Goal: Task Accomplishment & Management: Manage account settings

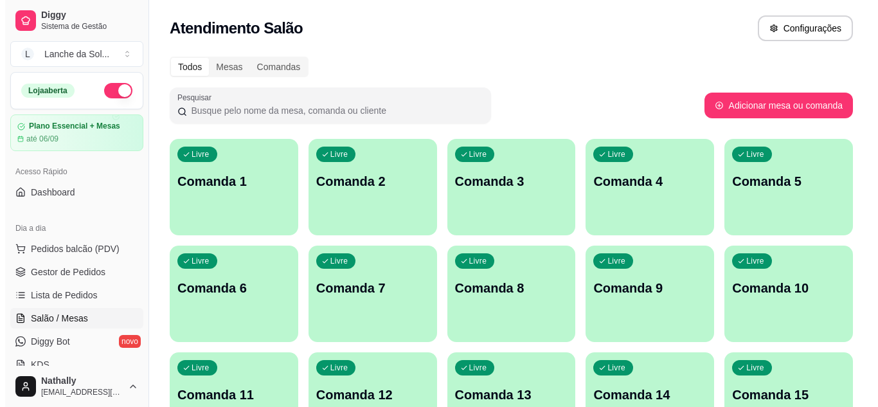
scroll to position [118, 0]
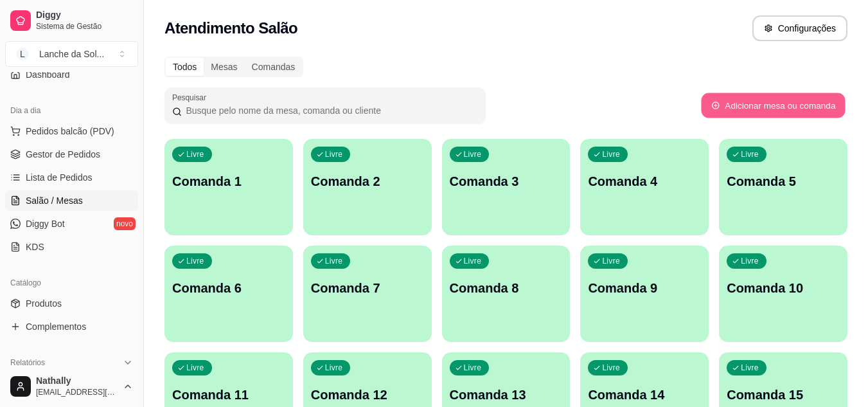
click at [805, 108] on button "Adicionar mesa ou comanda" at bounding box center [773, 105] width 144 height 25
select select "TABLE"
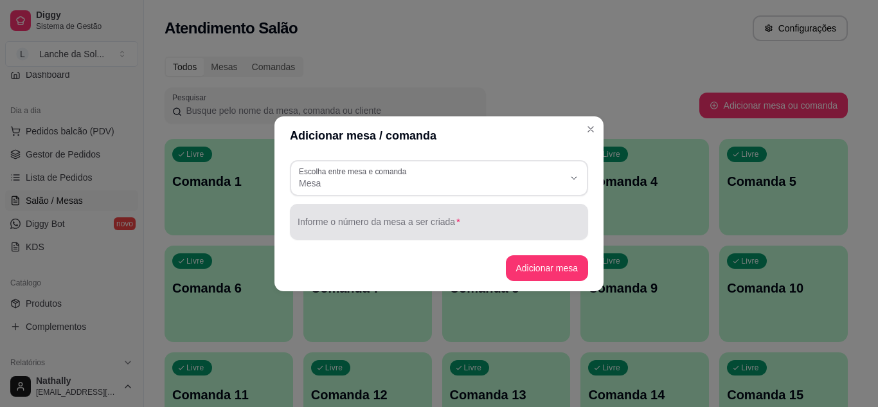
click at [451, 211] on div at bounding box center [439, 222] width 283 height 26
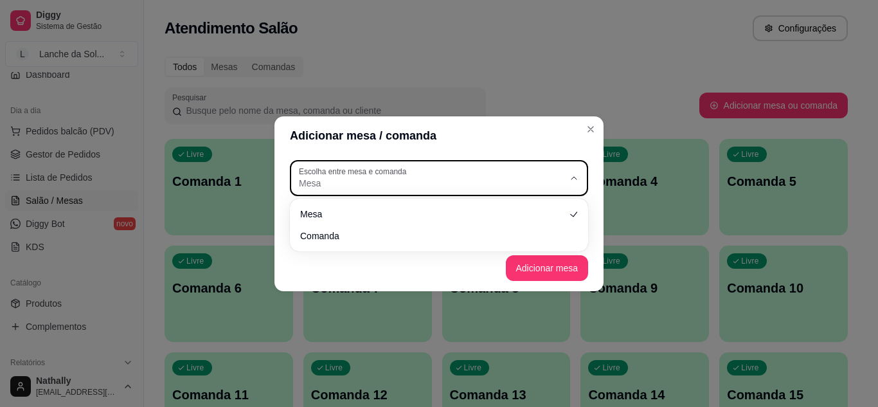
click at [475, 186] on span "Mesa" at bounding box center [431, 183] width 265 height 13
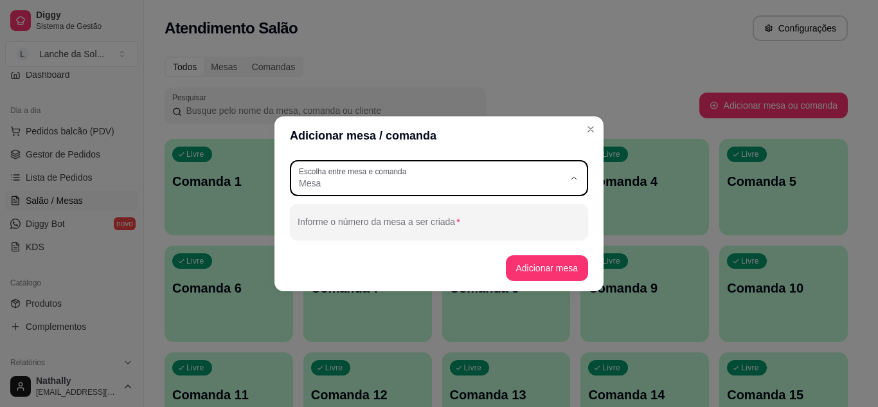
click at [429, 244] on li "Comanda" at bounding box center [439, 234] width 276 height 20
type input "CARD"
select select "CARD"
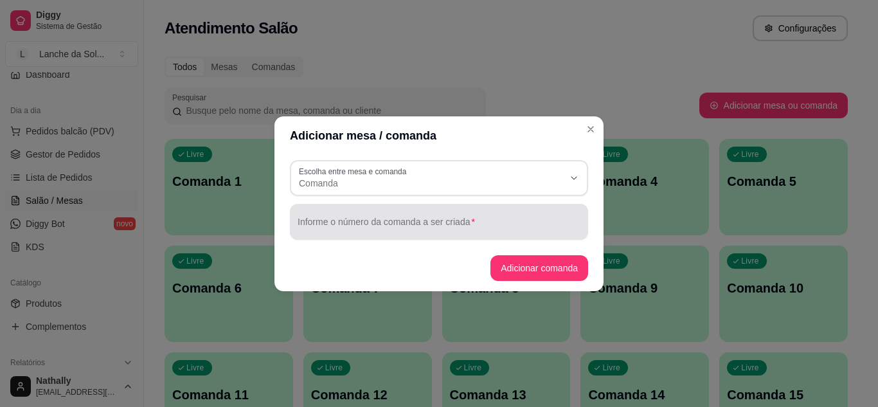
click at [370, 235] on div "Informe o número da comanda a ser criada" at bounding box center [439, 222] width 298 height 36
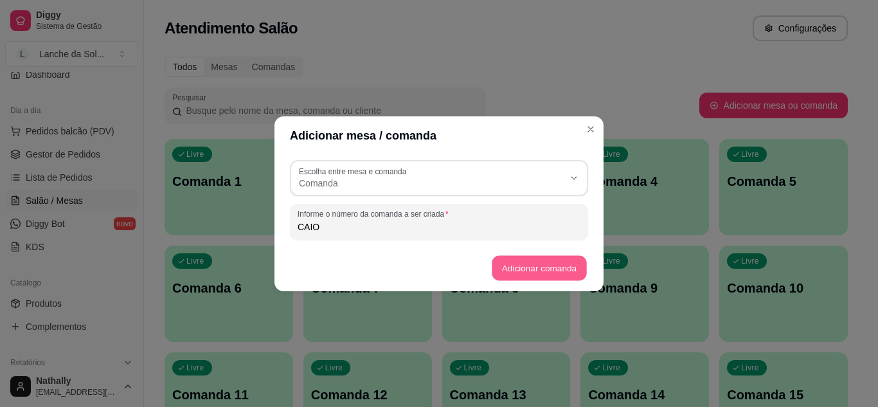
click at [552, 270] on button "Adicionar comanda" at bounding box center [539, 267] width 94 height 25
click at [528, 265] on button "Adicionar comanda" at bounding box center [539, 267] width 94 height 25
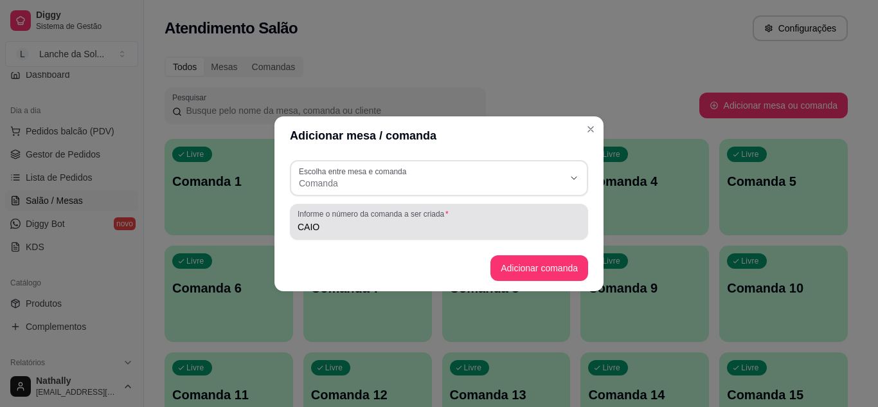
click at [458, 233] on input "CAIO" at bounding box center [439, 226] width 283 height 13
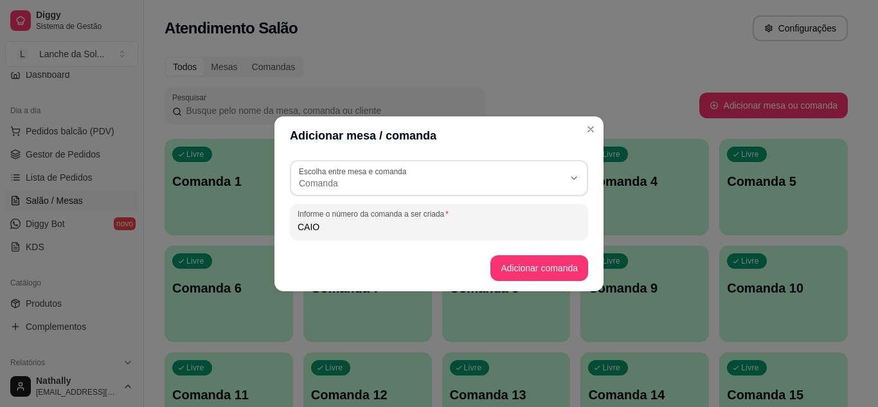
click at [458, 233] on input "CAIO" at bounding box center [439, 226] width 283 height 13
type input "1"
click at [517, 264] on button "Adicionar comanda" at bounding box center [539, 267] width 94 height 25
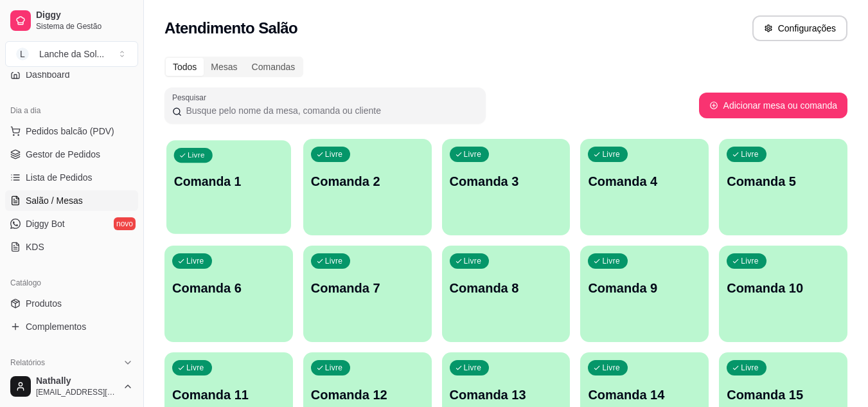
click at [237, 177] on p "Comanda 1" at bounding box center [229, 181] width 110 height 17
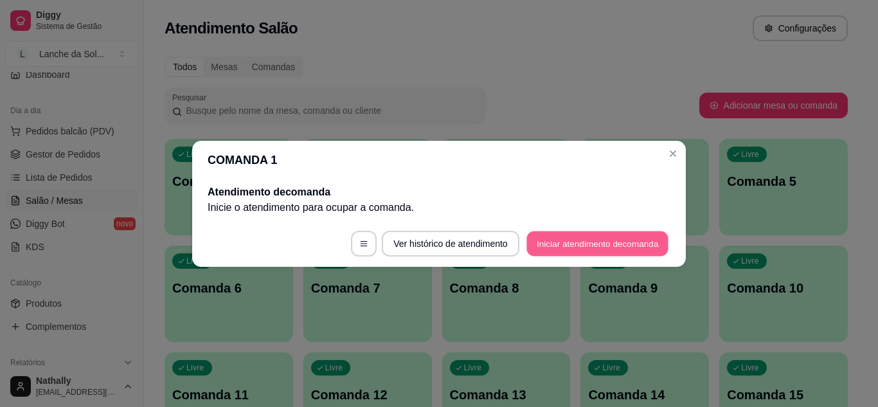
click at [575, 242] on button "Iniciar atendimento de comanda" at bounding box center [597, 243] width 142 height 25
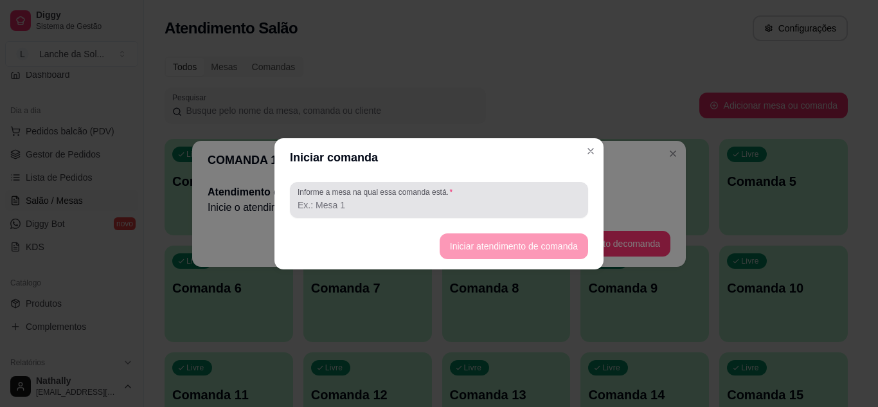
click at [467, 215] on div "Informe a mesa na qual essa comanda está." at bounding box center [439, 200] width 298 height 36
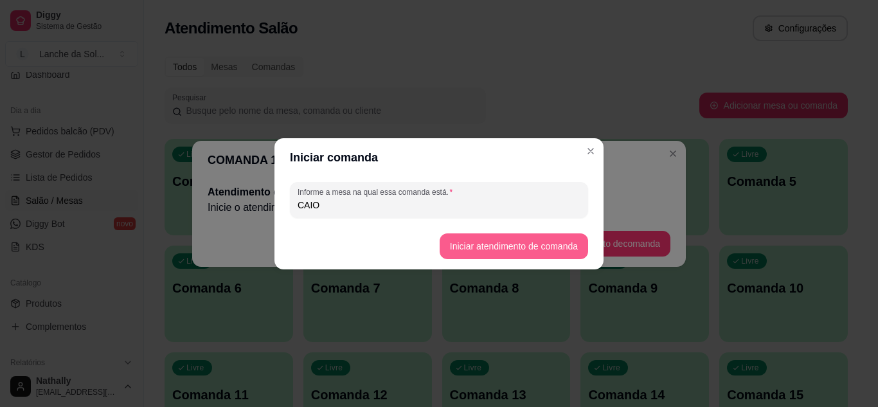
type input "CAIO"
click at [485, 238] on button "Iniciar atendimento de comanda" at bounding box center [514, 245] width 144 height 25
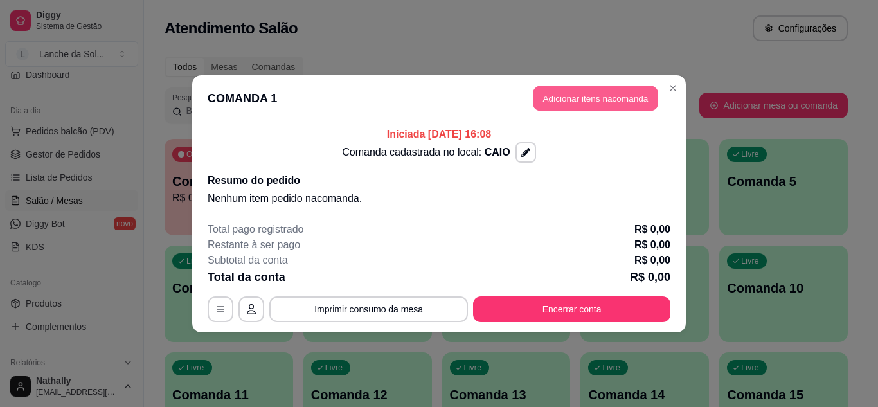
click at [586, 105] on button "Adicionar itens na comanda" at bounding box center [595, 97] width 125 height 25
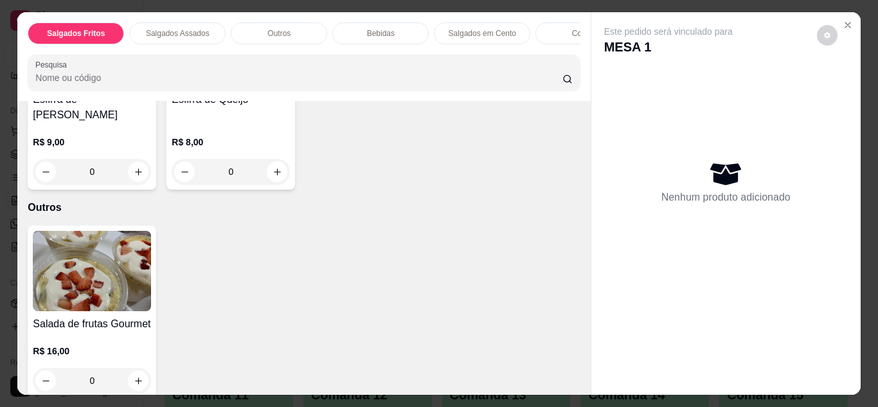
scroll to position [388, 0]
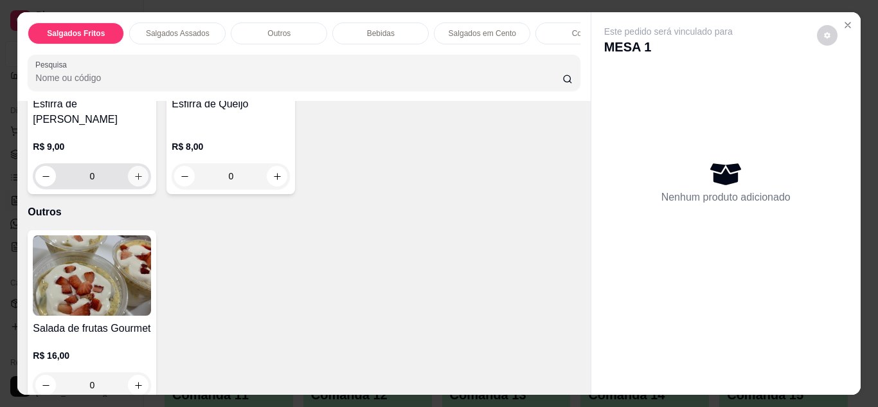
click at [134, 172] on icon "increase-product-quantity" at bounding box center [139, 177] width 10 height 10
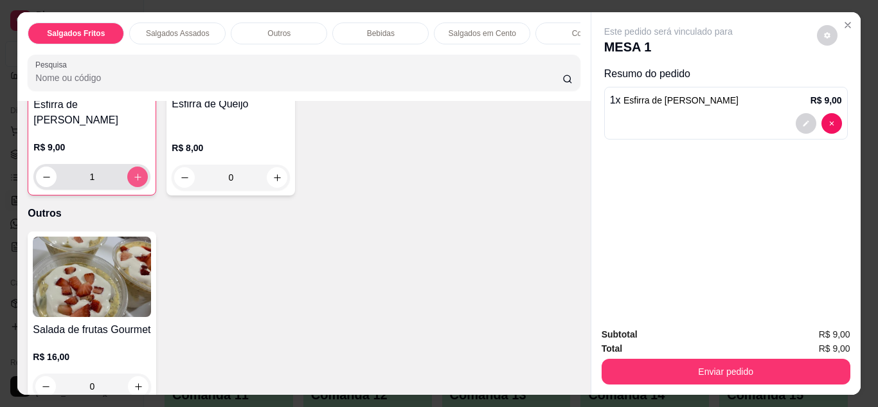
type input "1"
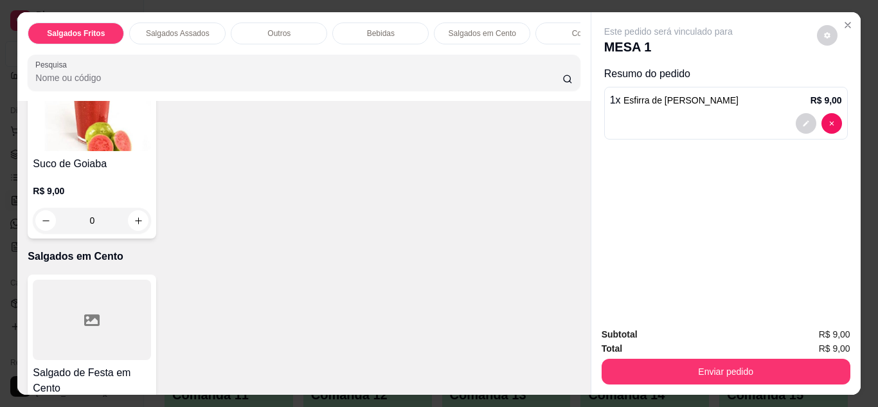
scroll to position [1161, 0]
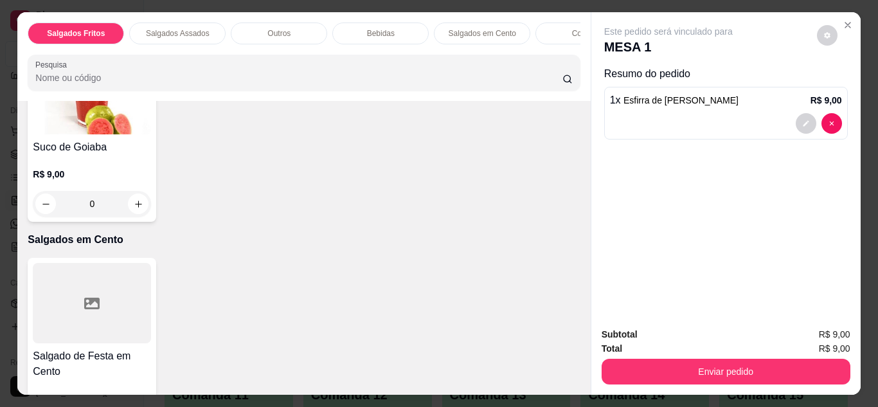
click at [550, 26] on icon "increase-product-quantity" at bounding box center [555, 21] width 10 height 10
type input "1"
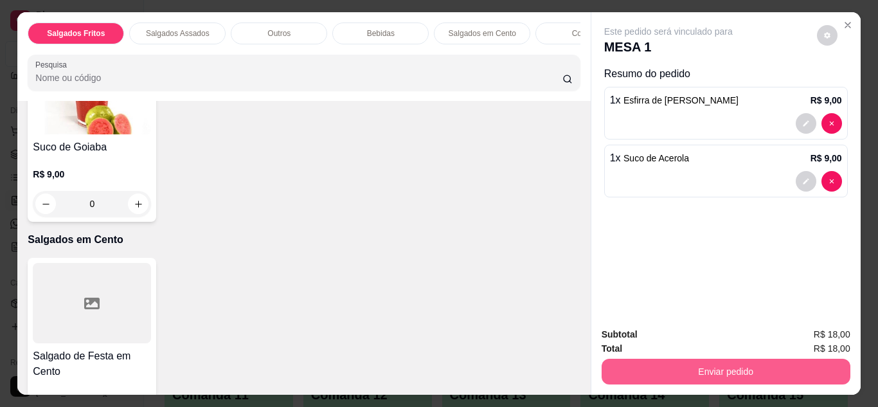
click at [764, 360] on button "Enviar pedido" at bounding box center [726, 372] width 249 height 26
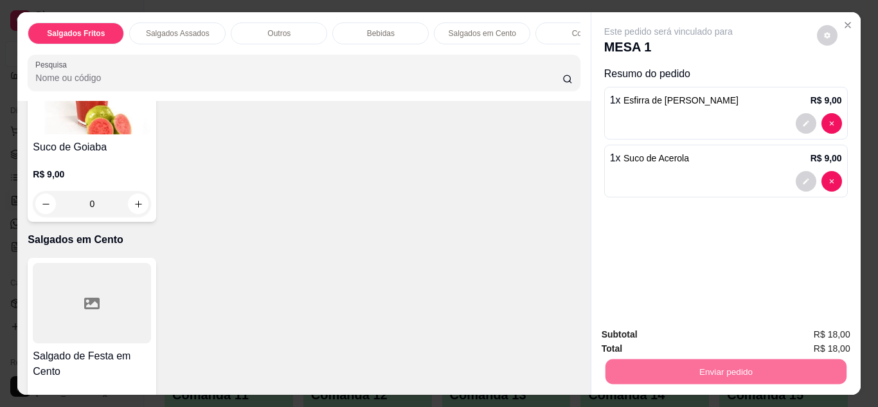
click at [696, 334] on button "Não registrar e enviar pedido" at bounding box center [683, 335] width 130 height 24
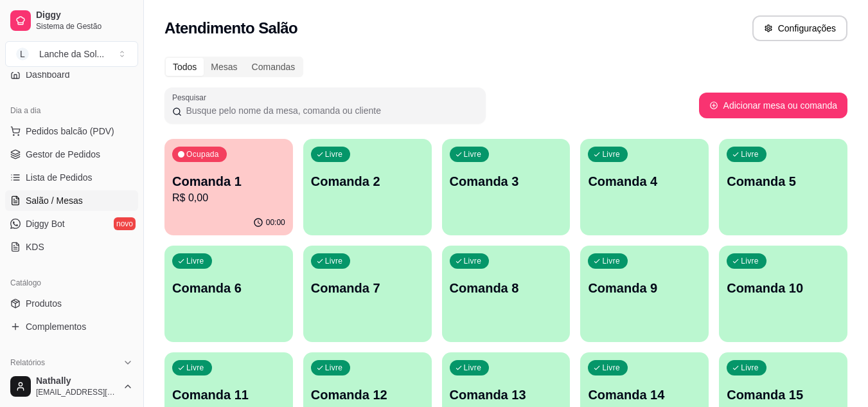
click at [332, 201] on div "Livre Comanda 2" at bounding box center [367, 179] width 129 height 81
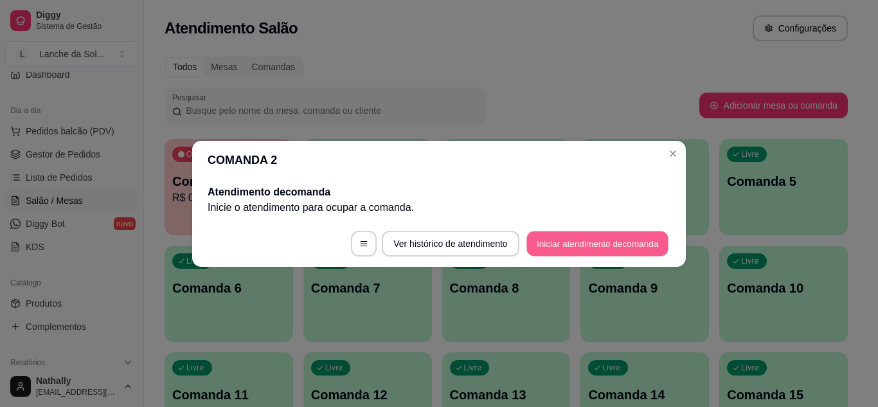
click at [595, 245] on button "Iniciar atendimento de comanda" at bounding box center [597, 243] width 142 height 25
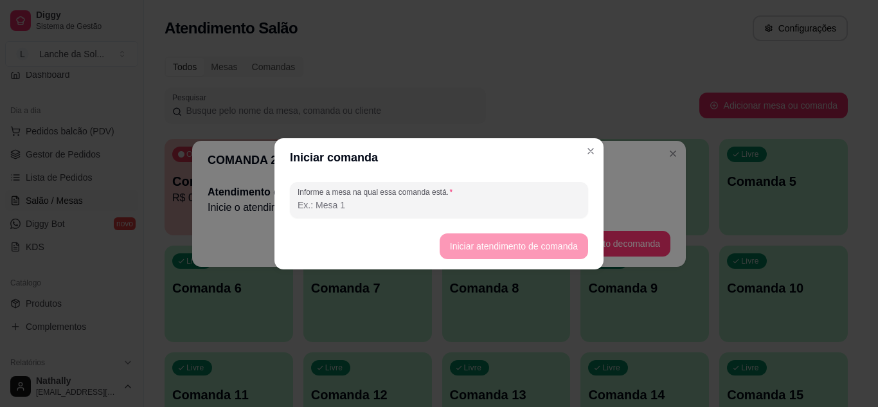
click at [495, 211] on input "Informe a mesa na qual essa comanda está." at bounding box center [439, 205] width 283 height 13
type input "SEU NELSON"
click at [501, 239] on button "Iniciar atendimento de comanda" at bounding box center [514, 246] width 148 height 26
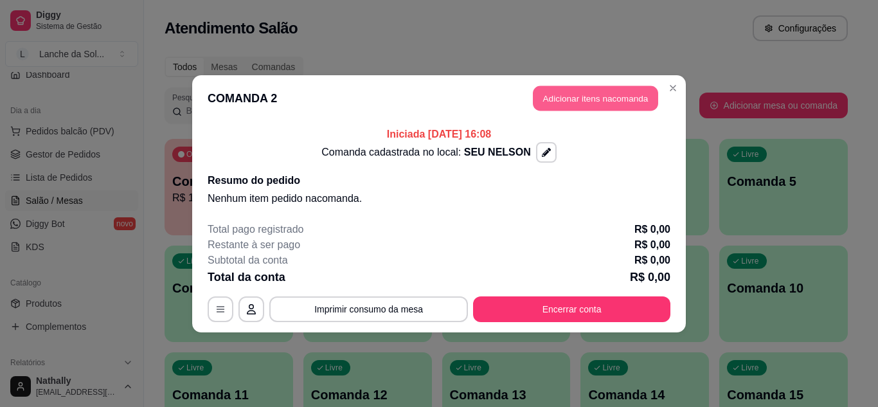
click at [592, 105] on button "Adicionar itens na comanda" at bounding box center [595, 97] width 125 height 25
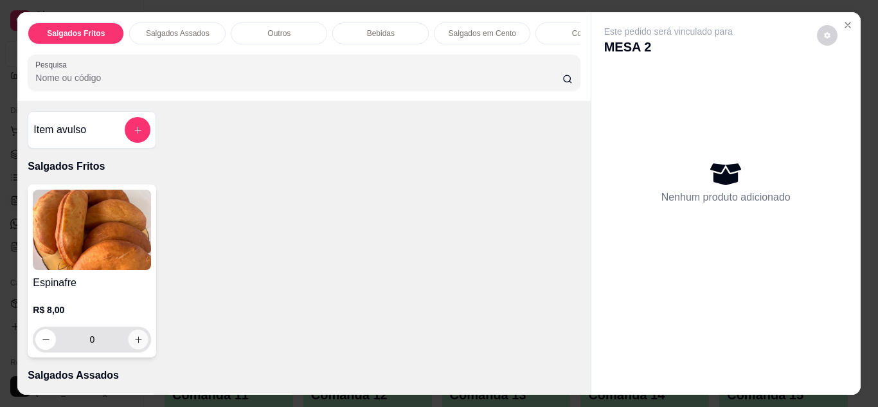
click at [134, 339] on icon "increase-product-quantity" at bounding box center [139, 340] width 10 height 10
type input "1"
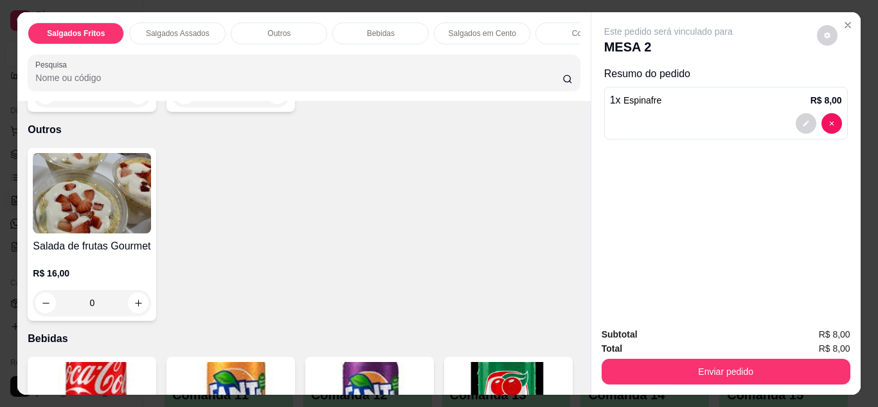
scroll to position [526, 0]
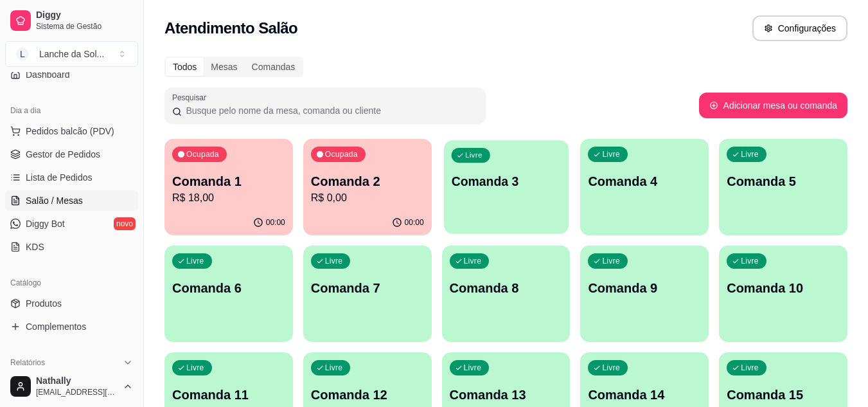
click at [478, 168] on div "Livre Comanda 3" at bounding box center [506, 179] width 125 height 78
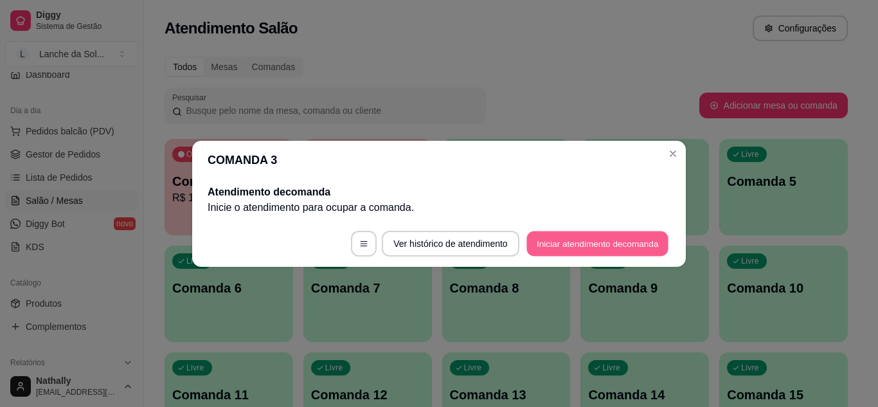
click at [626, 249] on button "Iniciar atendimento de comanda" at bounding box center [597, 243] width 142 height 25
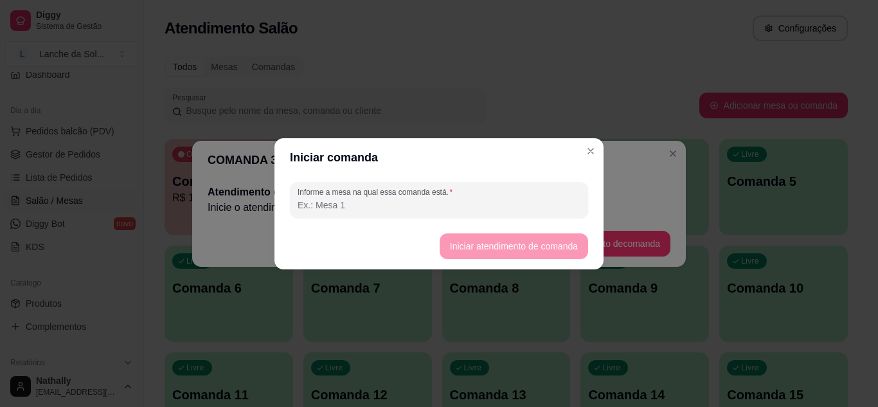
click at [500, 208] on input "Informe a mesa na qual essa comanda está." at bounding box center [439, 205] width 283 height 13
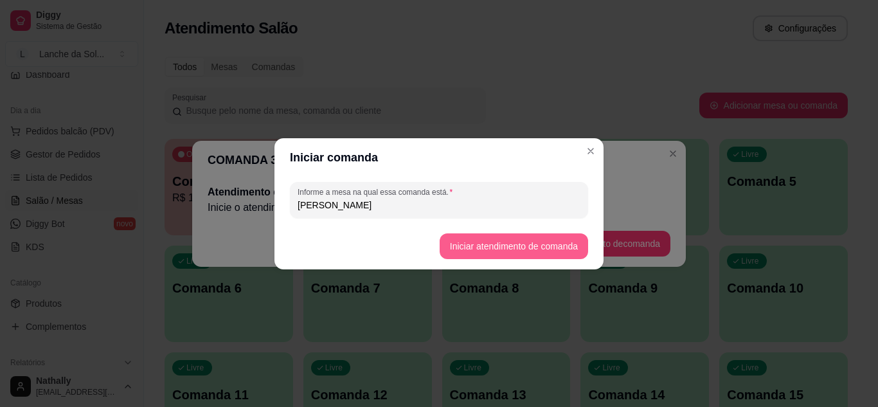
type input "[PERSON_NAME]"
click at [521, 251] on button "Iniciar atendimento de comanda" at bounding box center [514, 245] width 144 height 25
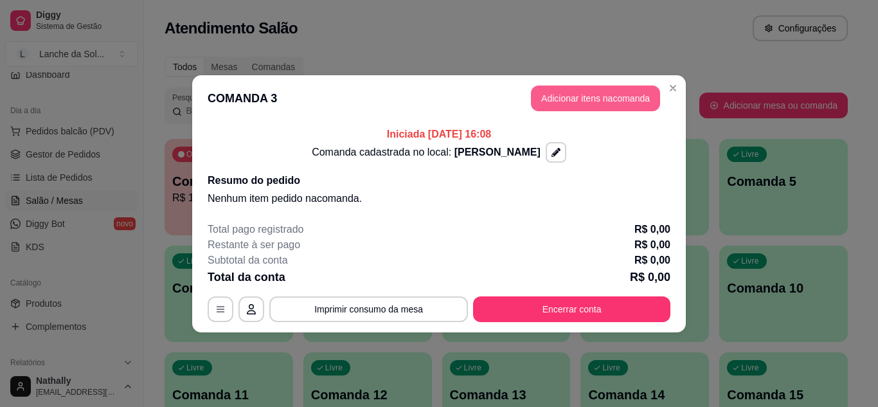
click at [586, 102] on button "Adicionar itens na comanda" at bounding box center [595, 98] width 129 height 26
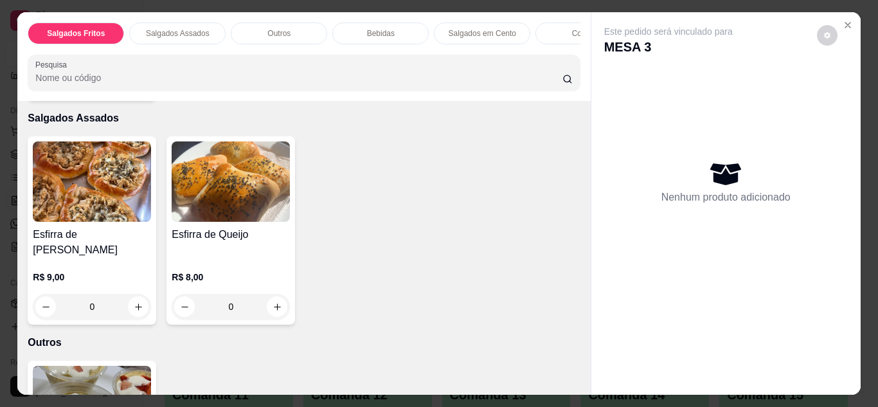
scroll to position [278, 0]
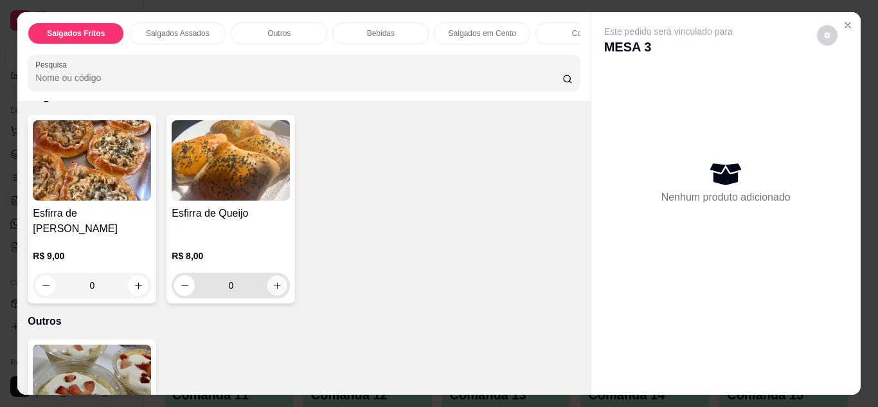
click at [275, 281] on icon "increase-product-quantity" at bounding box center [278, 286] width 10 height 10
type input "1"
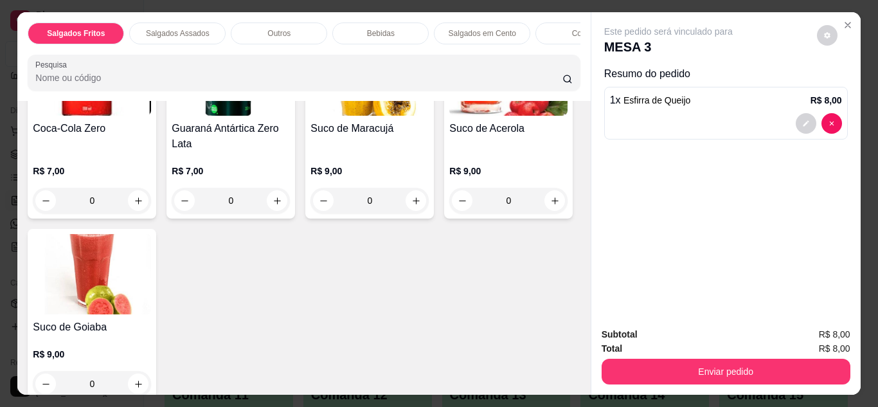
scroll to position [984, 0]
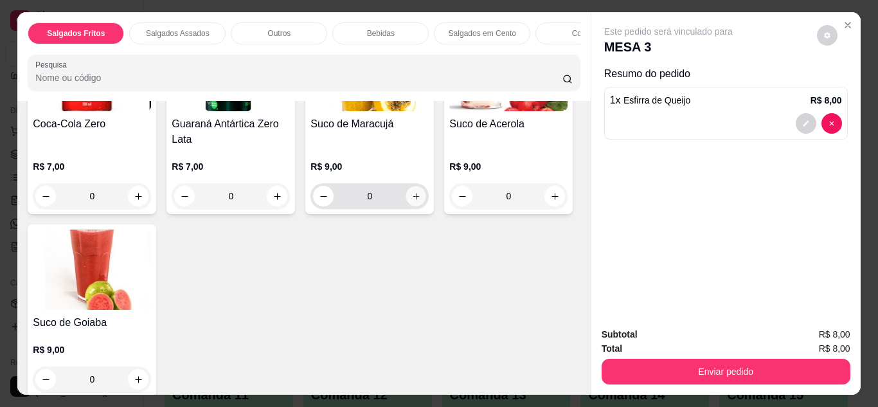
click at [406, 206] on button "increase-product-quantity" at bounding box center [416, 196] width 20 height 20
type input "1"
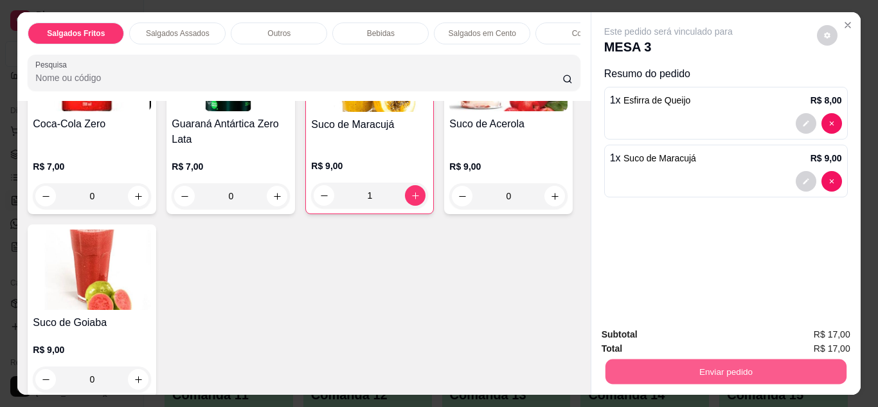
click at [741, 359] on button "Enviar pedido" at bounding box center [725, 371] width 241 height 25
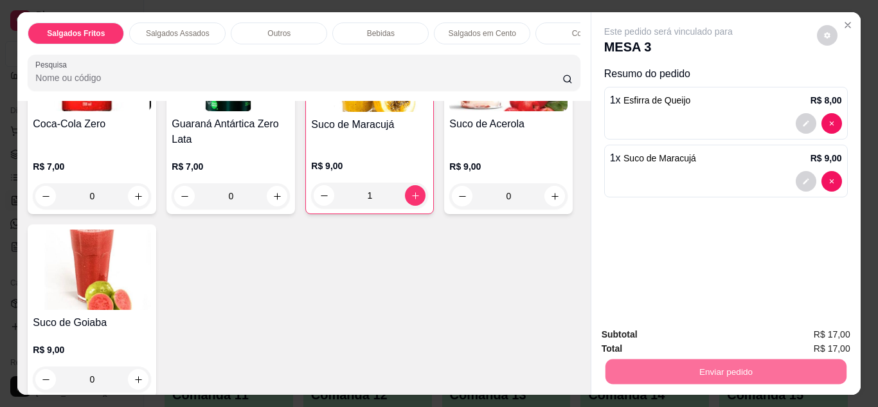
click at [673, 330] on button "Não registrar e enviar pedido" at bounding box center [683, 335] width 130 height 24
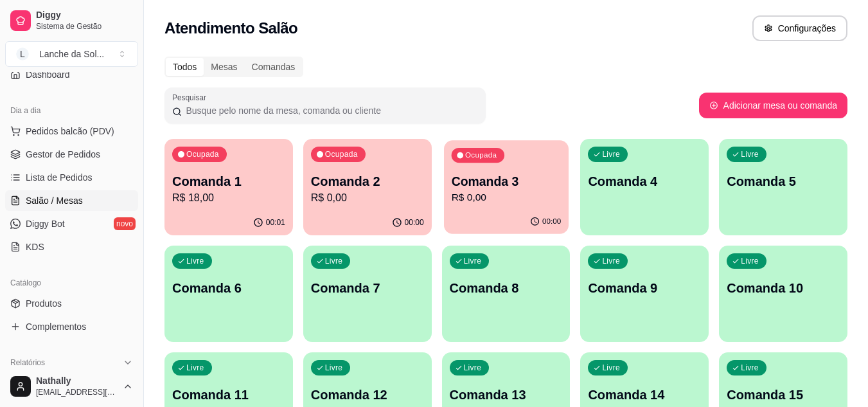
click at [513, 180] on p "Comanda 3" at bounding box center [506, 181] width 110 height 17
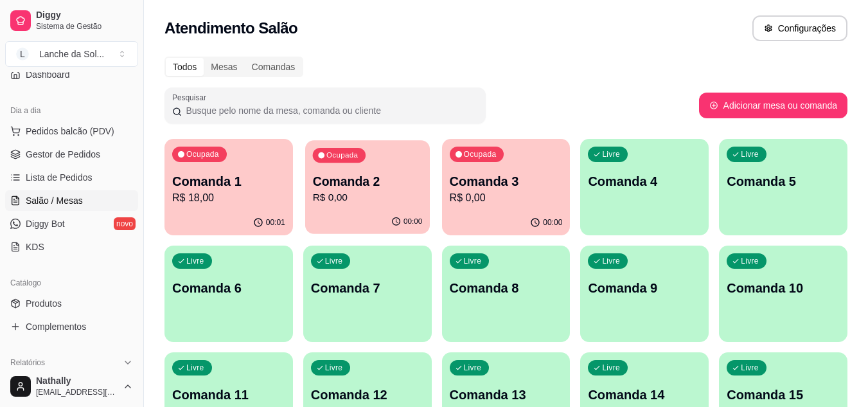
click at [403, 210] on button "Ocupada Comanda 2 R$ 0,00 00:00" at bounding box center [367, 187] width 125 height 94
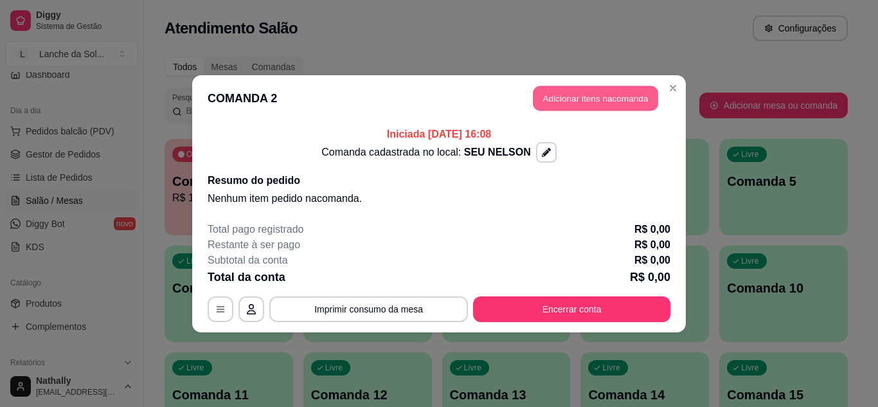
click at [603, 102] on button "Adicionar itens na comanda" at bounding box center [595, 97] width 125 height 25
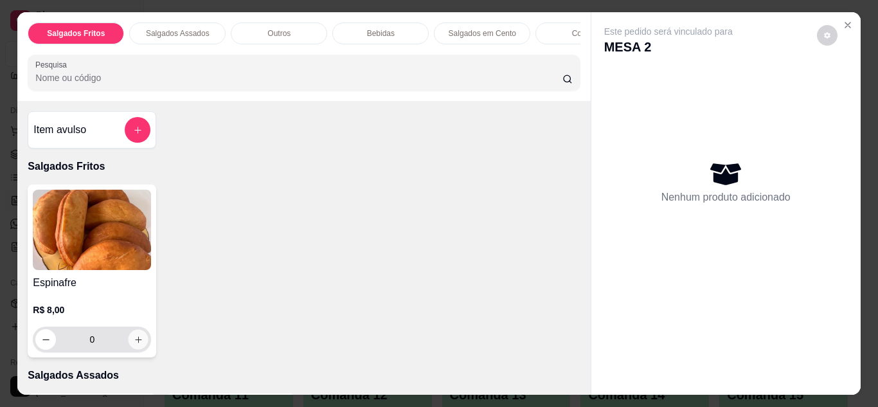
click at [136, 341] on icon "increase-product-quantity" at bounding box center [139, 340] width 10 height 10
type input "1"
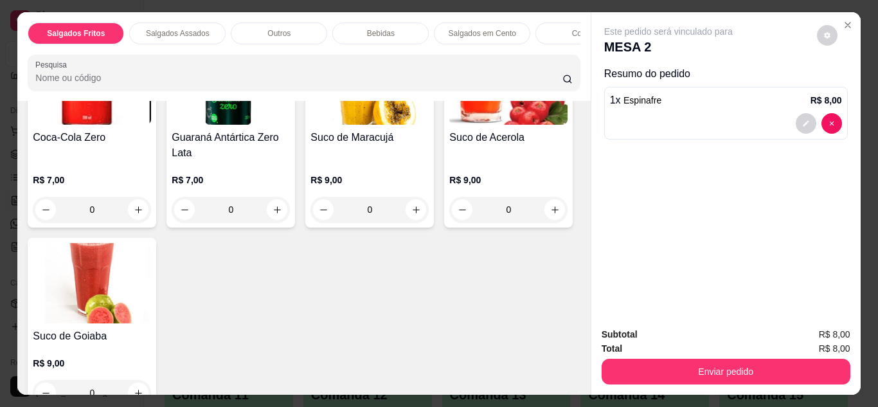
scroll to position [1072, 0]
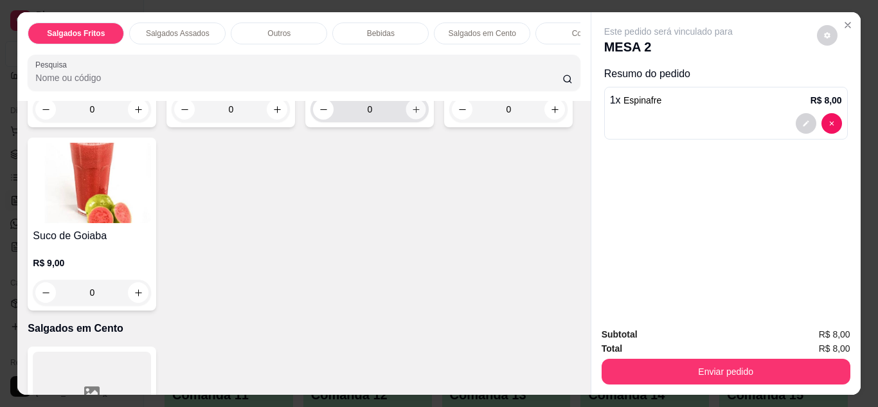
click at [406, 119] on button "increase-product-quantity" at bounding box center [416, 109] width 20 height 20
type input "1"
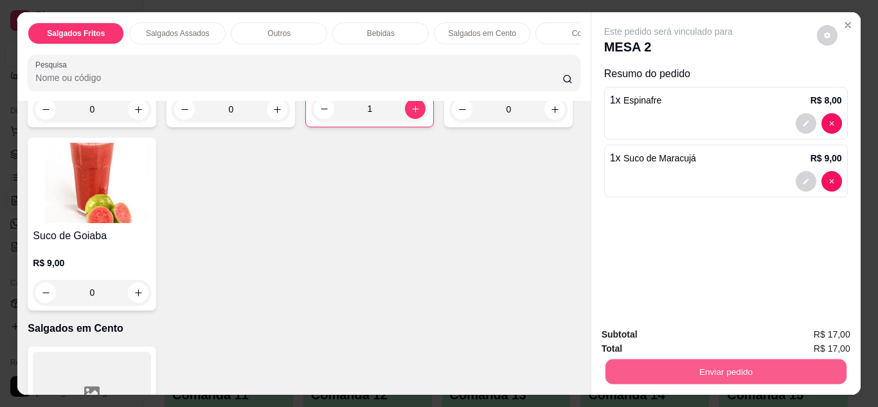
click at [740, 359] on button "Enviar pedido" at bounding box center [725, 371] width 241 height 25
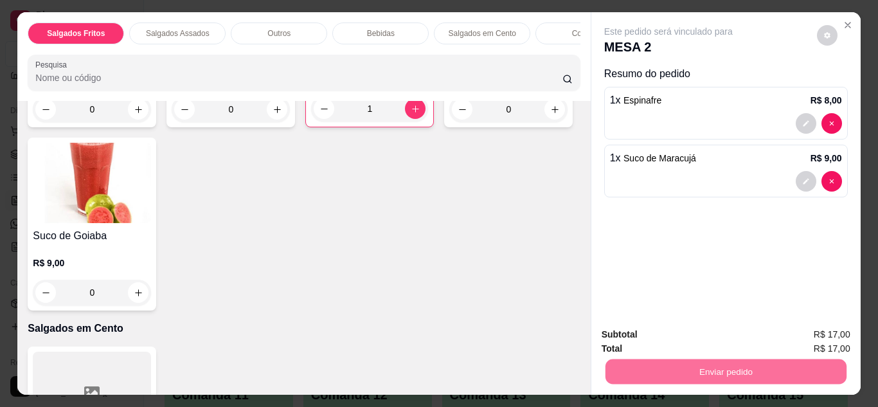
click at [679, 336] on button "Não registrar e enviar pedido" at bounding box center [683, 335] width 130 height 24
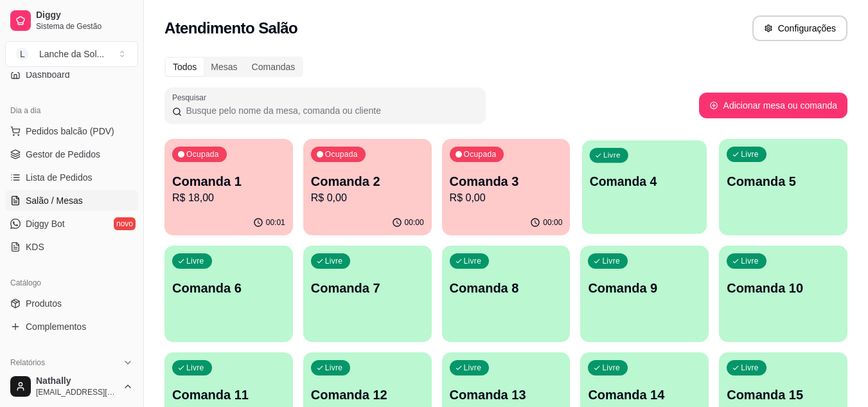
click at [625, 201] on div "Livre Comanda 4" at bounding box center [644, 179] width 125 height 78
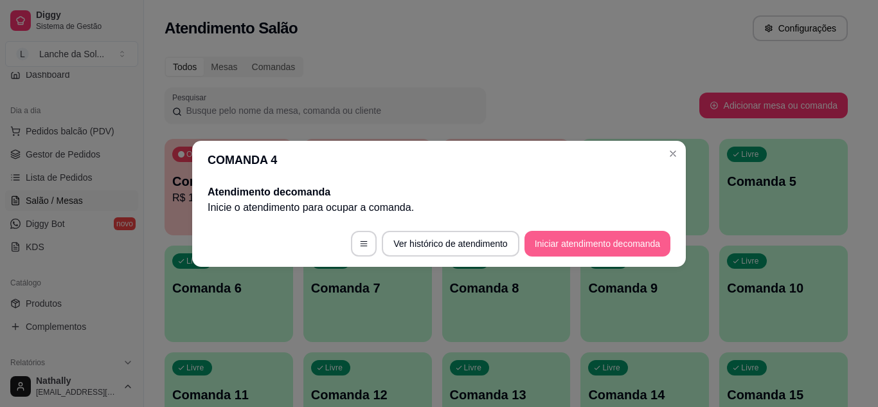
click at [606, 242] on button "Iniciar atendimento de comanda" at bounding box center [598, 244] width 146 height 26
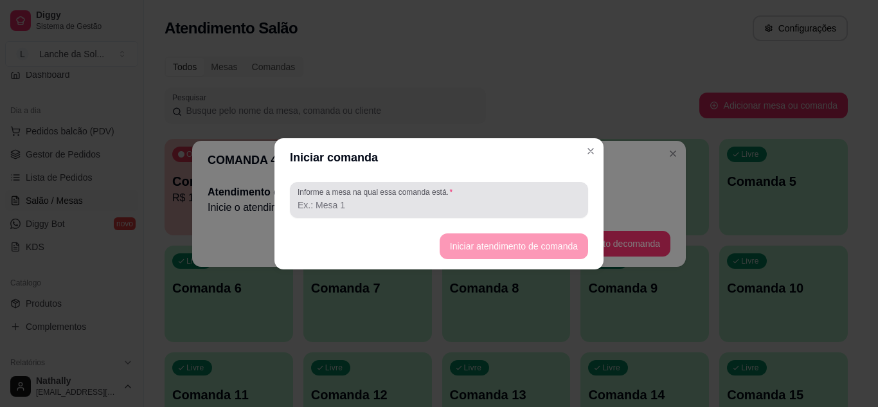
click at [446, 213] on div "Informe a mesa na qual essa comanda está." at bounding box center [439, 200] width 298 height 36
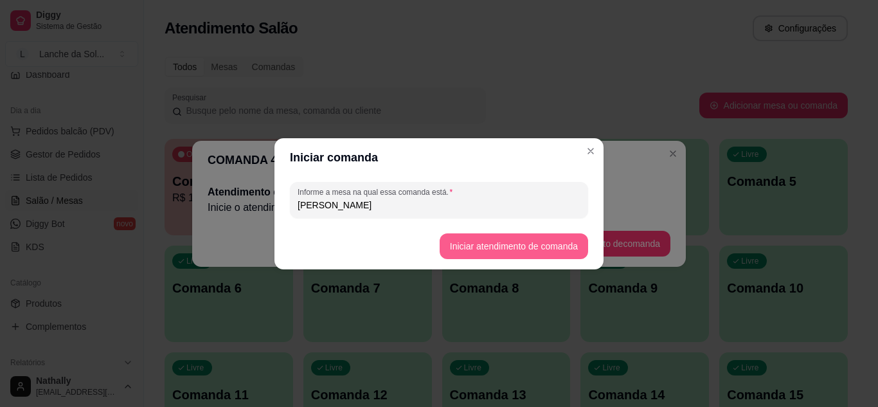
type input "[PERSON_NAME]"
click at [480, 234] on button "Iniciar atendimento de comanda" at bounding box center [514, 245] width 144 height 25
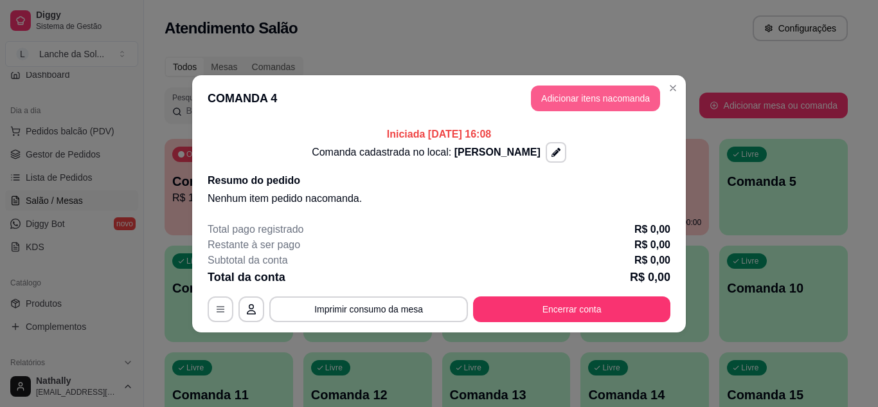
click at [580, 96] on button "Adicionar itens na comanda" at bounding box center [595, 98] width 129 height 26
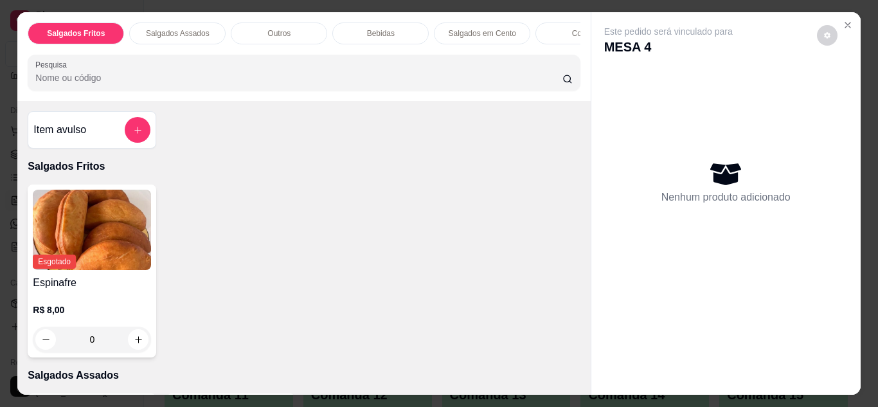
drag, startPoint x: 575, startPoint y: 130, endPoint x: 577, endPoint y: 138, distance: 7.2
click at [576, 138] on div "Item avulso Salgados Fritos Esgotado Espinafre R$ 8,00 0 Salgados Assados Esfir…" at bounding box center [303, 248] width 573 height 294
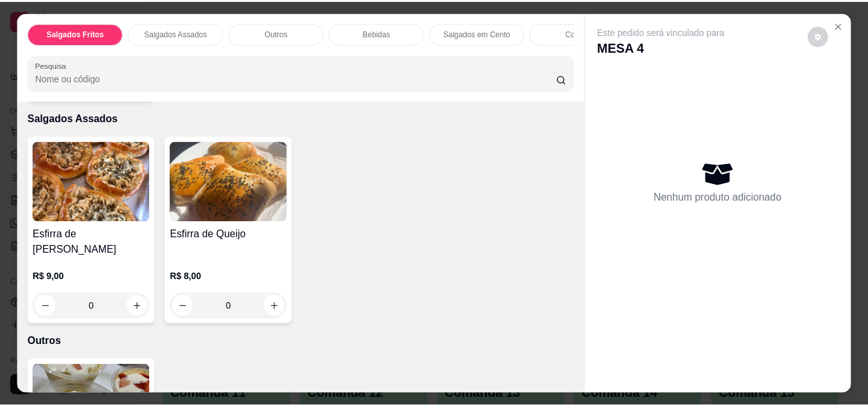
scroll to position [388, 0]
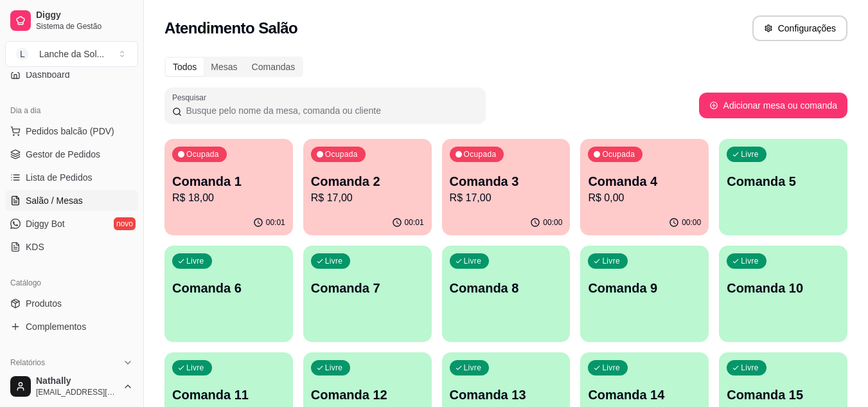
click at [61, 308] on span "Produtos" at bounding box center [44, 303] width 36 height 13
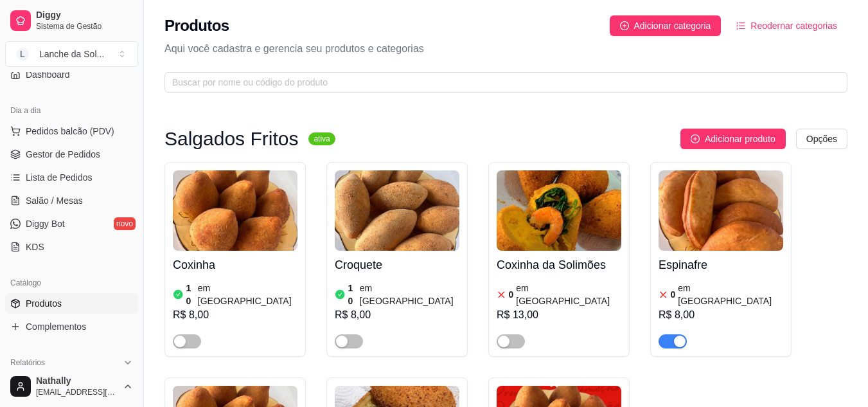
click at [350, 334] on span "button" at bounding box center [349, 341] width 28 height 14
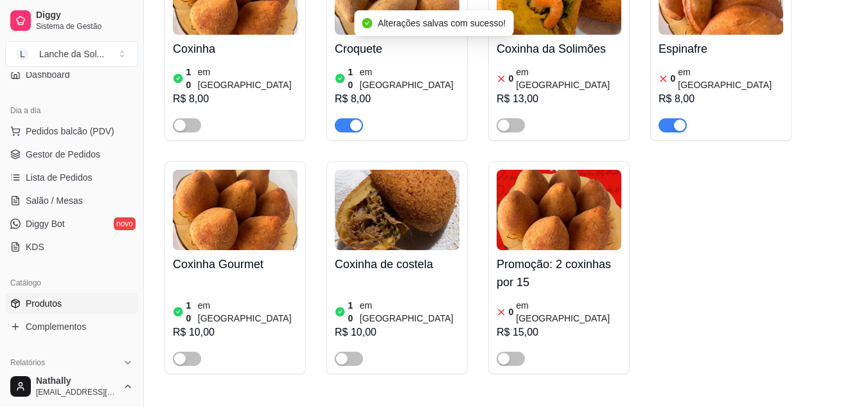
scroll to position [235, 0]
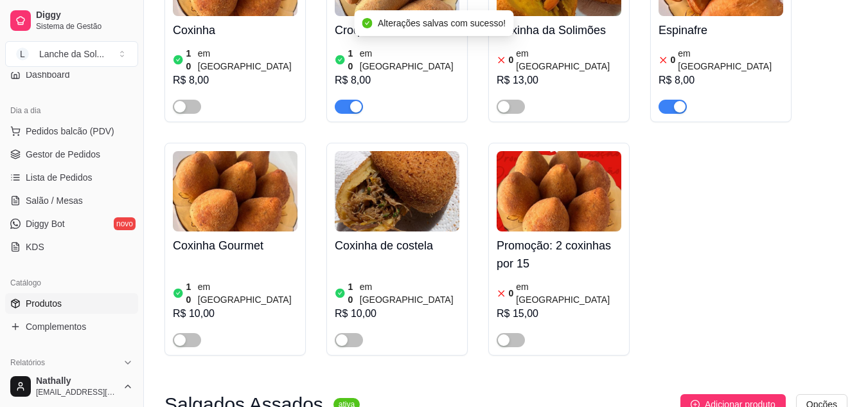
click at [357, 333] on span "button" at bounding box center [349, 340] width 28 height 14
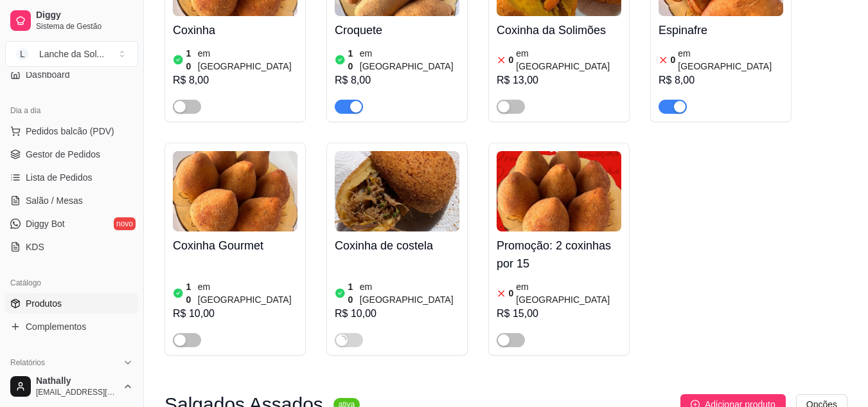
click at [188, 333] on button "button" at bounding box center [187, 340] width 28 height 14
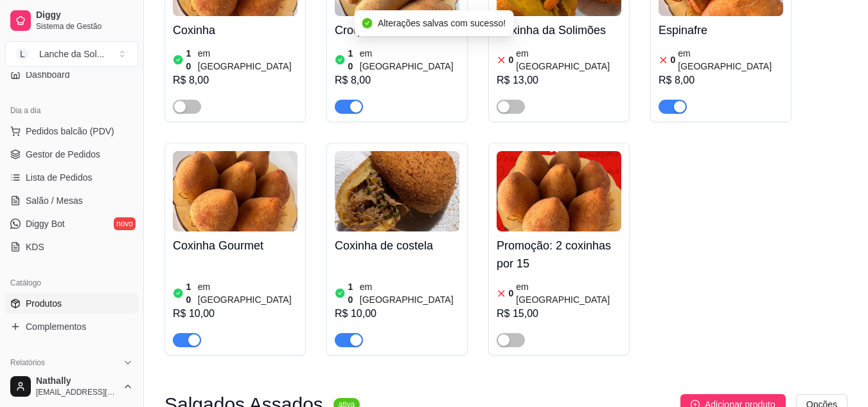
click at [87, 157] on span "Gestor de Pedidos" at bounding box center [63, 154] width 75 height 13
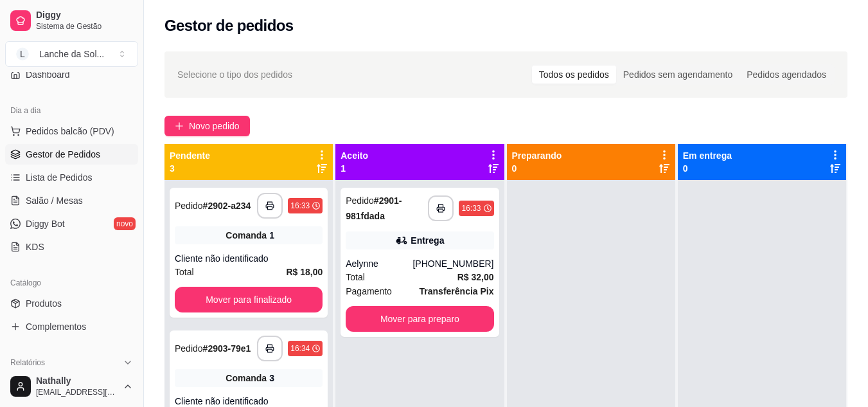
click at [54, 305] on span "Produtos" at bounding box center [44, 303] width 36 height 13
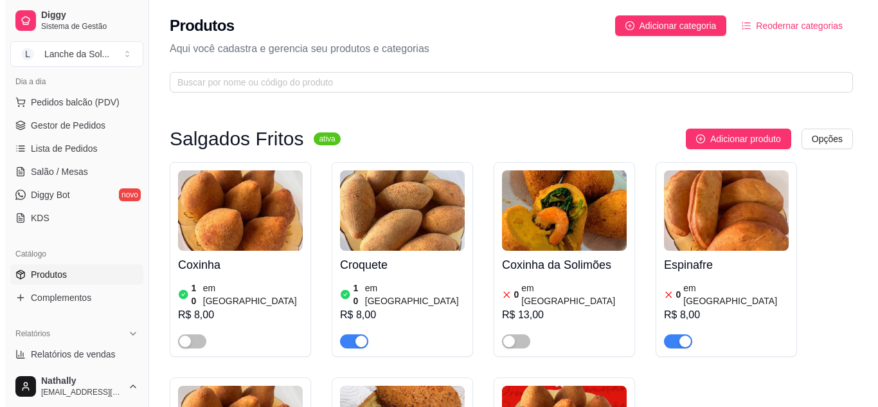
scroll to position [143, 0]
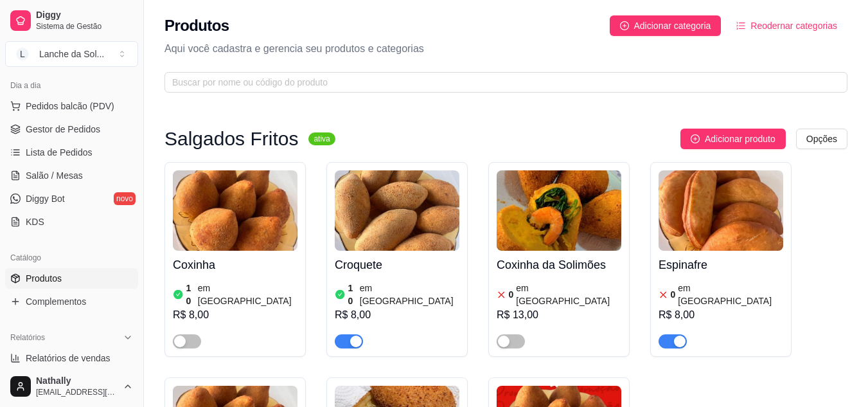
click at [74, 179] on span "Salão / Mesas" at bounding box center [54, 175] width 57 height 13
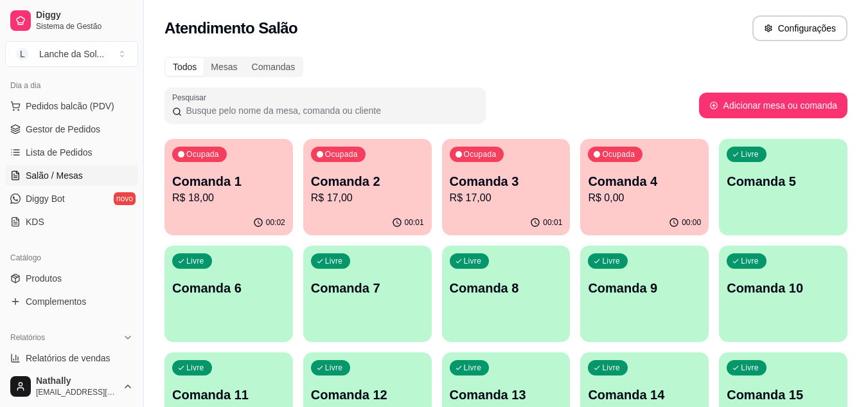
click at [656, 192] on p "R$ 0,00" at bounding box center [644, 197] width 113 height 15
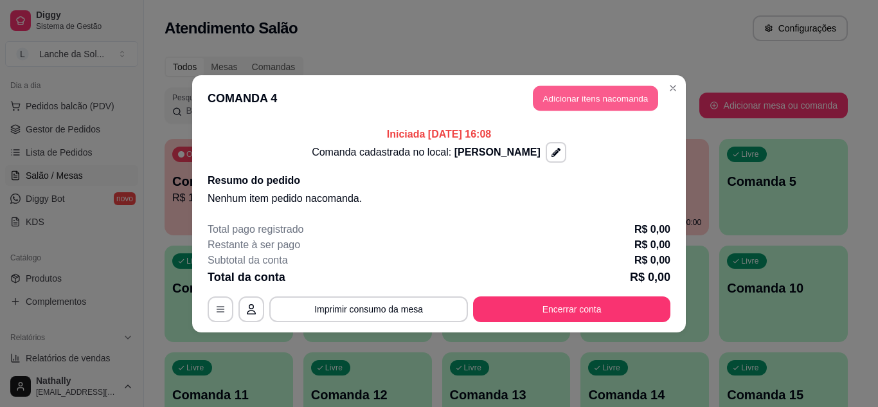
click at [581, 99] on button "Adicionar itens na comanda" at bounding box center [595, 97] width 125 height 25
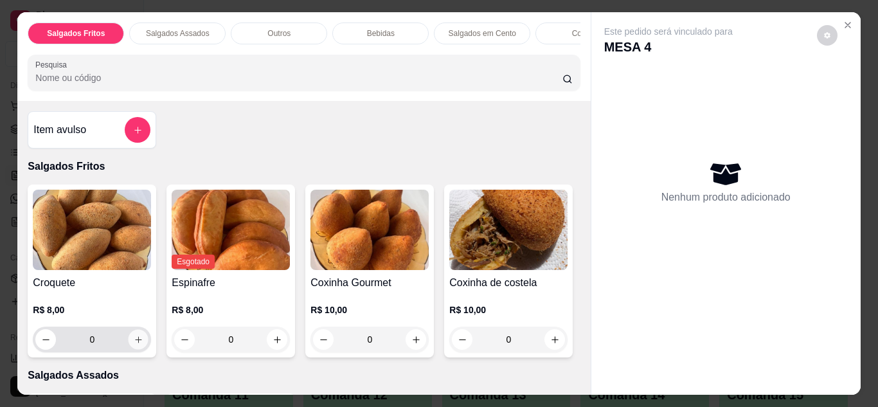
click at [134, 345] on icon "increase-product-quantity" at bounding box center [139, 340] width 10 height 10
type input "1"
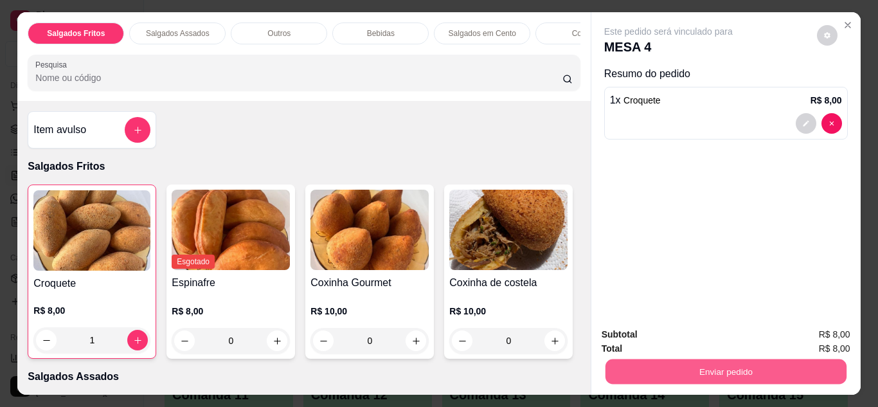
click at [644, 377] on button "Enviar pedido" at bounding box center [725, 371] width 241 height 25
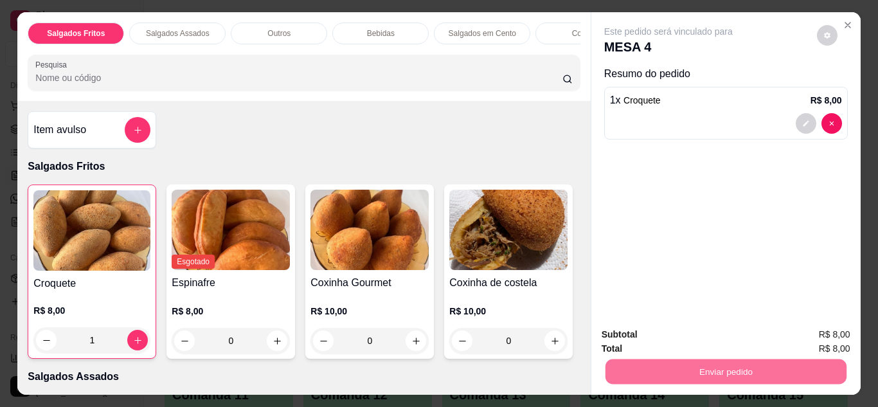
click at [616, 345] on button "Não registrar e enviar pedido" at bounding box center [683, 335] width 134 height 24
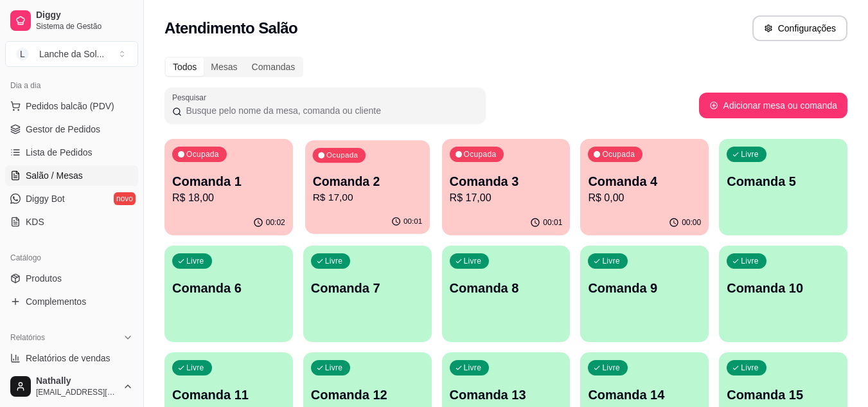
click at [364, 193] on p "R$ 17,00" at bounding box center [367, 197] width 110 height 15
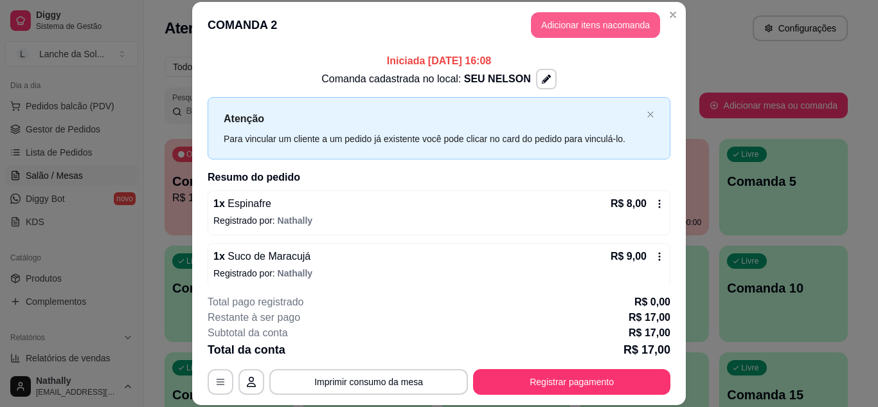
click at [579, 26] on button "Adicionar itens na comanda" at bounding box center [595, 25] width 129 height 26
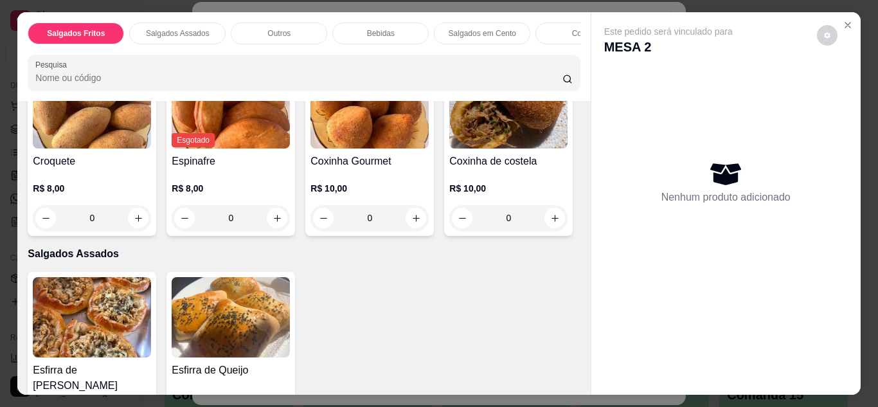
scroll to position [233, 0]
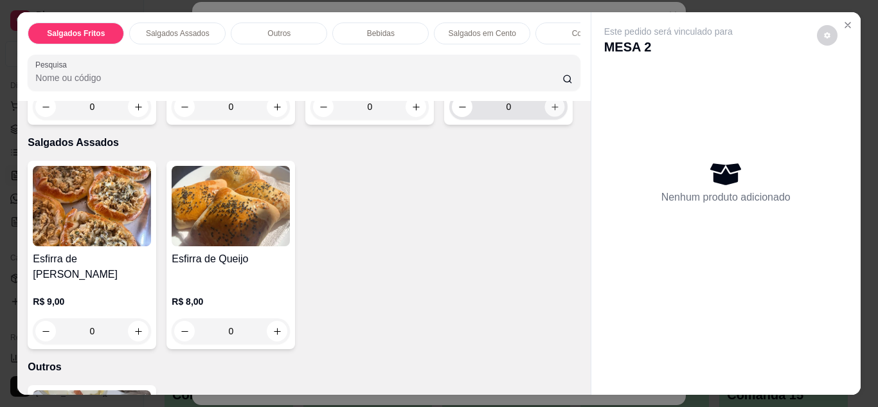
click at [545, 116] on button "increase-product-quantity" at bounding box center [555, 106] width 20 height 20
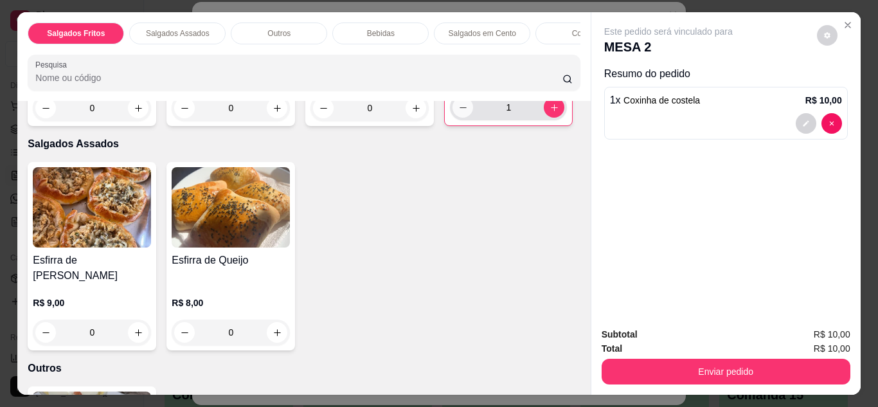
click at [458, 112] on icon "decrease-product-quantity" at bounding box center [463, 108] width 10 height 10
type input "0"
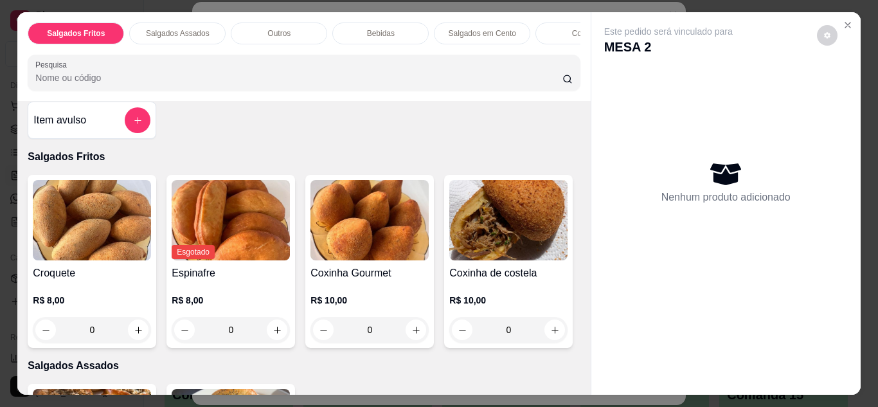
scroll to position [0, 0]
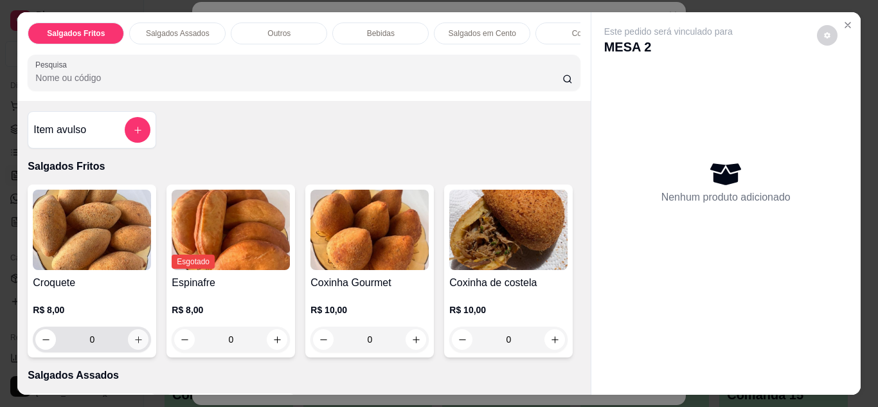
click at [135, 345] on icon "increase-product-quantity" at bounding box center [139, 340] width 10 height 10
type input "1"
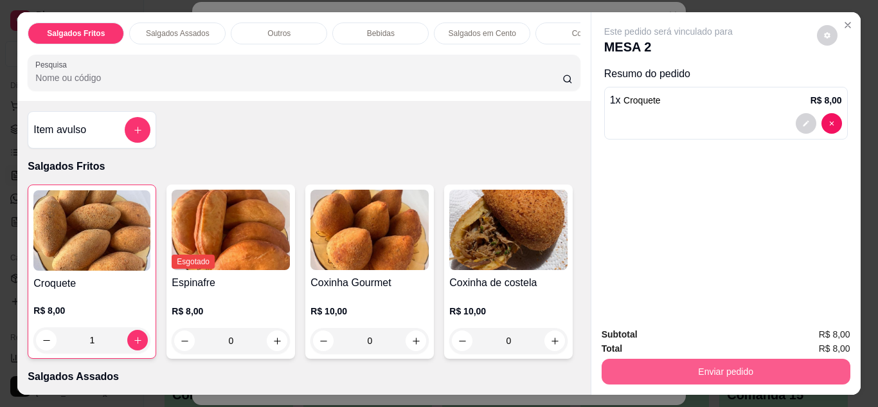
click at [774, 379] on button "Enviar pedido" at bounding box center [726, 372] width 249 height 26
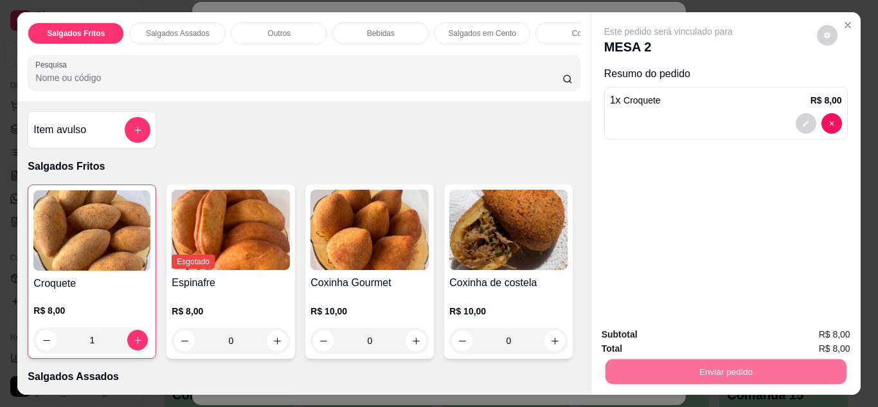
click at [681, 327] on button "Não registrar e enviar pedido" at bounding box center [683, 335] width 130 height 24
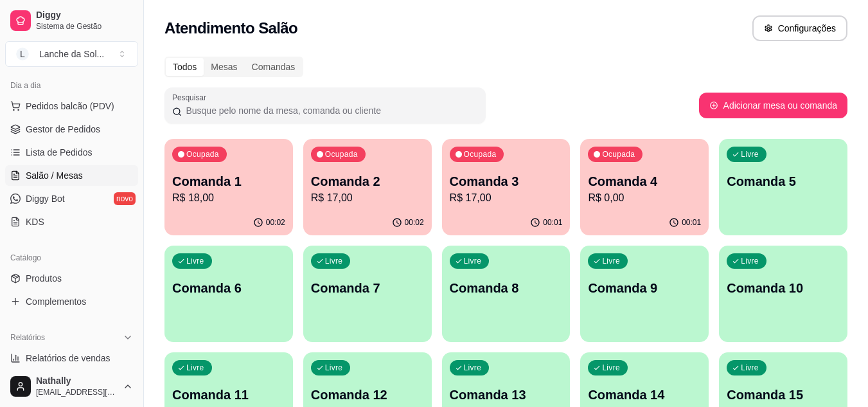
click at [666, 167] on div "Ocupada Comanda 4 R$ 0,00" at bounding box center [644, 174] width 129 height 71
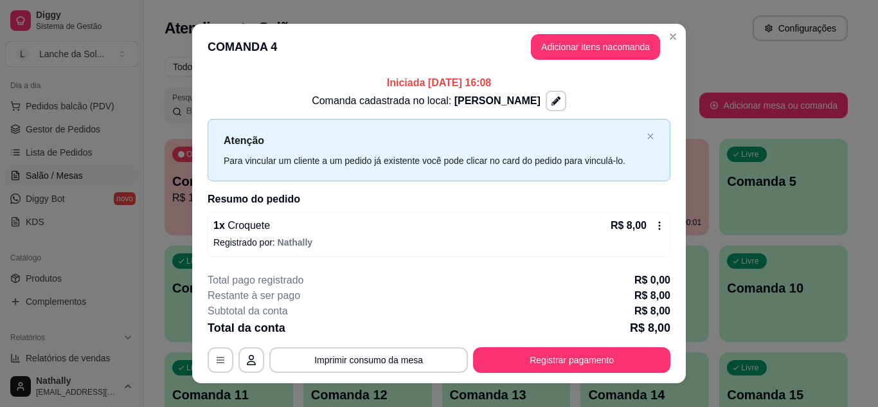
click at [654, 222] on icon at bounding box center [659, 225] width 10 height 10
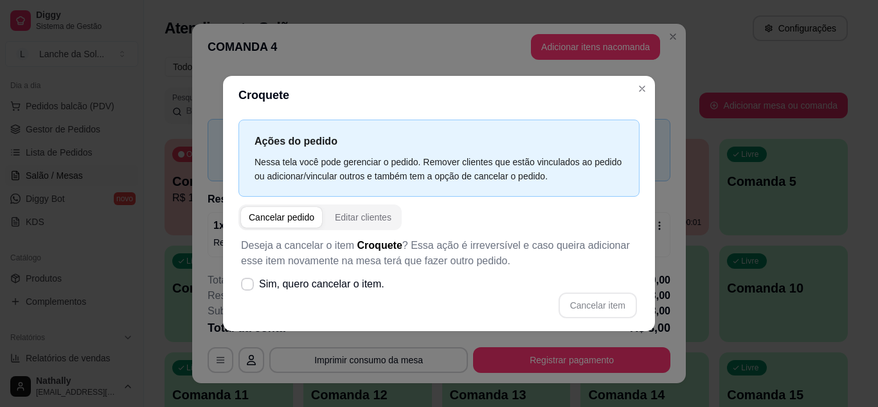
click at [290, 208] on span "button" at bounding box center [281, 217] width 81 height 21
click at [314, 278] on span "Sim, quero cancelar o item." at bounding box center [321, 283] width 125 height 15
click at [249, 286] on input "Sim, quero cancelar o item." at bounding box center [244, 290] width 8 height 8
checkbox input "true"
click at [622, 313] on button "Cancelar item" at bounding box center [597, 304] width 76 height 25
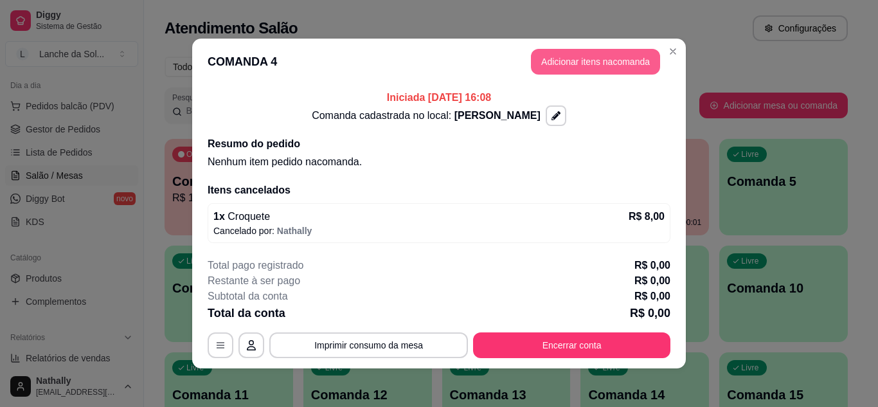
click at [608, 58] on button "Adicionar itens na comanda" at bounding box center [595, 62] width 129 height 26
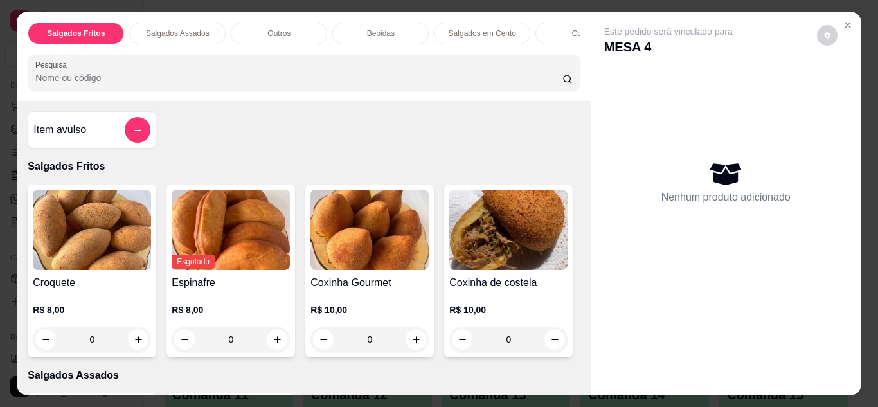
scroll to position [249, 0]
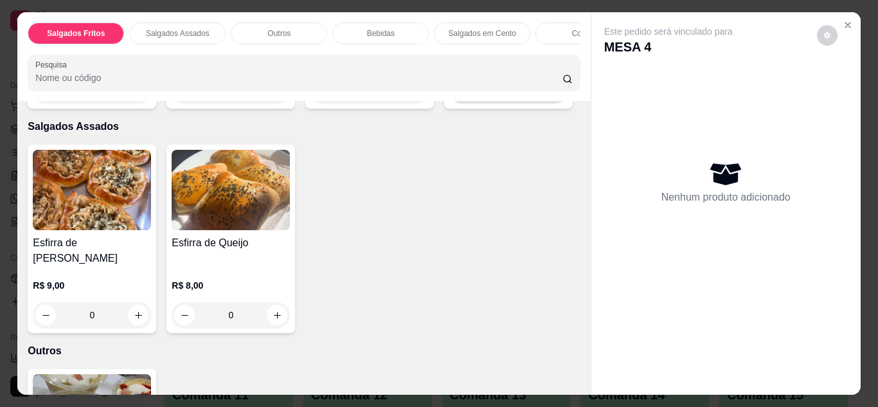
click at [550, 96] on icon "increase-product-quantity" at bounding box center [555, 91] width 10 height 10
type input "1"
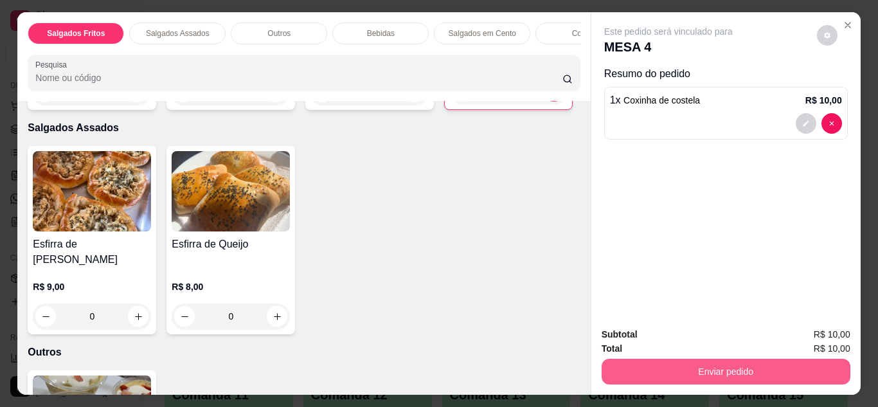
click at [723, 370] on button "Enviar pedido" at bounding box center [726, 372] width 249 height 26
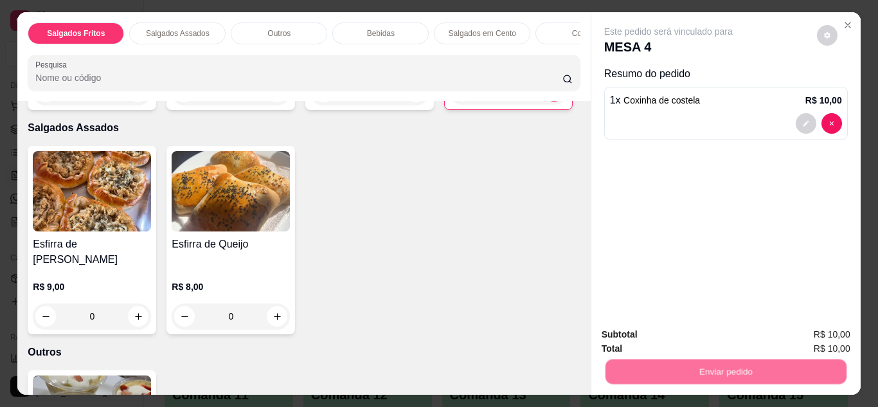
click at [643, 334] on button "Não registrar e enviar pedido" at bounding box center [683, 335] width 134 height 24
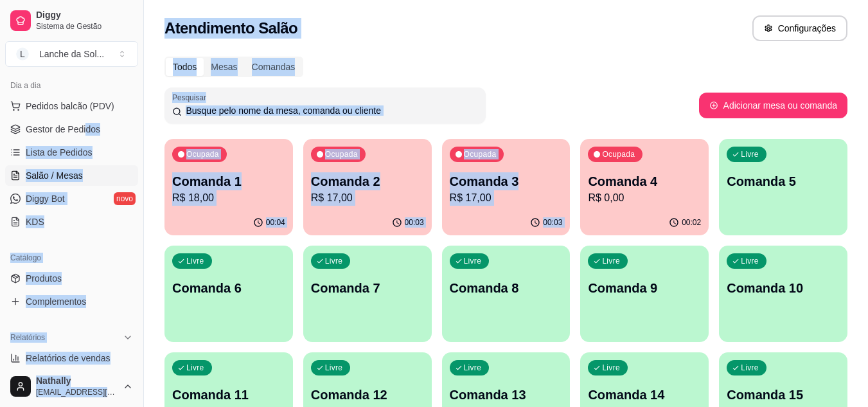
drag, startPoint x: 594, startPoint y: 132, endPoint x: 85, endPoint y: 130, distance: 509.1
drag, startPoint x: 85, startPoint y: 130, endPoint x: 57, endPoint y: 130, distance: 27.6
click at [57, 130] on span "Gestor de Pedidos" at bounding box center [63, 129] width 75 height 13
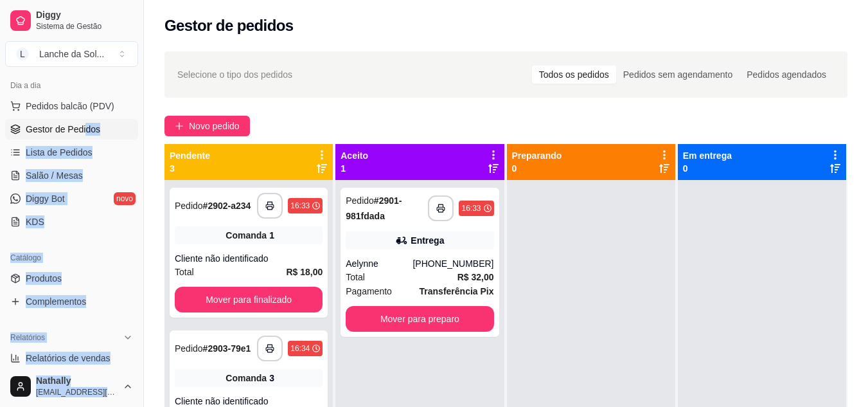
click at [57, 130] on span "Gestor de Pedidos" at bounding box center [63, 129] width 75 height 13
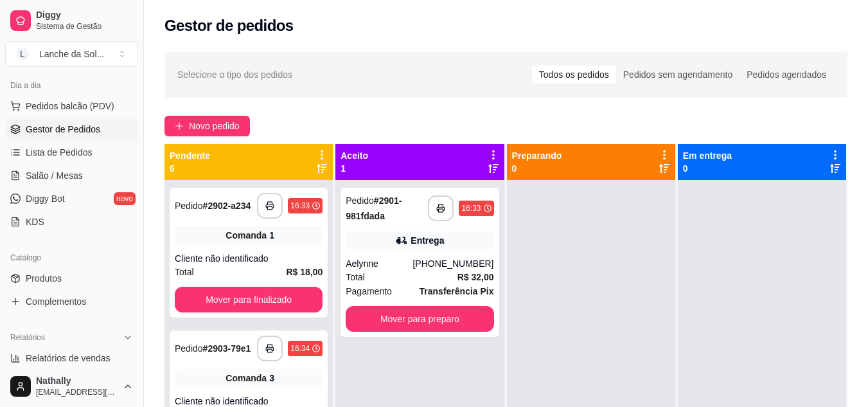
click at [401, 246] on icon at bounding box center [401, 240] width 13 height 13
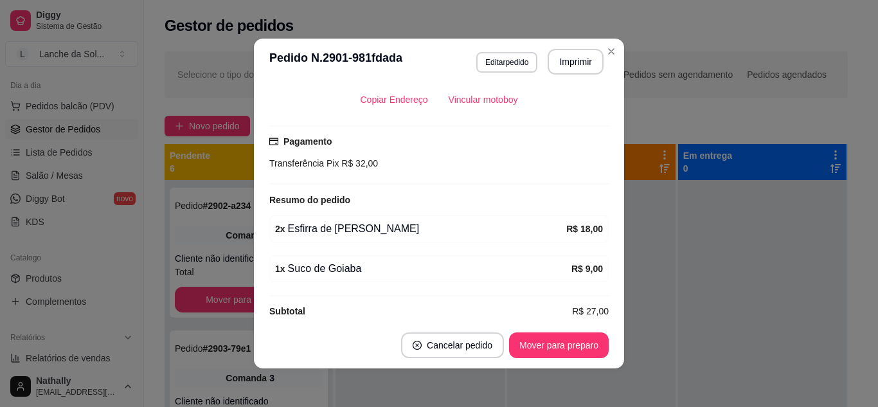
scroll to position [312, 0]
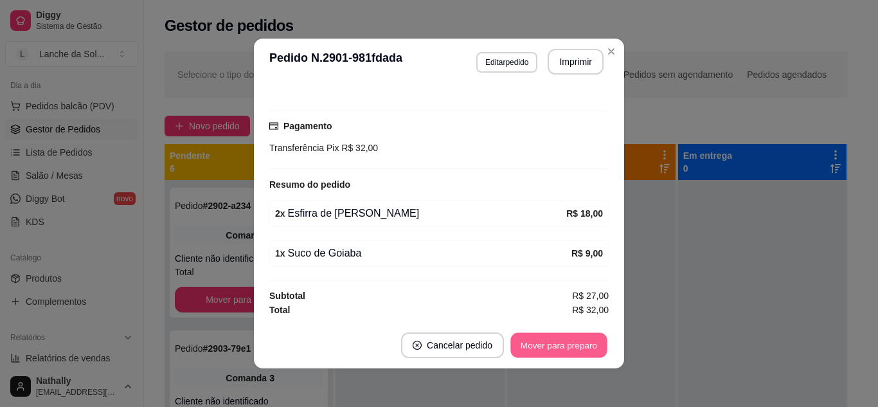
click at [553, 348] on button "Mover para preparo" at bounding box center [558, 345] width 96 height 25
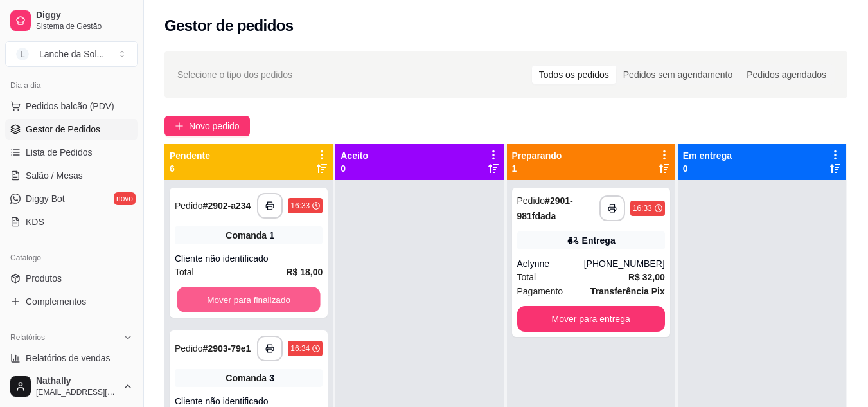
click at [245, 312] on button "Mover para finalizado" at bounding box center [248, 299] width 143 height 25
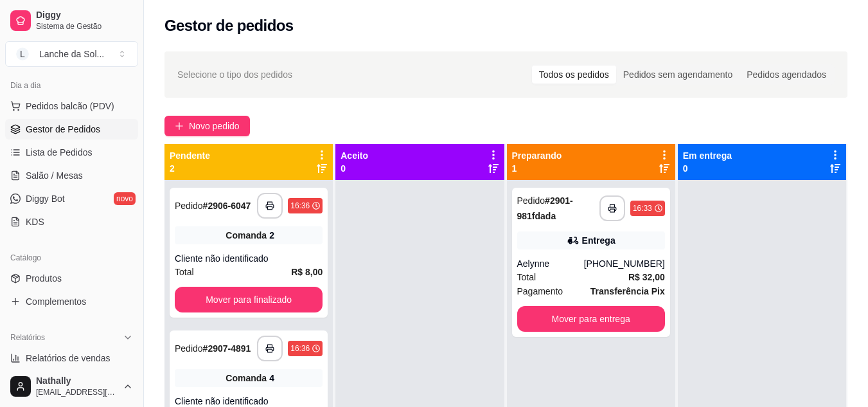
click at [245, 315] on div "**********" at bounding box center [249, 253] width 158 height 130
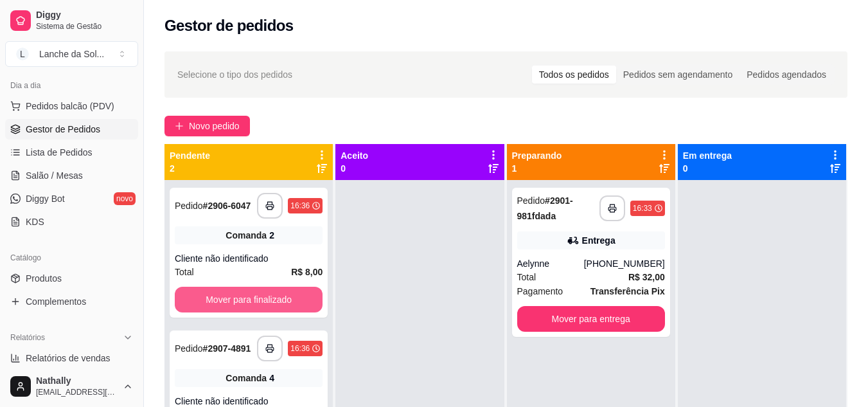
click at [224, 299] on button "Mover para finalizado" at bounding box center [249, 300] width 148 height 26
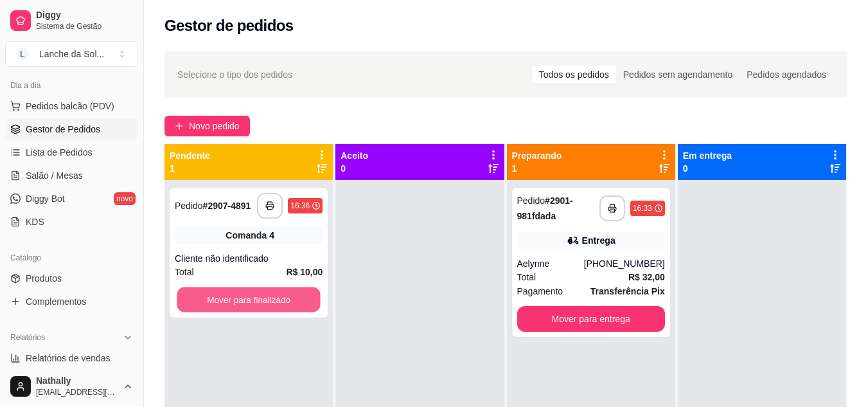
click at [224, 299] on button "Mover para finalizado" at bounding box center [248, 299] width 143 height 25
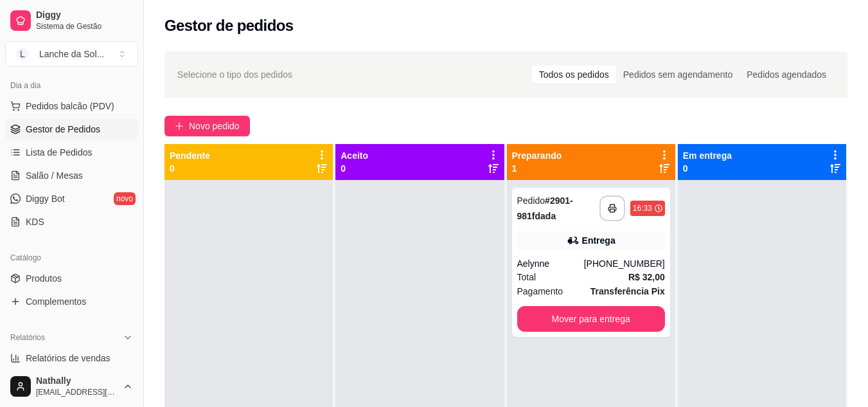
click at [604, 273] on div "Total R$ 32,00" at bounding box center [591, 277] width 148 height 14
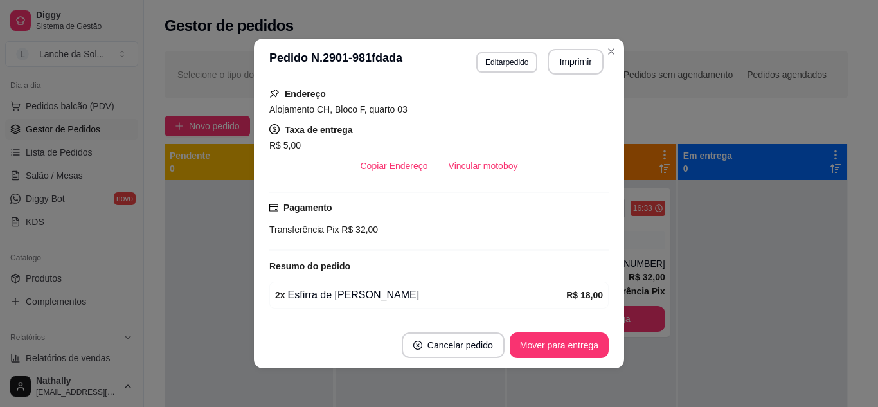
scroll to position [233, 0]
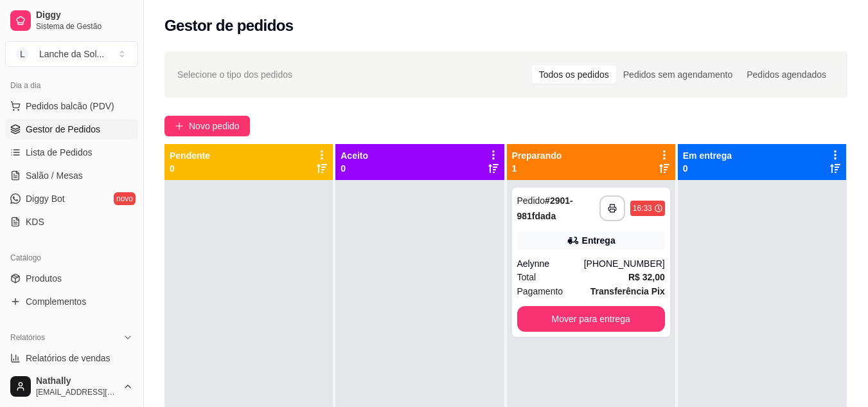
click at [67, 282] on link "Produtos" at bounding box center [71, 278] width 133 height 21
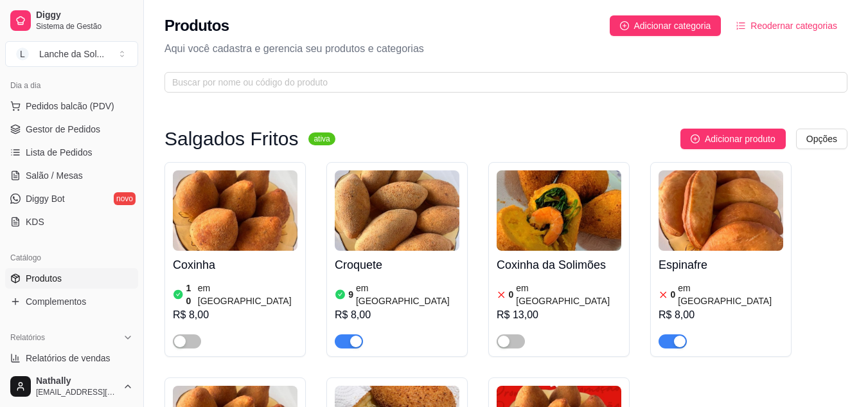
click at [66, 166] on link "Salão / Mesas" at bounding box center [71, 175] width 133 height 21
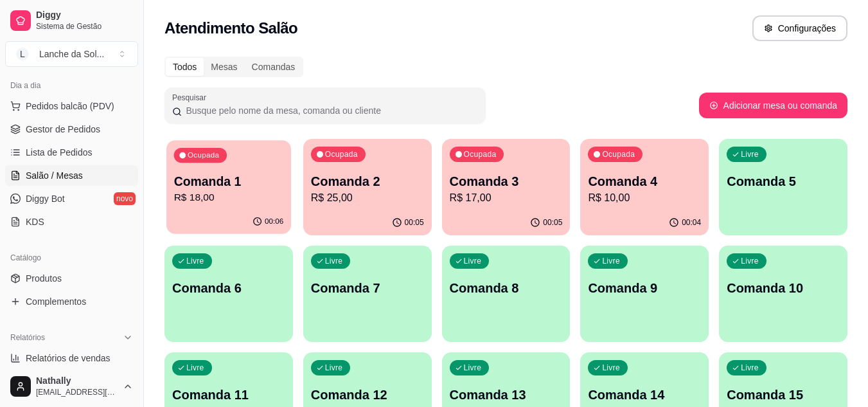
click at [244, 171] on div "Ocupada Comanda 1 R$ 18,00" at bounding box center [228, 174] width 125 height 69
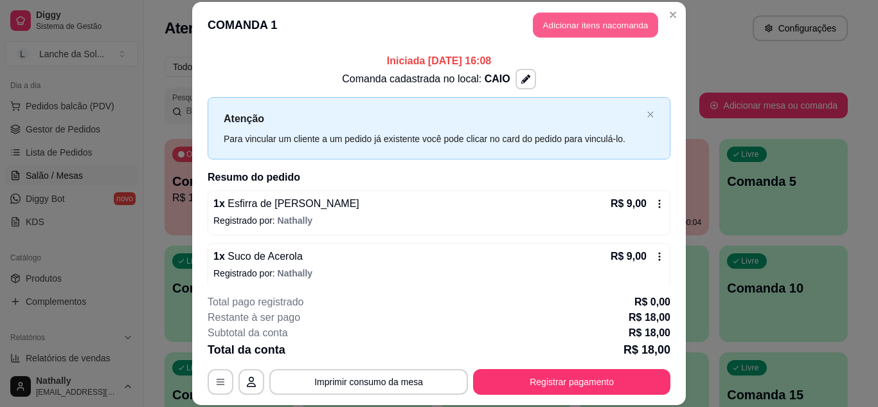
click at [578, 26] on button "Adicionar itens na comanda" at bounding box center [595, 25] width 125 height 25
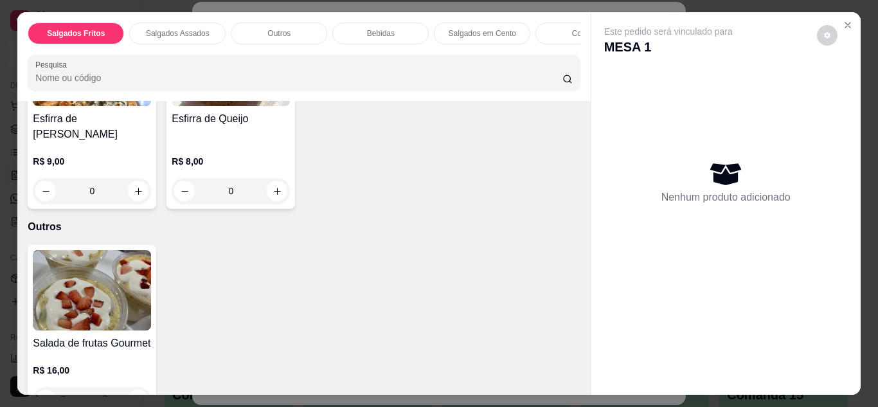
scroll to position [415, 0]
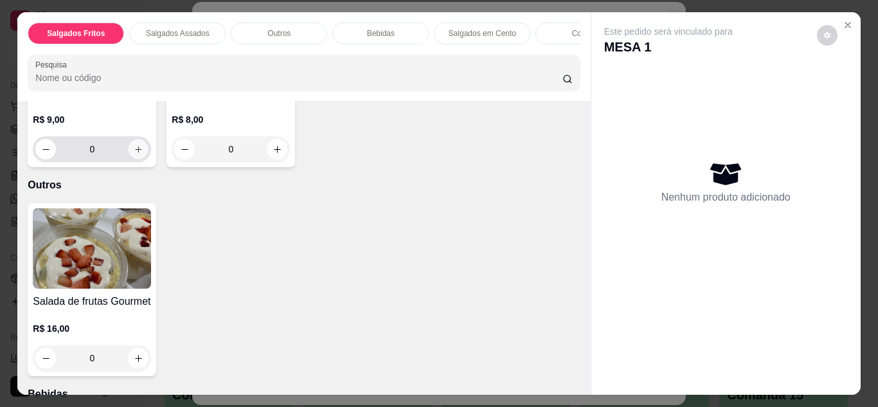
click at [139, 159] on button "increase-product-quantity" at bounding box center [139, 149] width 20 height 20
type input "1"
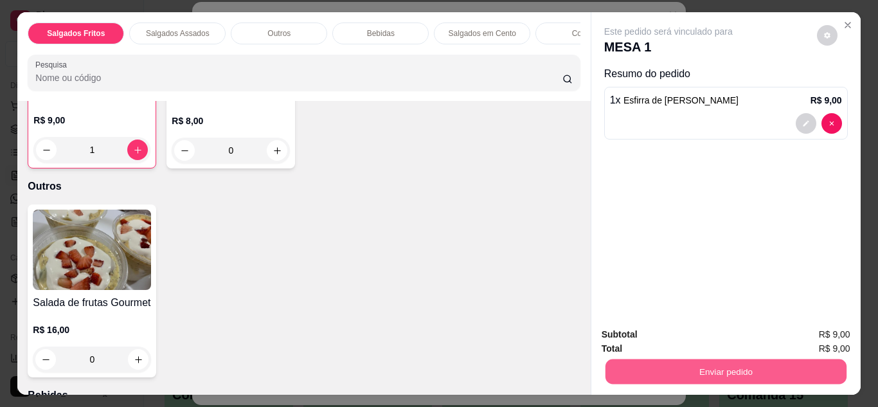
click at [742, 370] on button "Enviar pedido" at bounding box center [725, 371] width 241 height 25
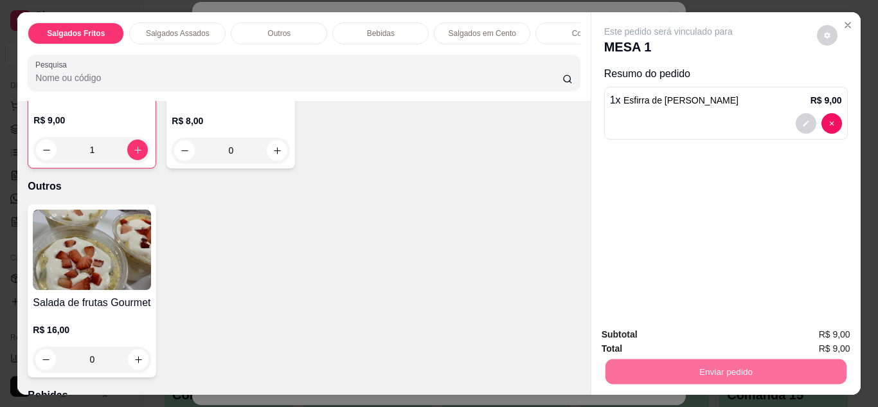
click at [674, 334] on button "Não registrar e enviar pedido" at bounding box center [683, 335] width 130 height 24
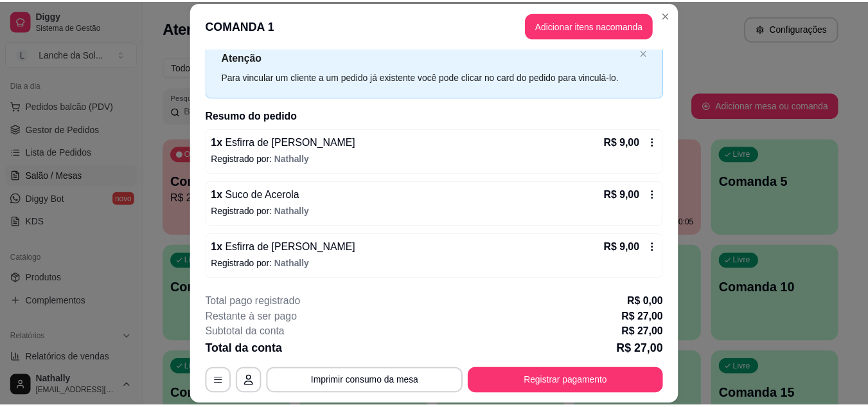
scroll to position [0, 0]
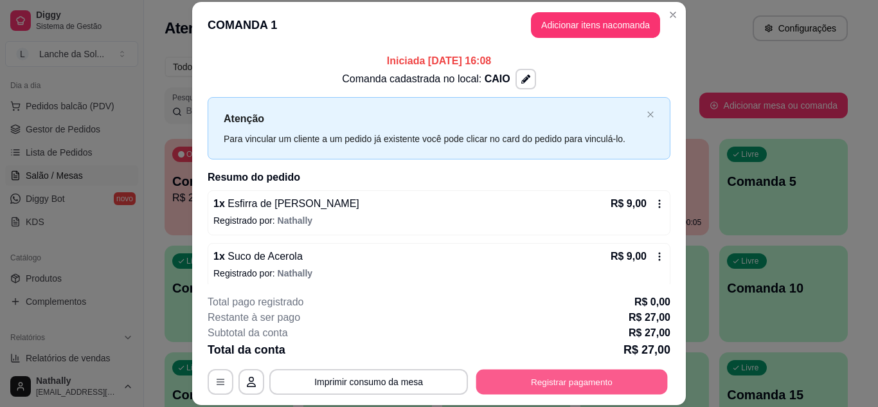
click at [595, 387] on button "Registrar pagamento" at bounding box center [572, 381] width 192 height 25
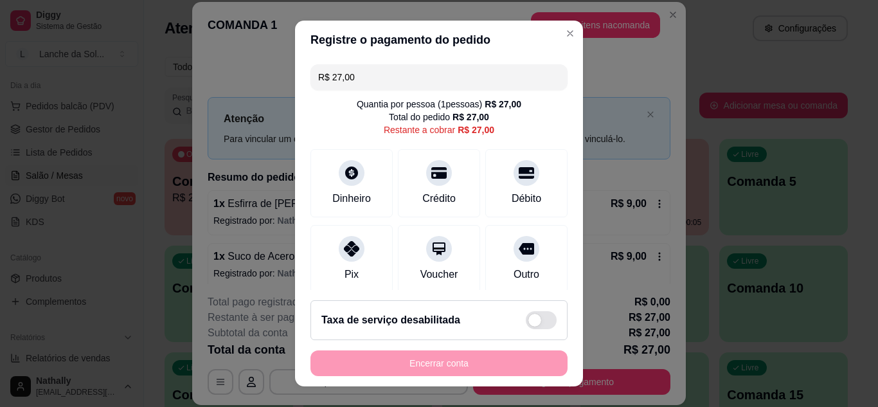
click at [347, 262] on div "Pix" at bounding box center [351, 259] width 82 height 68
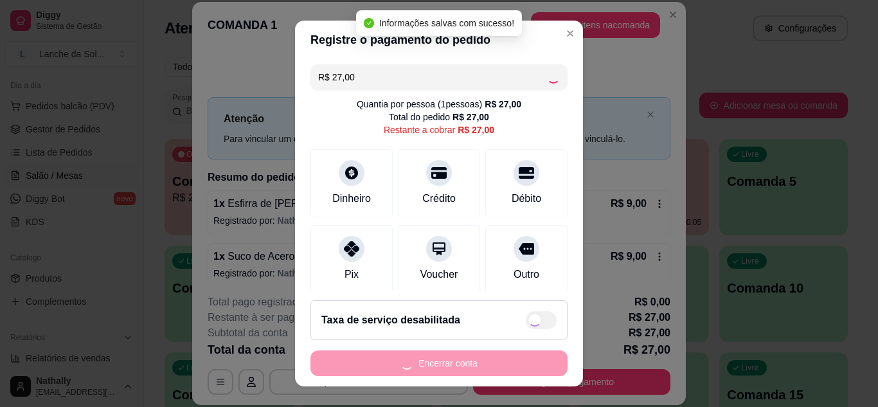
type input "R$ 0,00"
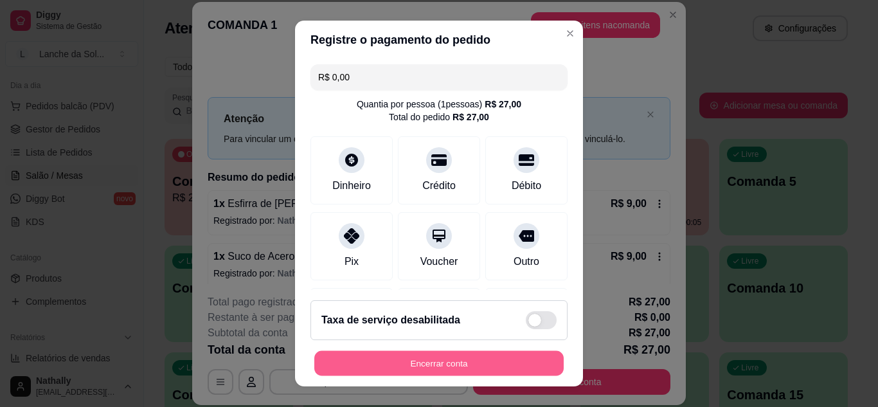
click at [488, 368] on button "Encerrar conta" at bounding box center [438, 363] width 249 height 25
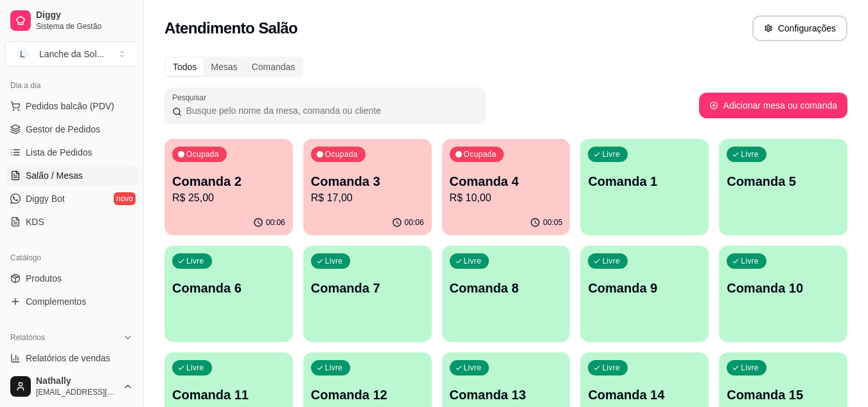
click at [75, 130] on span "Gestor de Pedidos" at bounding box center [63, 129] width 75 height 13
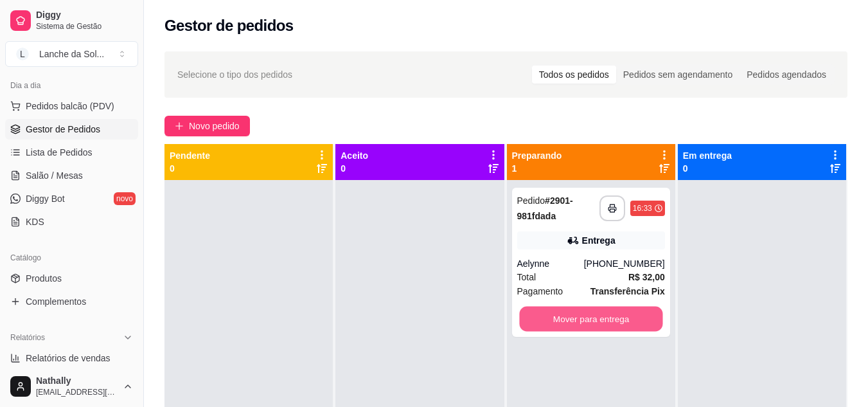
click at [633, 318] on button "Mover para entrega" at bounding box center [590, 319] width 143 height 25
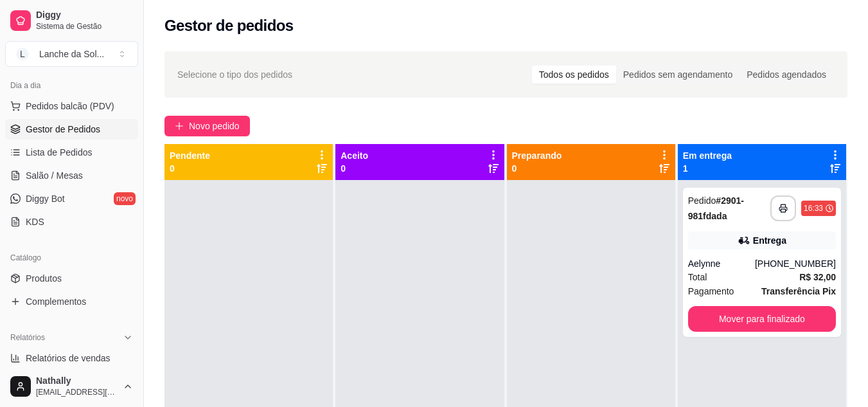
click at [48, 168] on link "Salão / Mesas" at bounding box center [71, 175] width 133 height 21
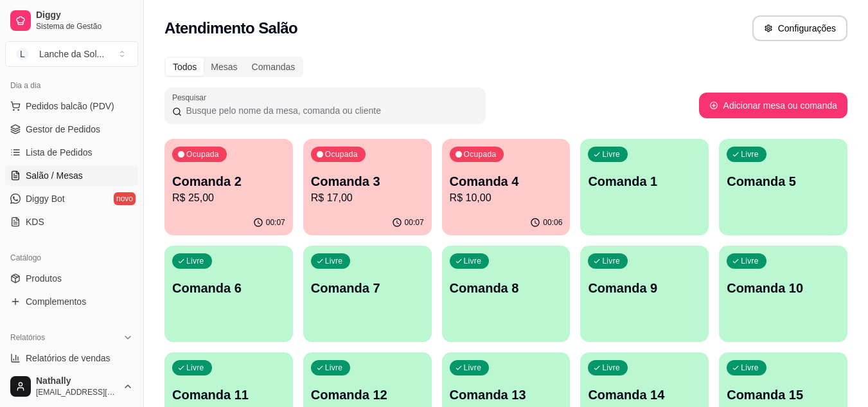
click at [390, 197] on p "R$ 17,00" at bounding box center [367, 197] width 113 height 15
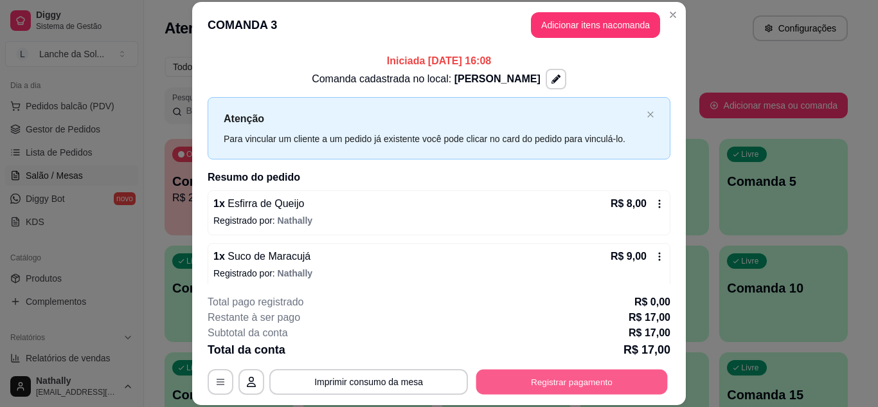
click at [597, 377] on button "Registrar pagamento" at bounding box center [572, 381] width 192 height 25
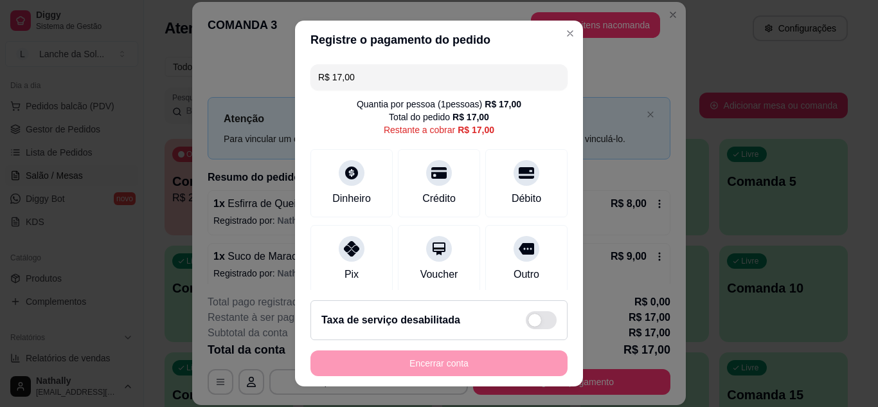
click at [345, 254] on div at bounding box center [352, 249] width 26 height 26
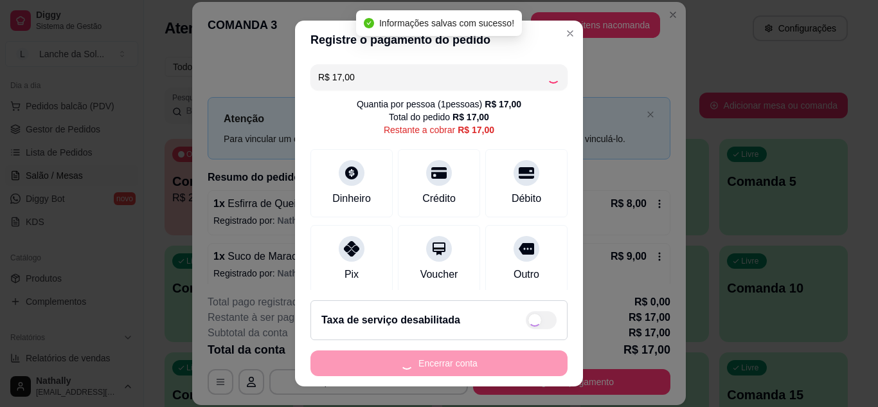
type input "R$ 0,00"
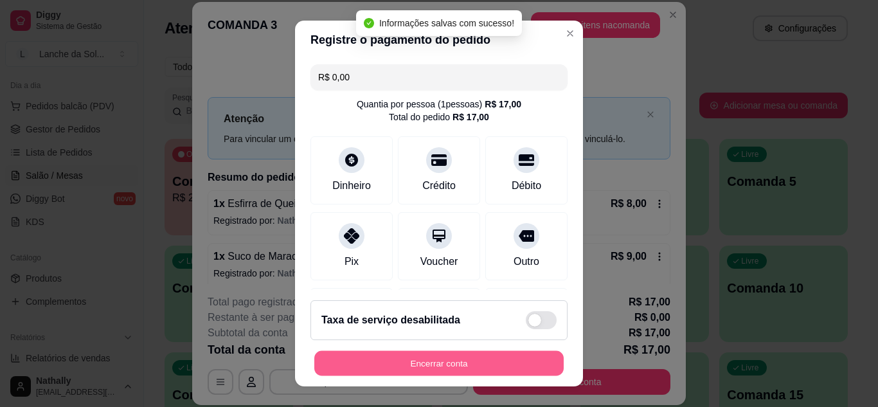
click at [486, 365] on button "Encerrar conta" at bounding box center [438, 363] width 249 height 25
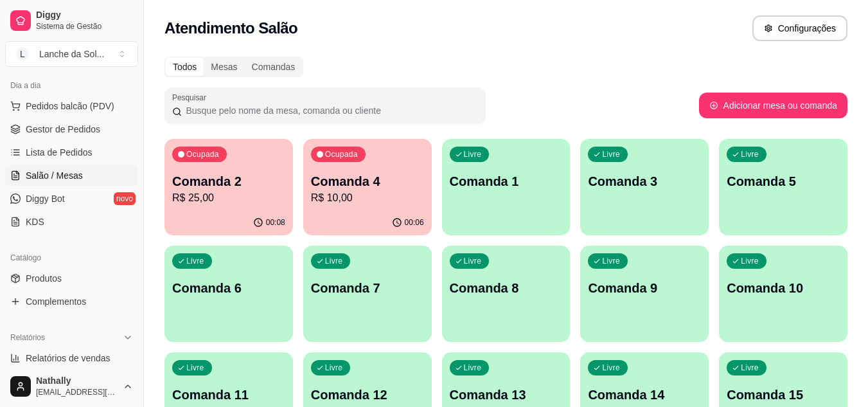
click at [94, 156] on link "Lista de Pedidos" at bounding box center [71, 152] width 133 height 21
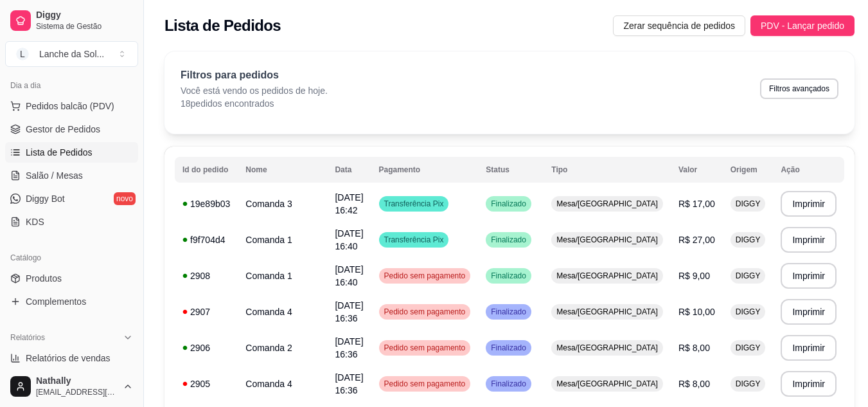
click at [66, 134] on span "Gestor de Pedidos" at bounding box center [63, 129] width 75 height 13
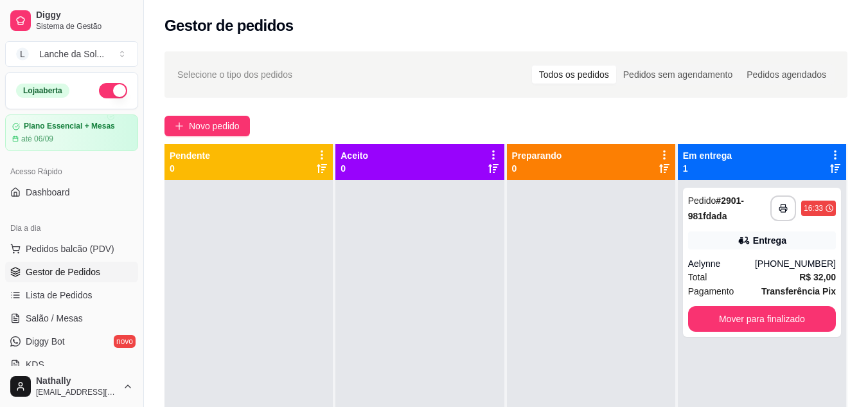
click at [67, 314] on span "Salão / Mesas" at bounding box center [54, 318] width 57 height 13
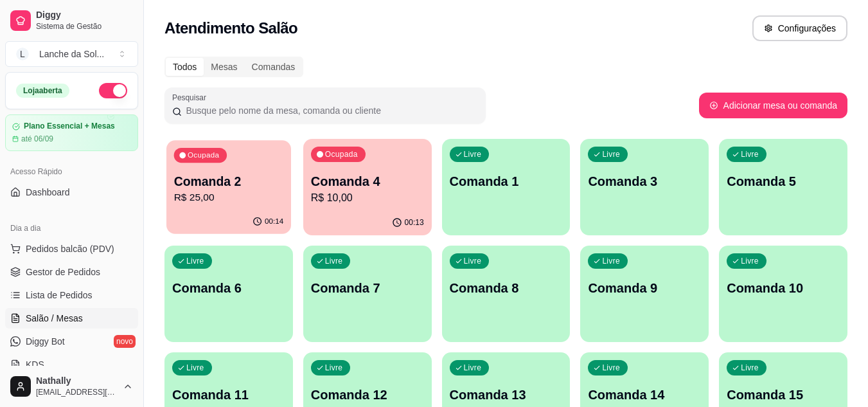
click at [235, 203] on p "R$ 25,00" at bounding box center [229, 197] width 110 height 15
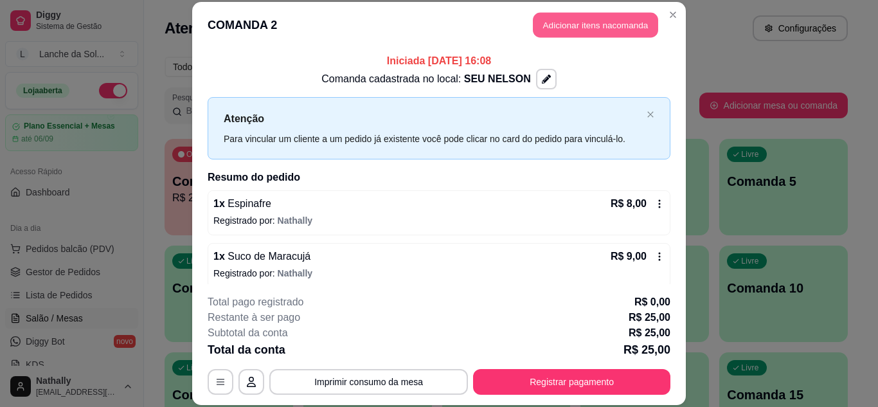
click at [555, 28] on button "Adicionar itens na comanda" at bounding box center [595, 25] width 125 height 25
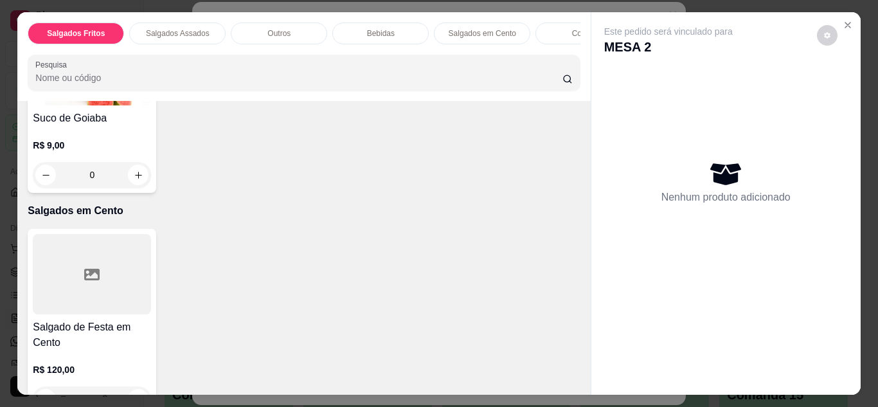
scroll to position [1234, 0]
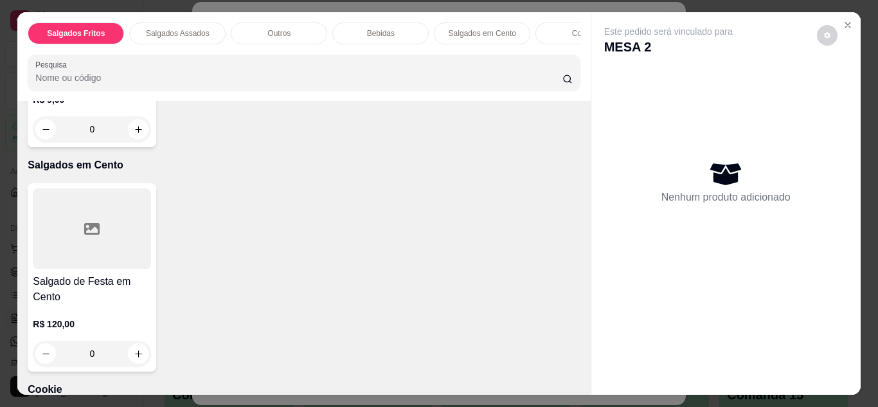
type input "1"
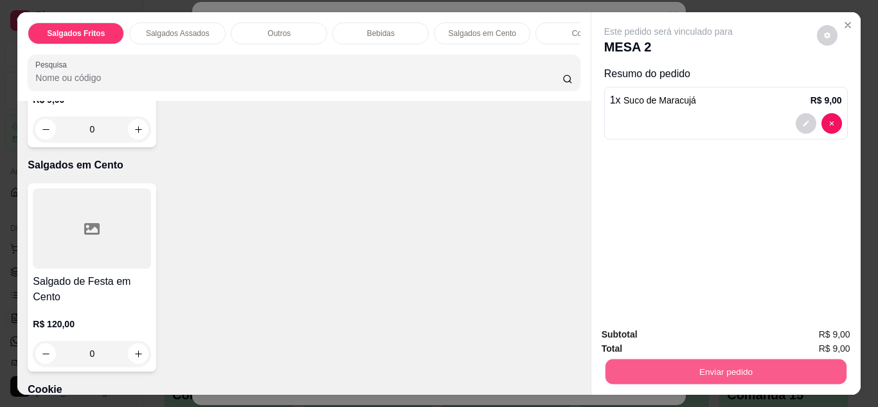
click at [666, 360] on button "Enviar pedido" at bounding box center [725, 371] width 241 height 25
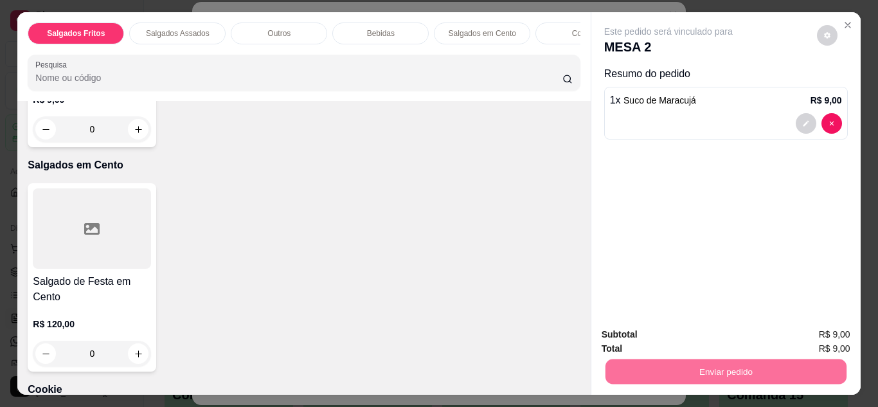
click at [655, 326] on button "Não registrar e enviar pedido" at bounding box center [683, 335] width 130 height 24
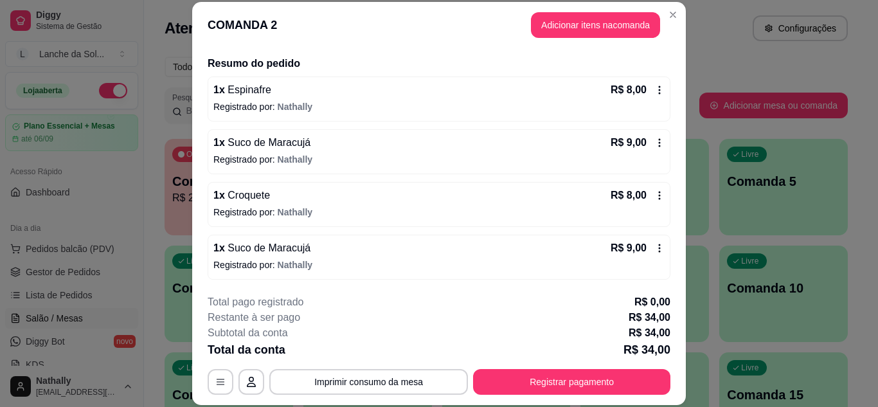
scroll to position [114, 0]
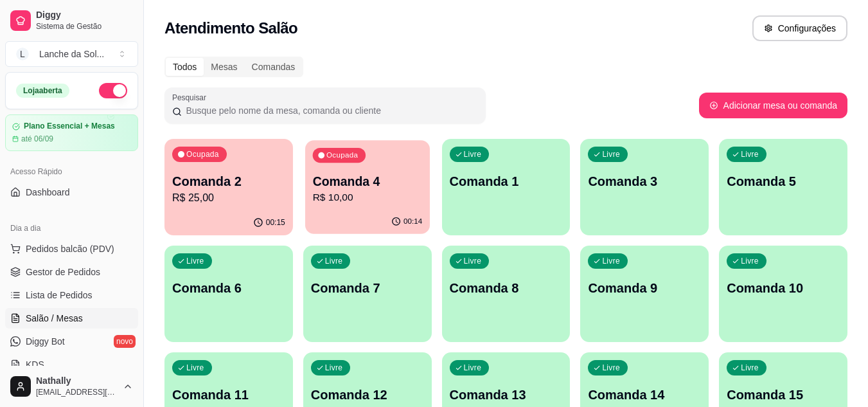
click at [411, 178] on p "Comanda 4" at bounding box center [367, 181] width 110 height 17
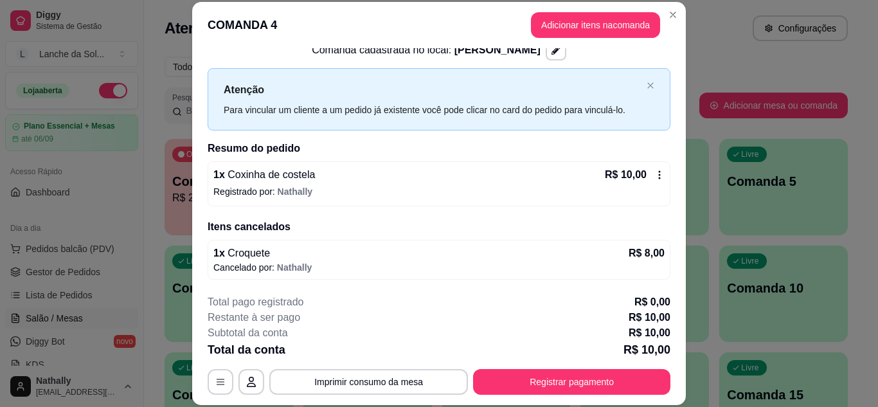
scroll to position [30, 0]
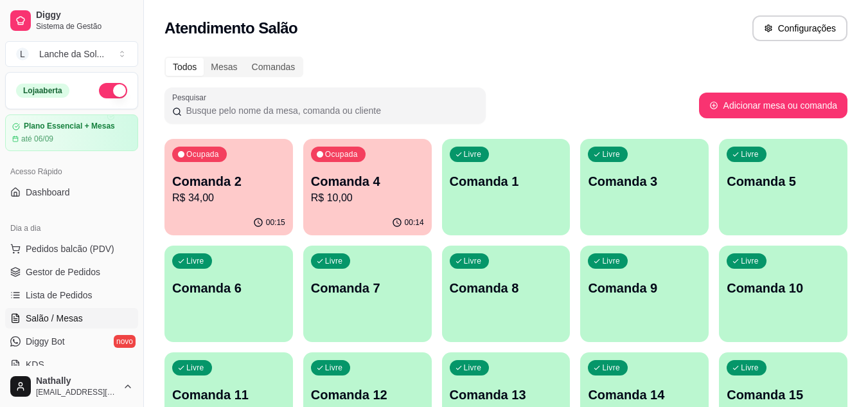
click at [96, 278] on link "Gestor de Pedidos" at bounding box center [71, 272] width 133 height 21
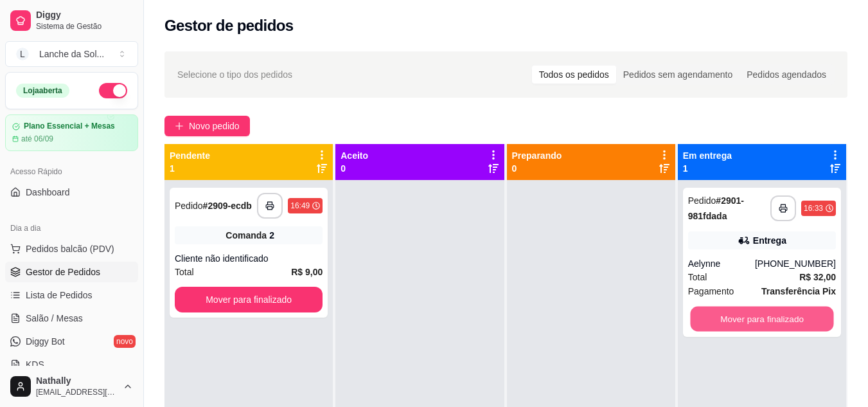
click at [737, 320] on button "Mover para finalizado" at bounding box center [761, 319] width 143 height 25
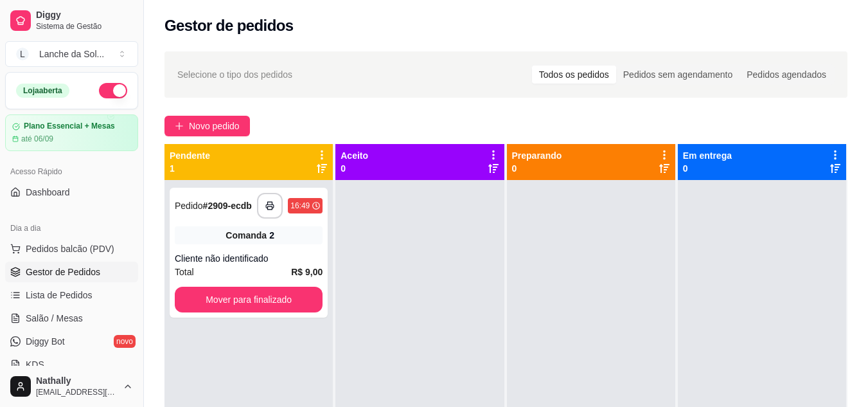
click at [54, 289] on span "Lista de Pedidos" at bounding box center [59, 295] width 67 height 13
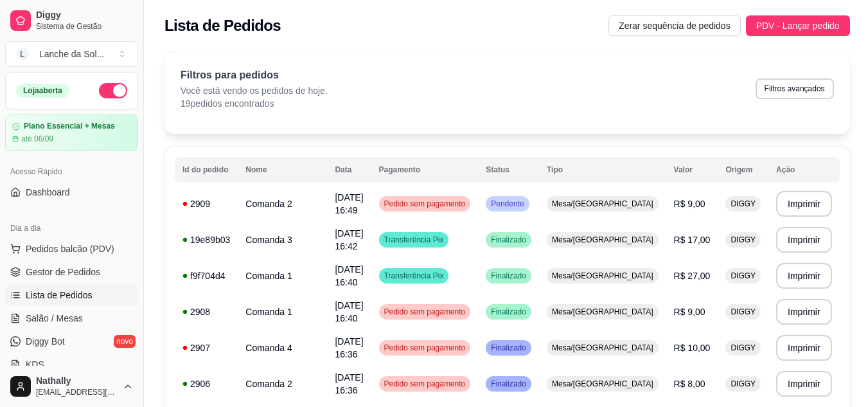
click at [62, 323] on span "Salão / Mesas" at bounding box center [54, 318] width 57 height 13
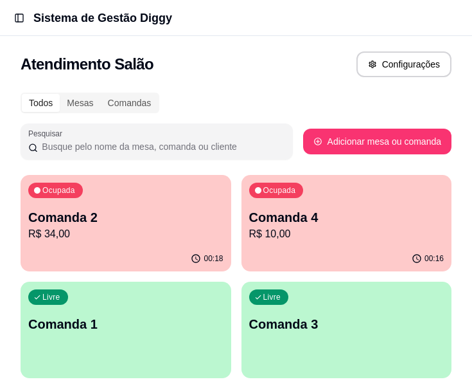
click at [271, 30] on header "Toggle Sidebar Sistema de Gestão Diggy" at bounding box center [236, 18] width 472 height 36
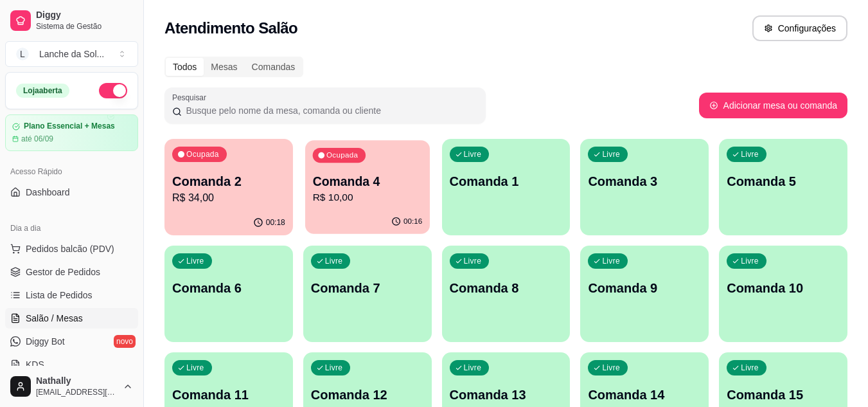
click at [350, 175] on p "Comanda 4" at bounding box center [367, 181] width 110 height 17
click at [356, 222] on div "00:19" at bounding box center [367, 222] width 125 height 24
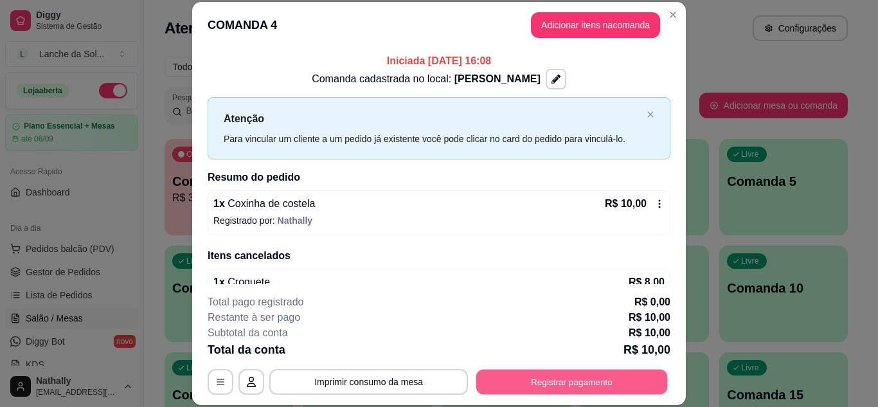
click at [551, 386] on button "Registrar pagamento" at bounding box center [572, 381] width 192 height 25
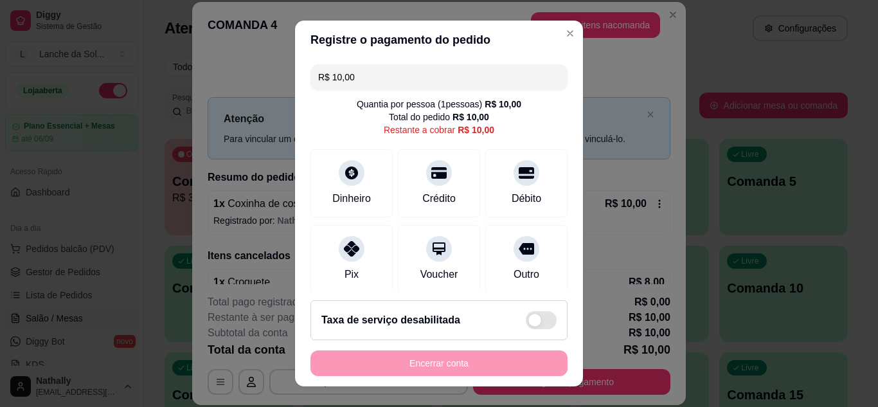
click at [344, 247] on icon at bounding box center [351, 248] width 15 height 15
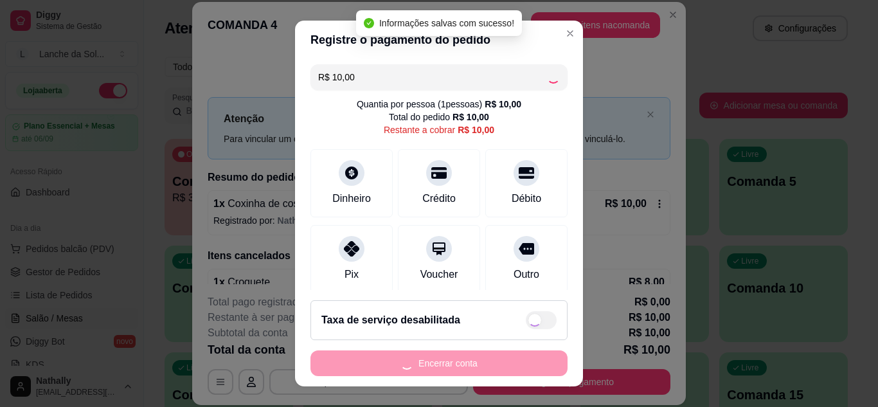
type input "R$ 0,00"
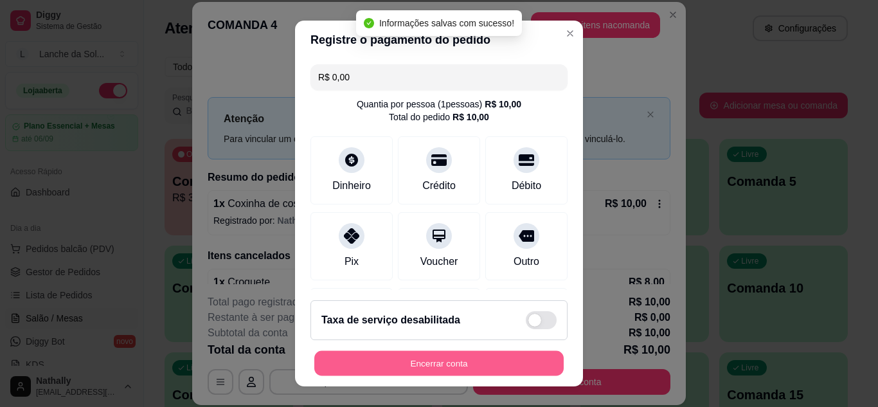
click at [440, 363] on button "Encerrar conta" at bounding box center [438, 363] width 249 height 25
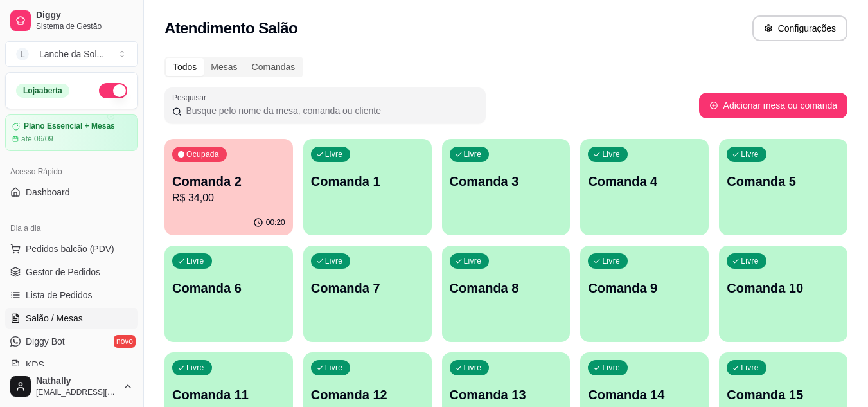
click at [108, 240] on button "Pedidos balcão (PDV)" at bounding box center [71, 248] width 133 height 21
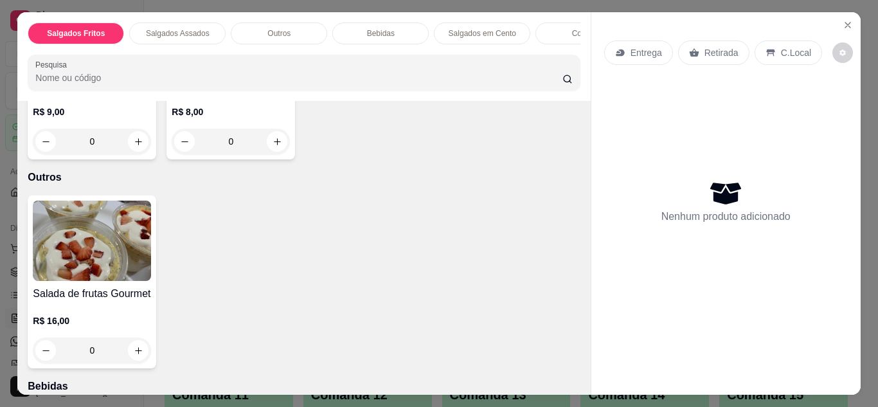
scroll to position [489, 0]
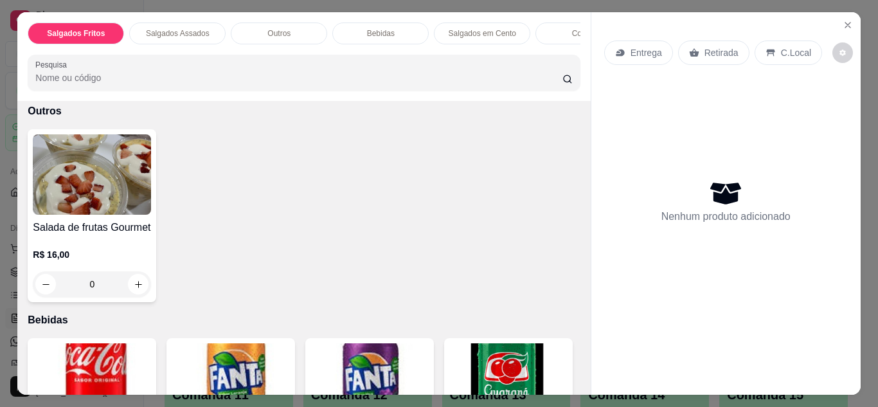
click at [134, 80] on icon "increase-product-quantity" at bounding box center [139, 76] width 10 height 10
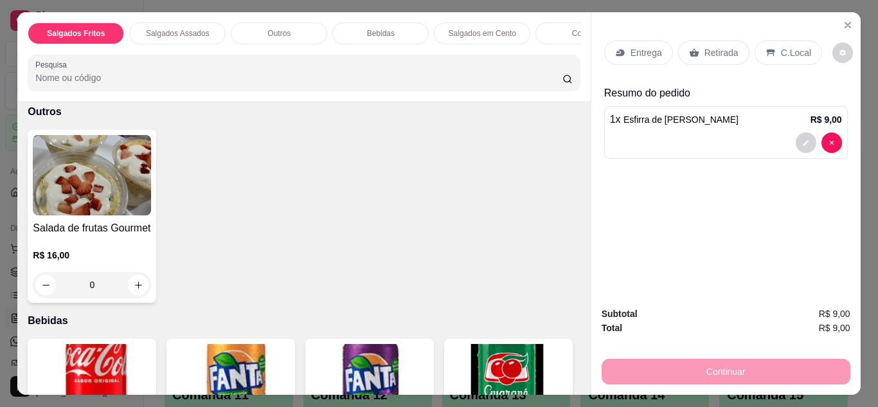
click at [133, 80] on icon "increase-product-quantity" at bounding box center [138, 76] width 10 height 10
type input "2"
click at [275, 81] on icon "increase-product-quantity" at bounding box center [278, 76] width 10 height 10
click at [275, 80] on icon "increase-product-quantity" at bounding box center [277, 76] width 10 height 10
type input "2"
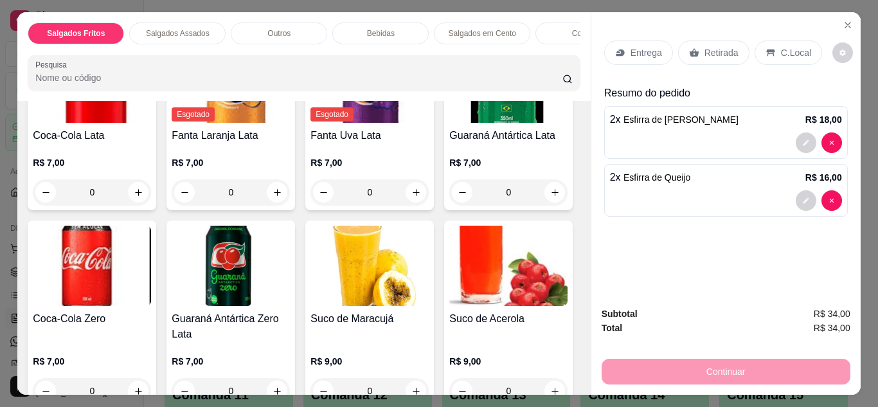
scroll to position [798, 0]
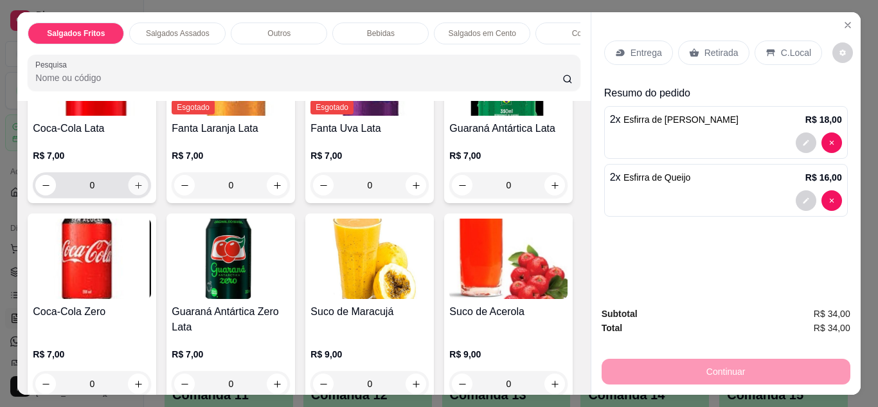
click at [134, 190] on icon "increase-product-quantity" at bounding box center [139, 186] width 10 height 10
type input "1"
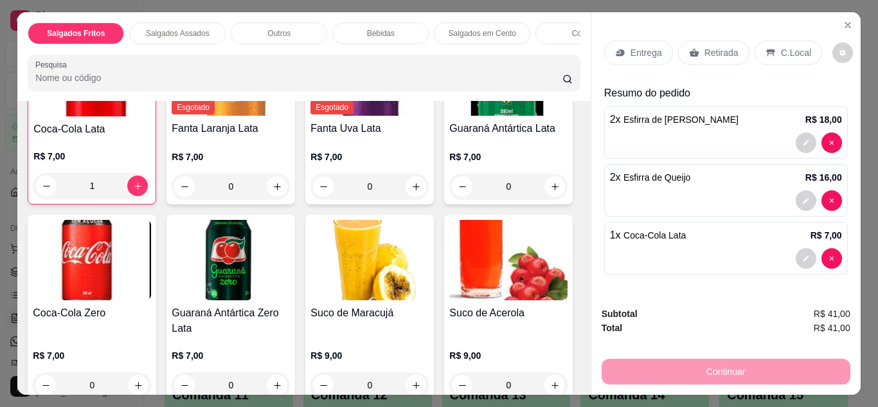
click at [694, 52] on div "Retirada" at bounding box center [713, 52] width 71 height 24
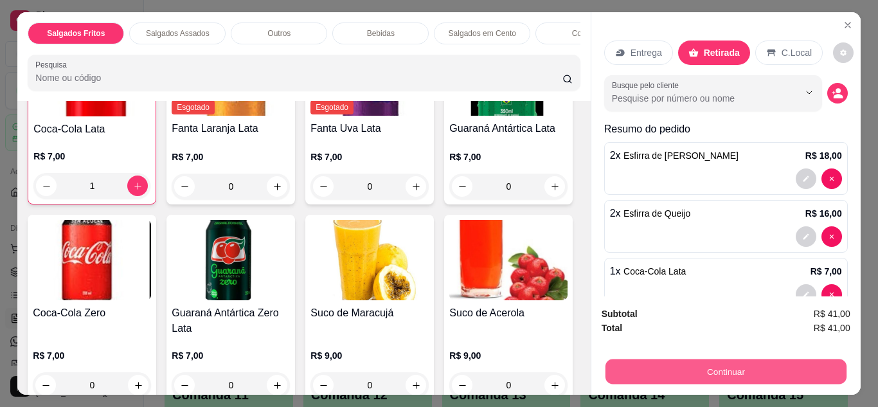
click at [665, 366] on button "Continuar" at bounding box center [725, 371] width 241 height 25
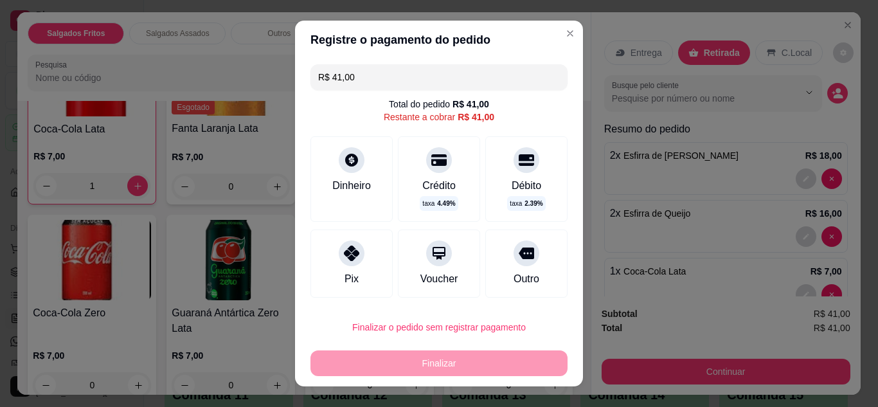
click at [354, 271] on div "Pix" at bounding box center [351, 263] width 82 height 68
type input "R$ 0,00"
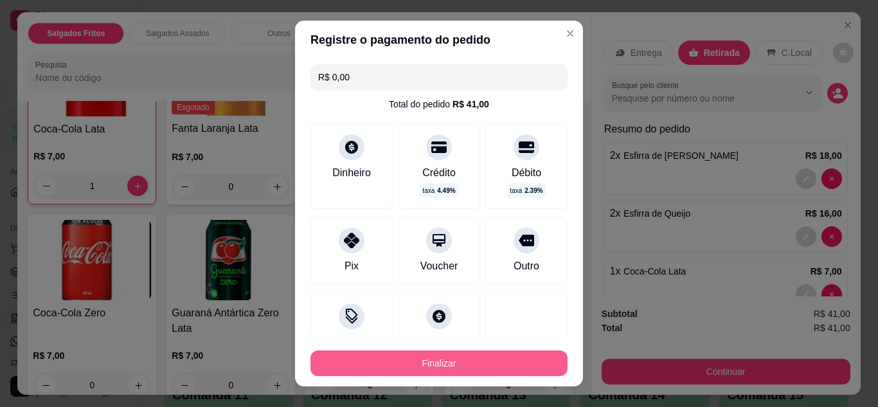
click at [400, 363] on button "Finalizar" at bounding box center [438, 363] width 257 height 26
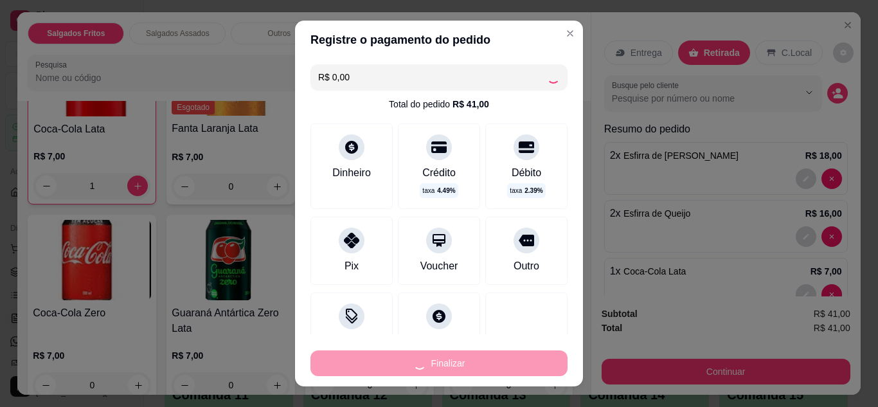
type input "0"
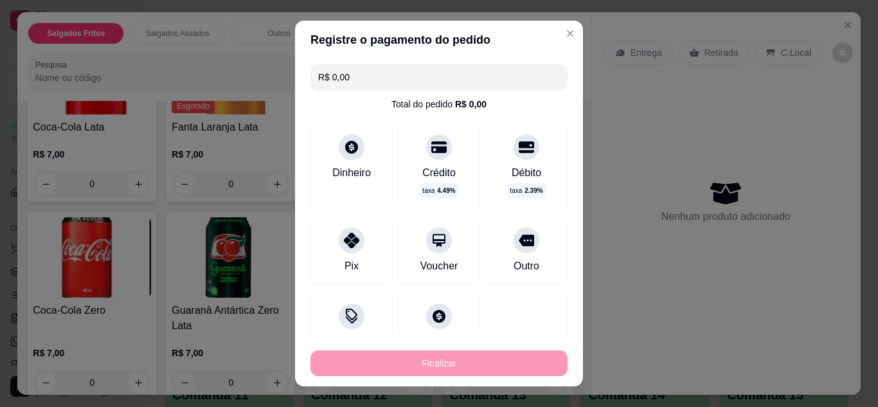
type input "-R$ 41,00"
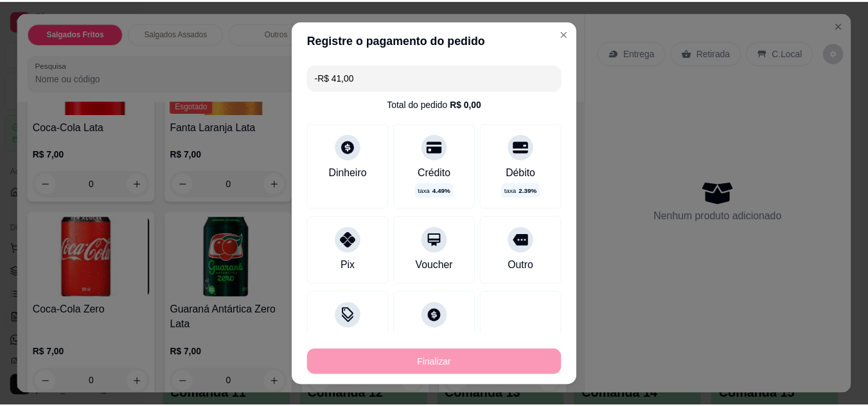
scroll to position [796, 0]
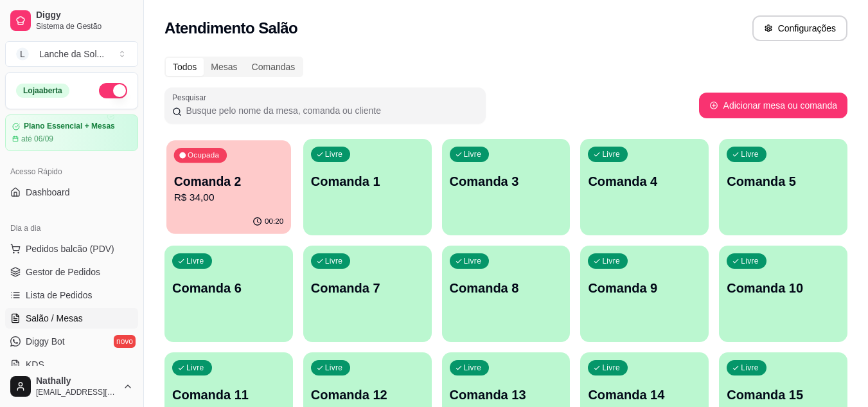
click at [247, 210] on button "Ocupada Comanda 2 R$ 34,00 00:20" at bounding box center [228, 187] width 125 height 94
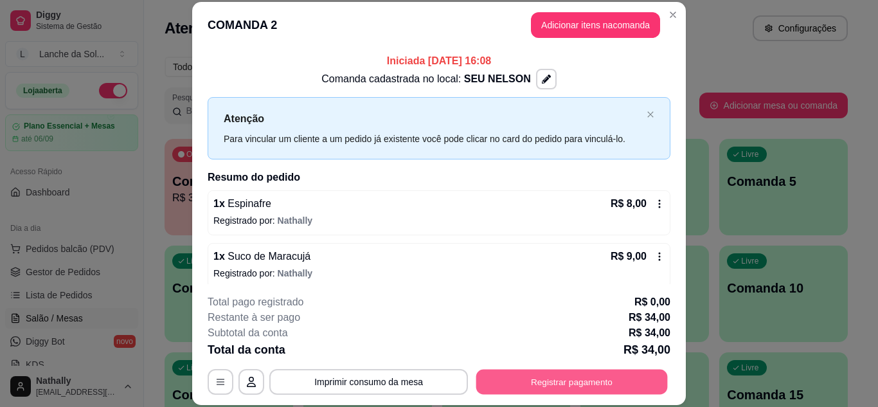
click at [525, 376] on button "Registrar pagamento" at bounding box center [572, 381] width 192 height 25
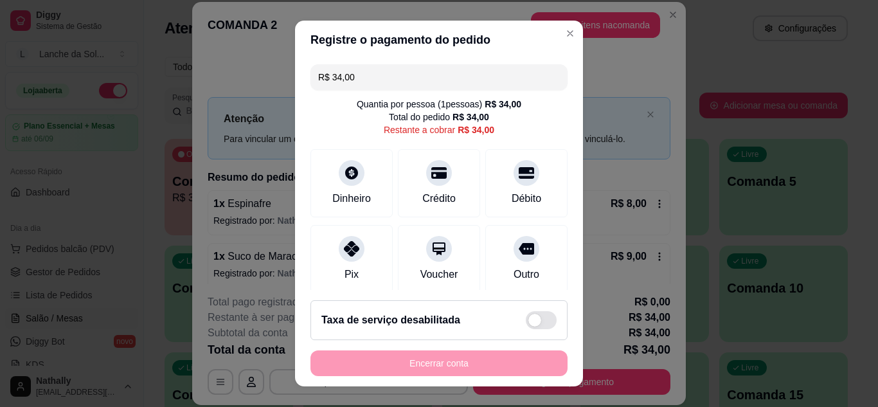
click at [325, 273] on div "Pix" at bounding box center [351, 259] width 82 height 68
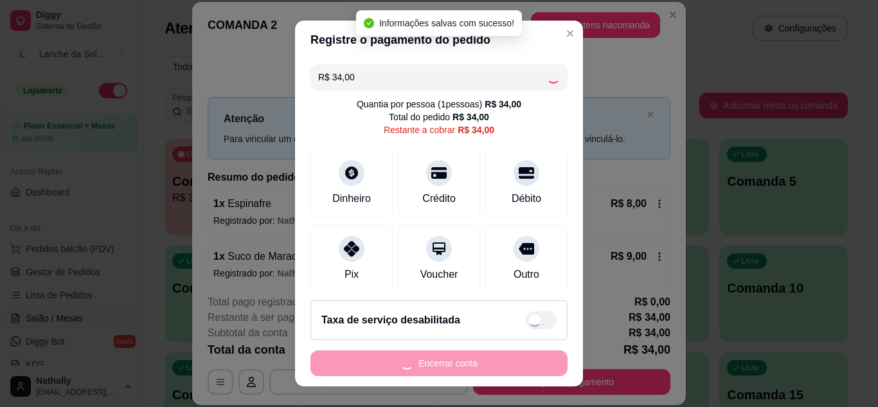
type input "R$ 0,00"
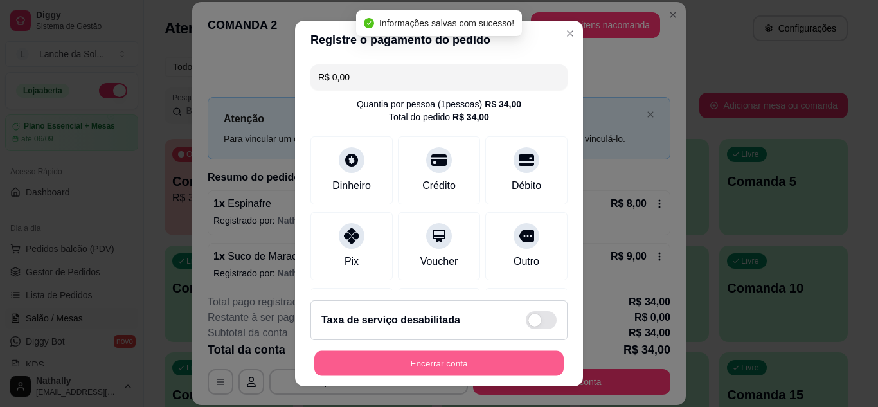
click at [433, 359] on button "Encerrar conta" at bounding box center [438, 363] width 249 height 25
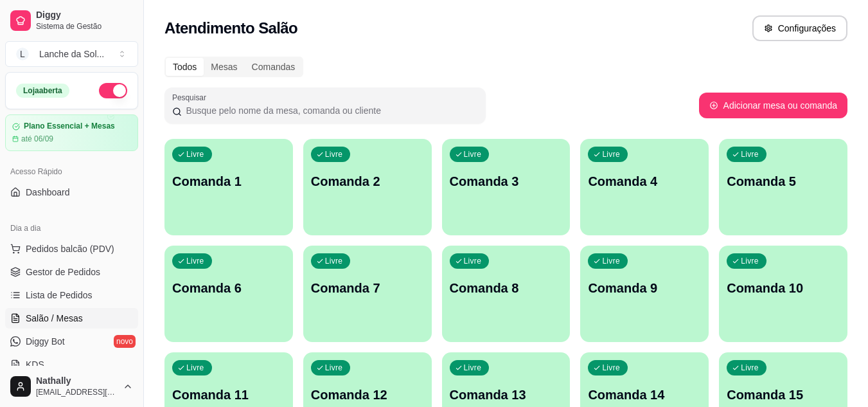
click at [85, 281] on link "Gestor de Pedidos" at bounding box center [71, 272] width 133 height 21
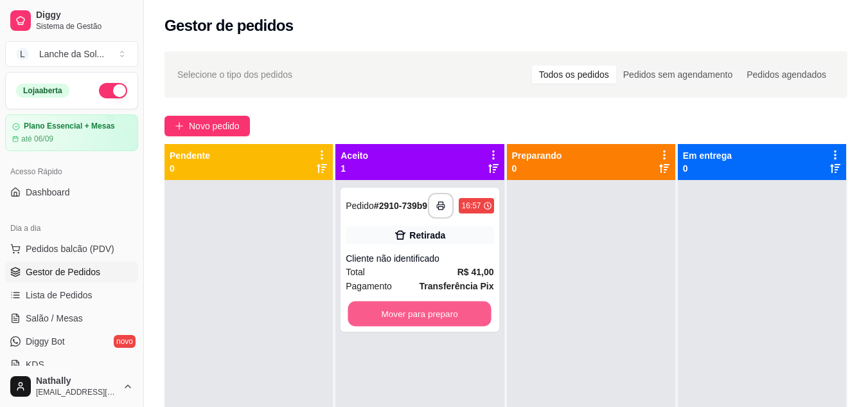
click at [451, 313] on button "Mover para preparo" at bounding box center [419, 313] width 143 height 25
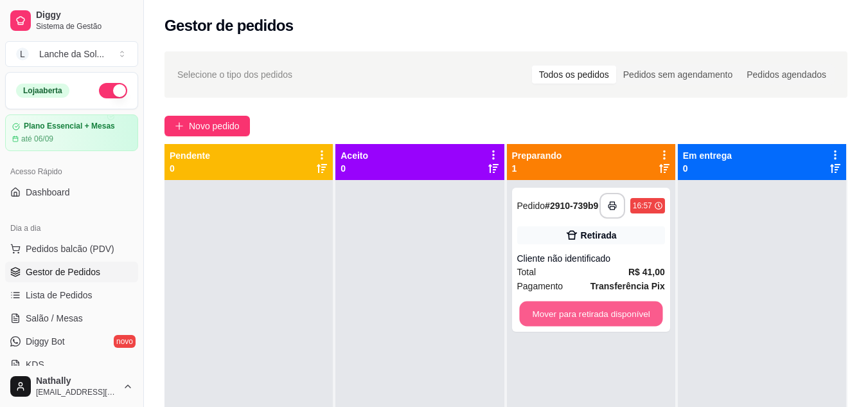
click at [635, 307] on button "Mover para retirada disponível" at bounding box center [590, 313] width 143 height 25
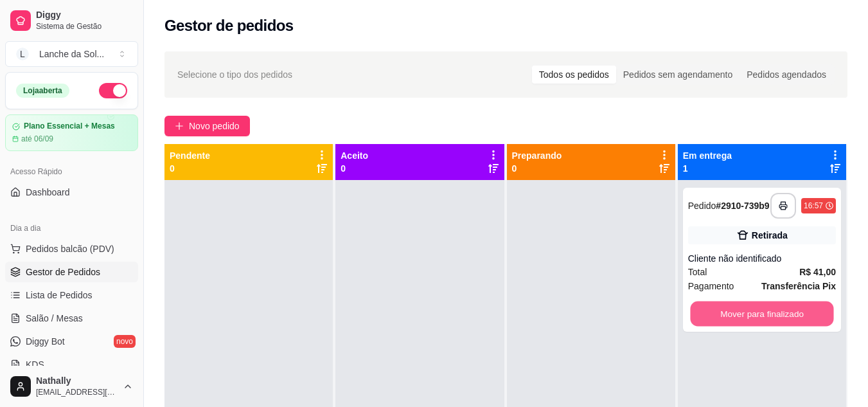
click at [728, 309] on button "Mover para finalizado" at bounding box center [761, 313] width 143 height 25
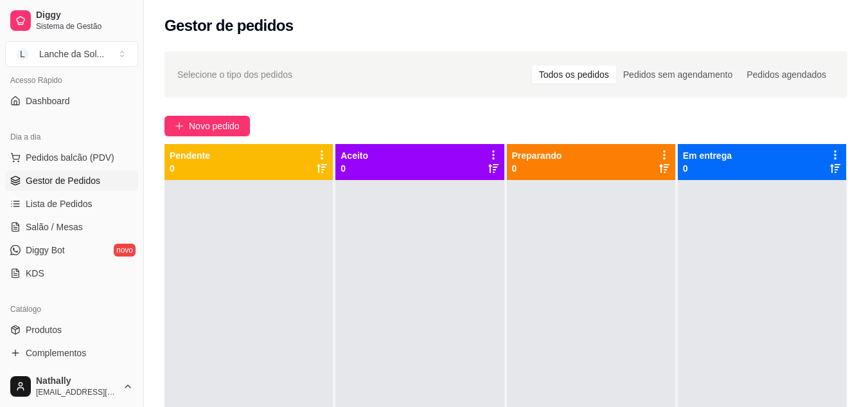
scroll to position [103, 0]
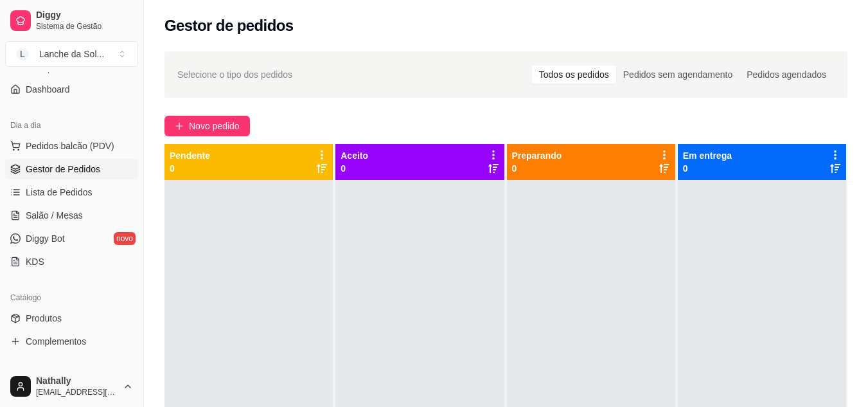
click at [89, 314] on link "Produtos" at bounding box center [71, 318] width 133 height 21
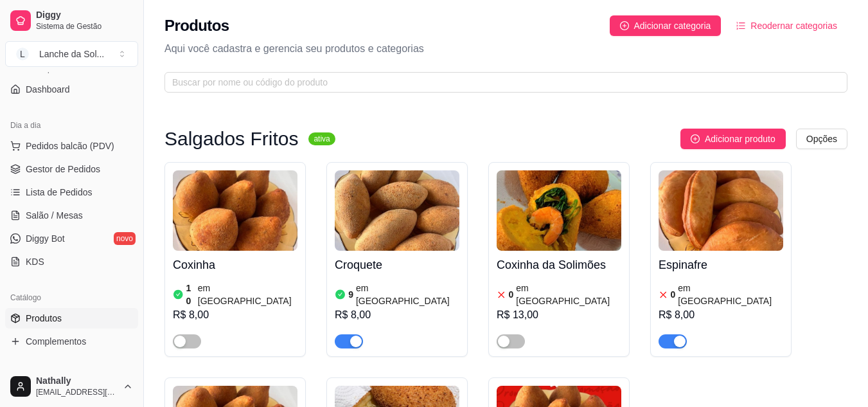
click at [676, 336] on div "button" at bounding box center [680, 342] width 12 height 12
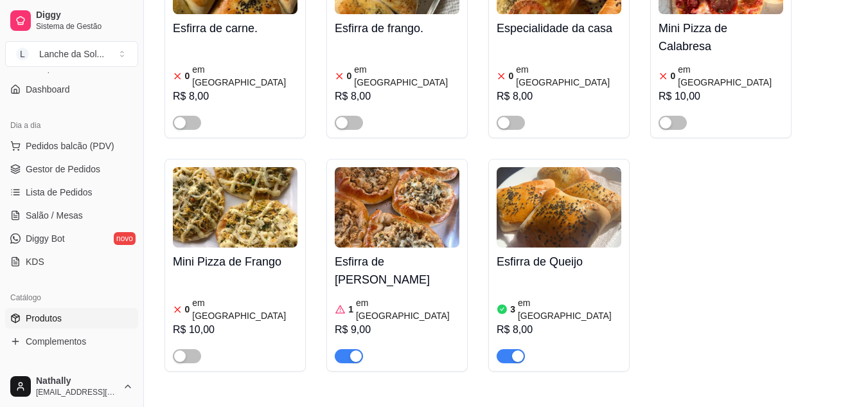
scroll to position [746, 0]
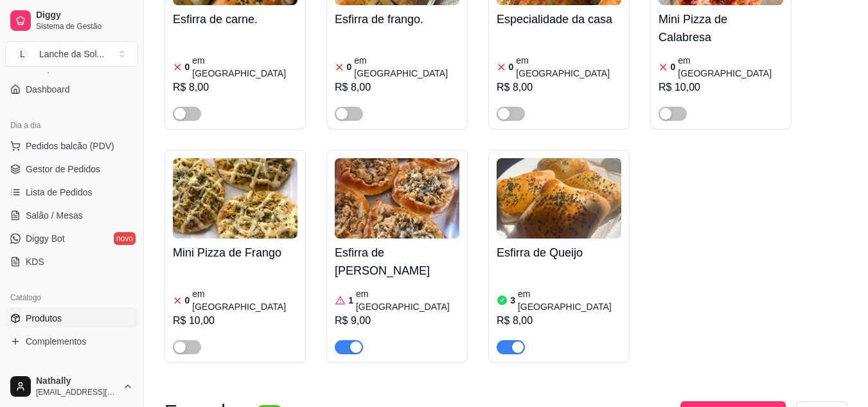
click at [402, 313] on div "R$ 9,00" at bounding box center [397, 320] width 125 height 15
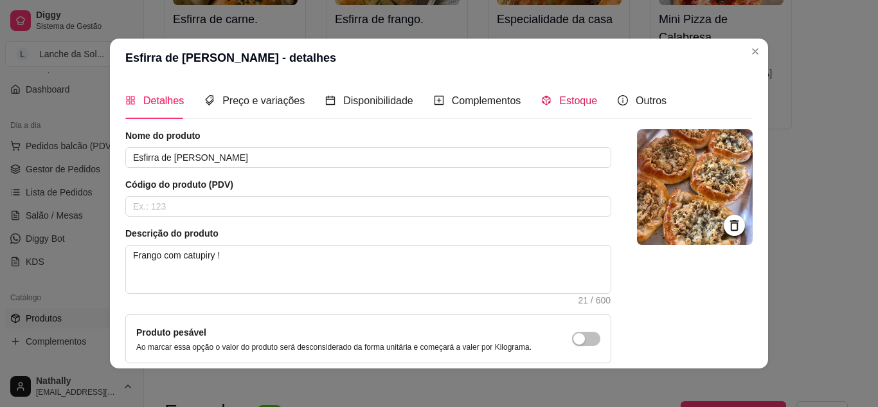
click at [559, 99] on span "Estoque" at bounding box center [578, 100] width 38 height 11
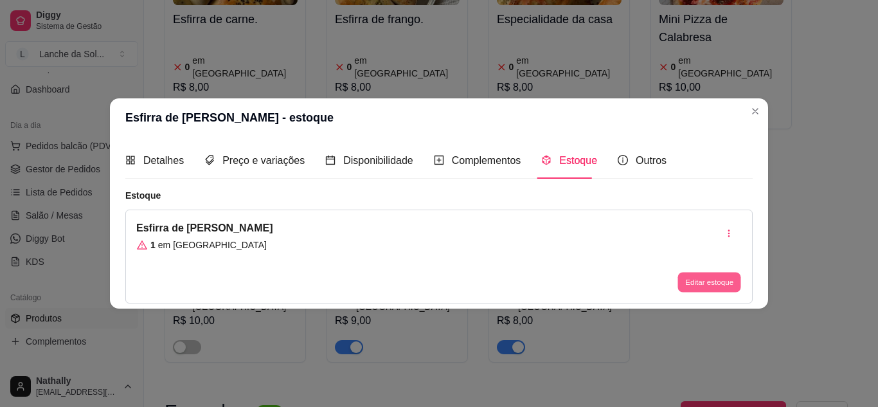
click at [690, 280] on button "Editar estoque" at bounding box center [709, 283] width 63 height 20
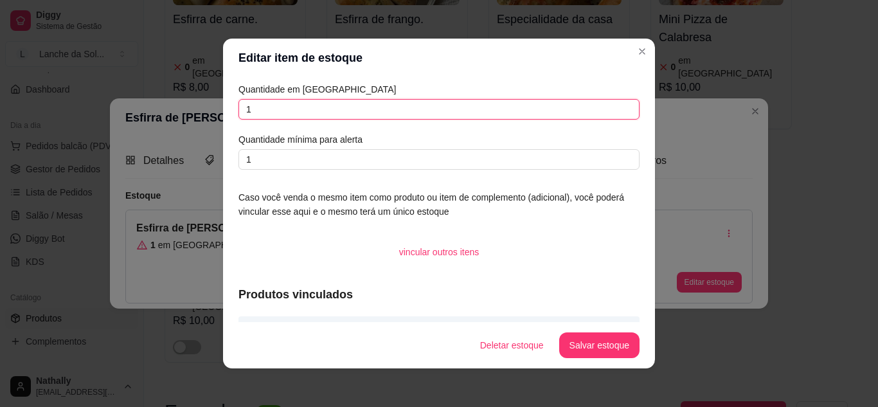
click at [601, 113] on input "1" at bounding box center [438, 109] width 401 height 21
type input "0"
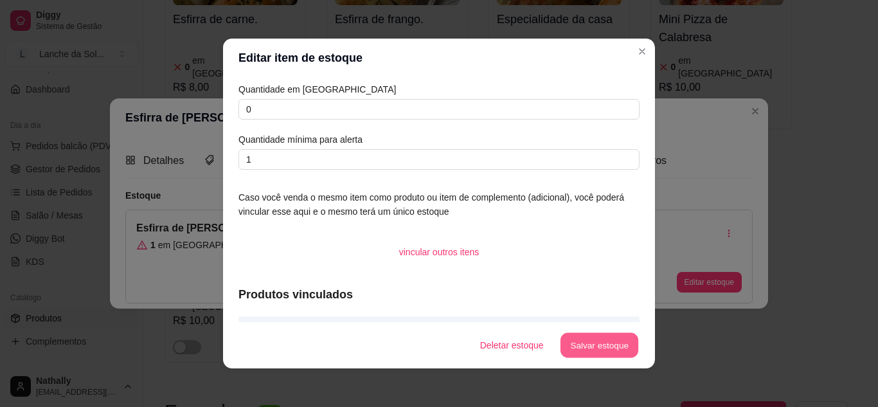
click at [565, 347] on button "Salvar estoque" at bounding box center [599, 345] width 78 height 25
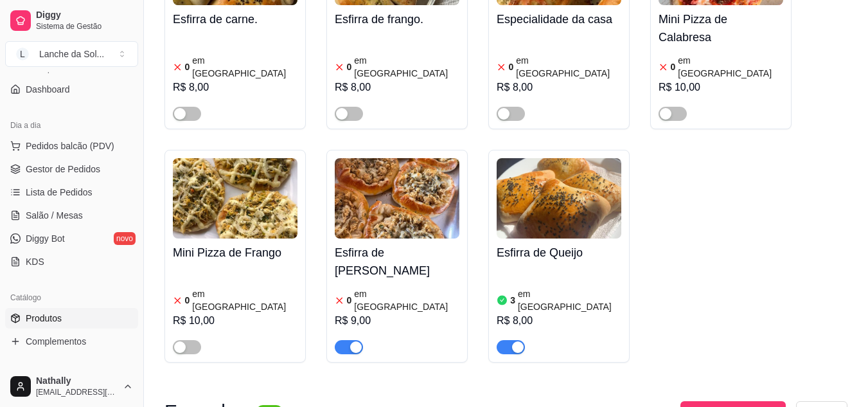
click at [352, 341] on div "button" at bounding box center [356, 347] width 12 height 12
click at [89, 159] on link "Gestor de Pedidos" at bounding box center [71, 169] width 133 height 21
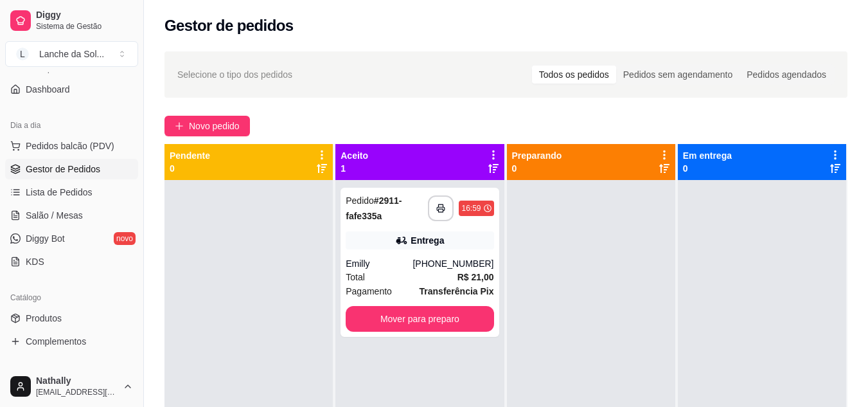
click at [481, 386] on div "**********" at bounding box center [420, 383] width 168 height 407
click at [544, 345] on div at bounding box center [591, 383] width 168 height 407
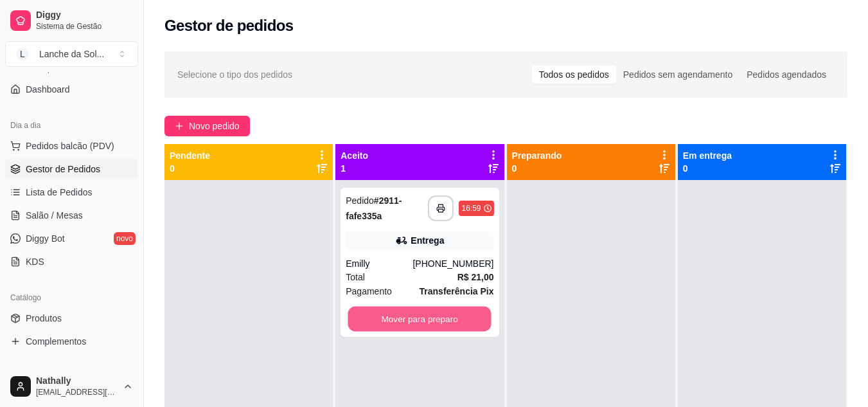
click at [446, 312] on button "Mover para preparo" at bounding box center [419, 319] width 143 height 25
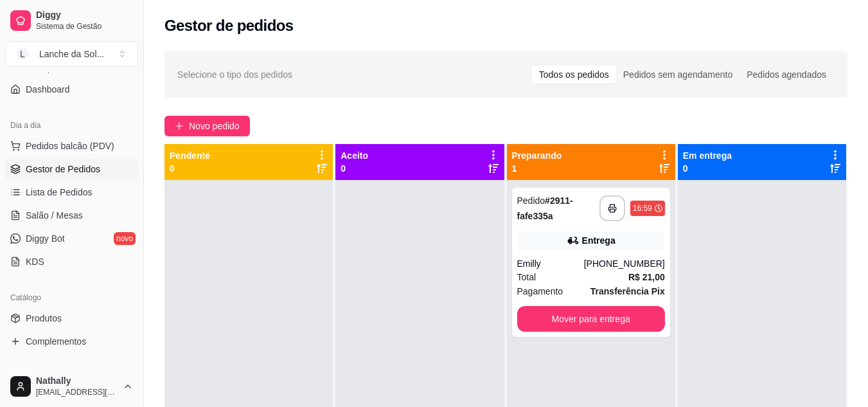
click at [575, 251] on div "**********" at bounding box center [591, 262] width 158 height 149
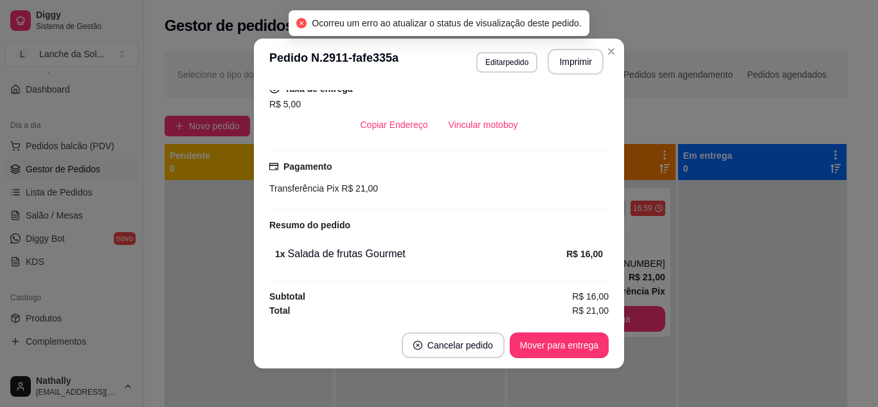
scroll to position [273, 0]
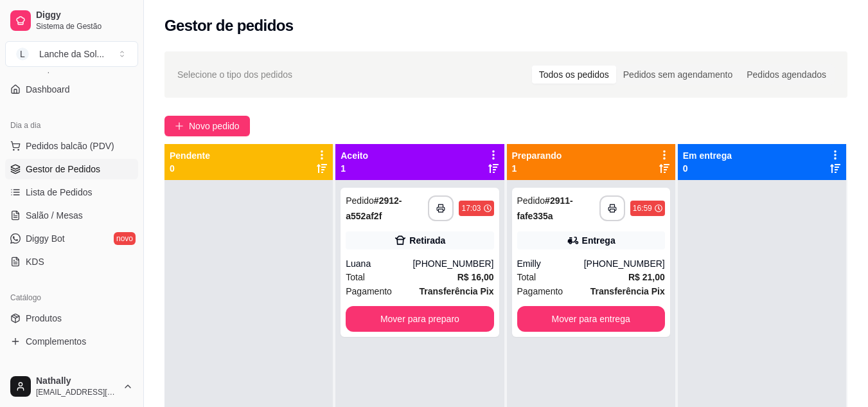
click at [413, 269] on div "Luana" at bounding box center [379, 263] width 67 height 13
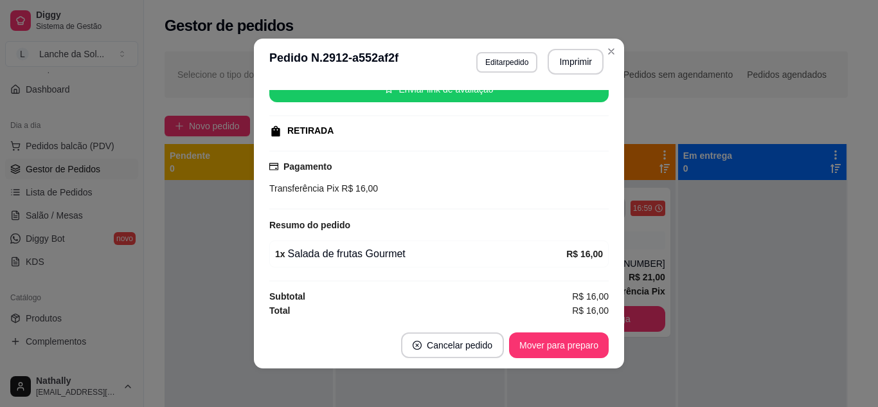
scroll to position [172, 0]
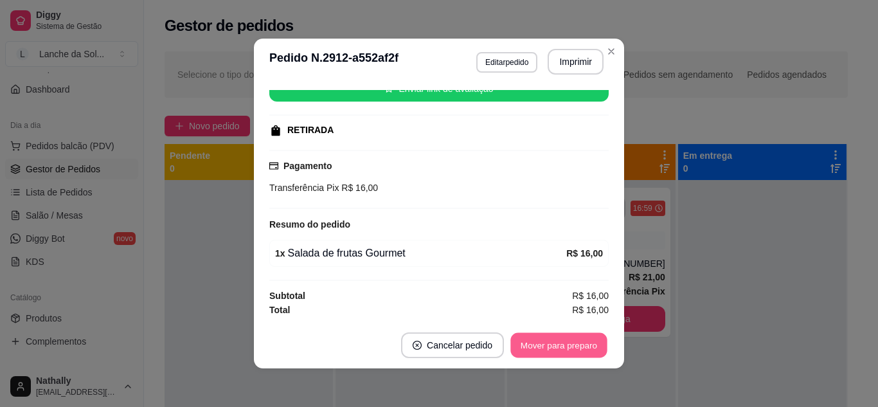
click at [566, 340] on button "Mover para preparo" at bounding box center [558, 345] width 96 height 25
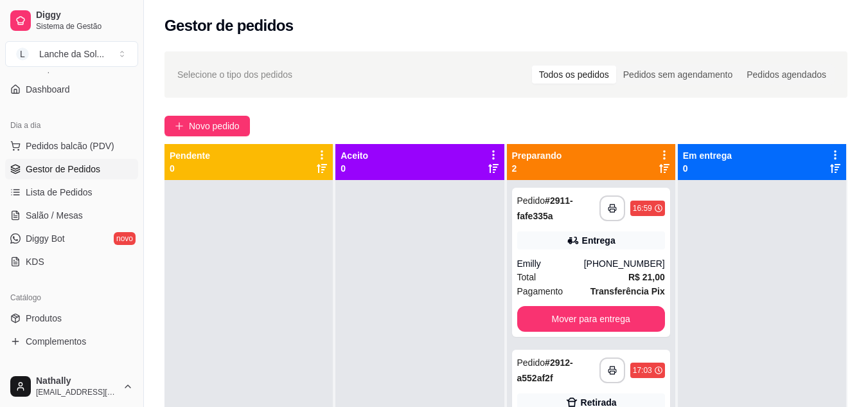
click at [552, 283] on div "Total R$ 21,00" at bounding box center [591, 277] width 148 height 14
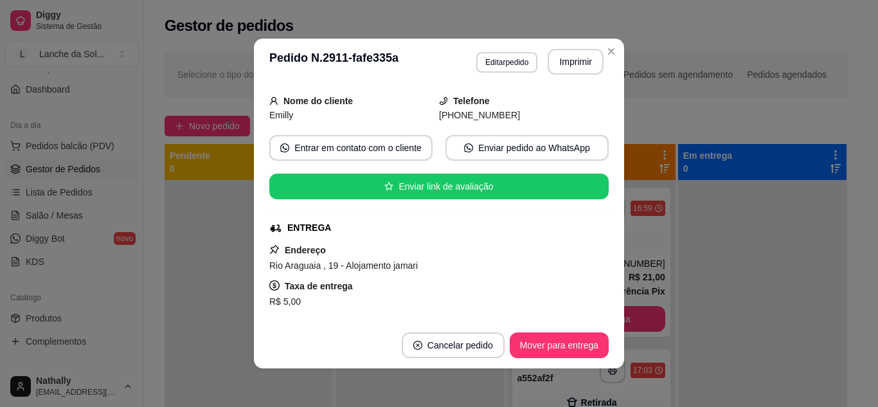
scroll to position [103, 0]
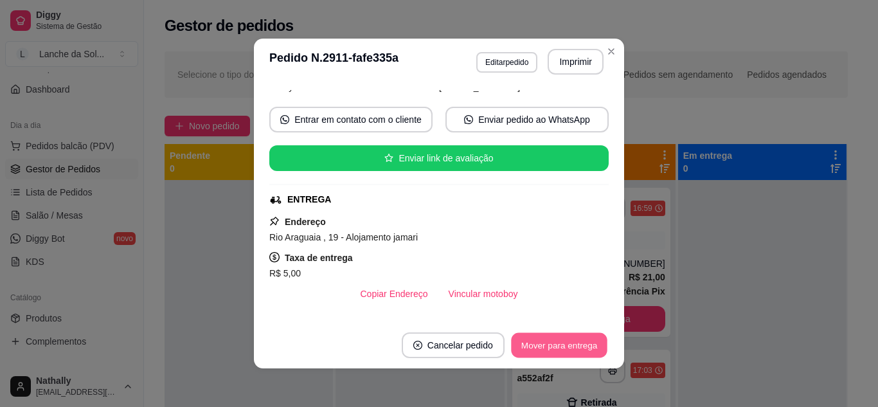
click at [591, 337] on button "Mover para entrega" at bounding box center [559, 345] width 96 height 25
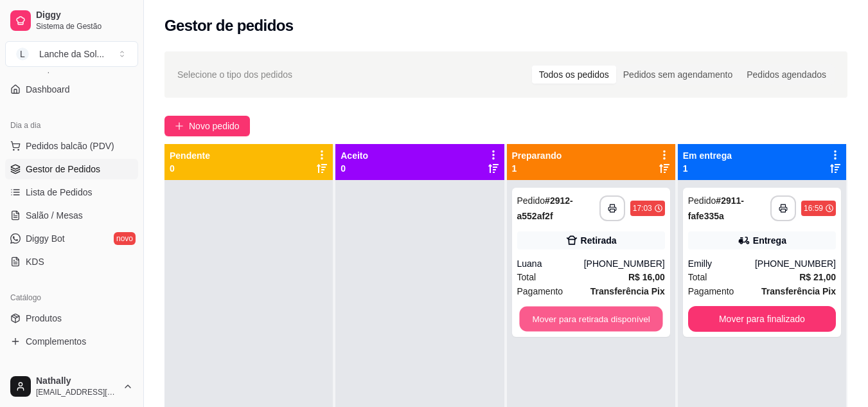
click at [567, 317] on button "Mover para retirada disponível" at bounding box center [590, 319] width 143 height 25
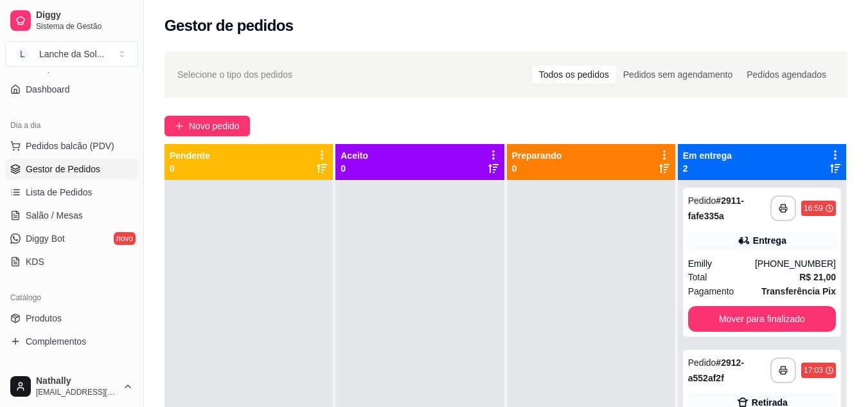
click at [103, 139] on button "Pedidos balcão (PDV)" at bounding box center [71, 146] width 133 height 21
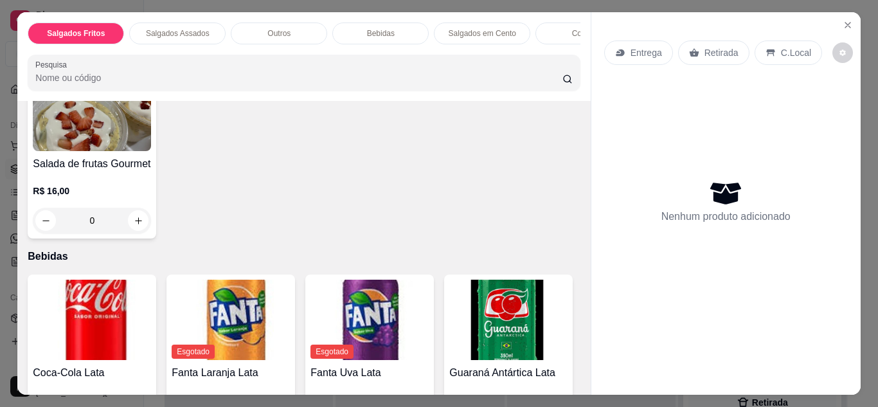
scroll to position [540, 0]
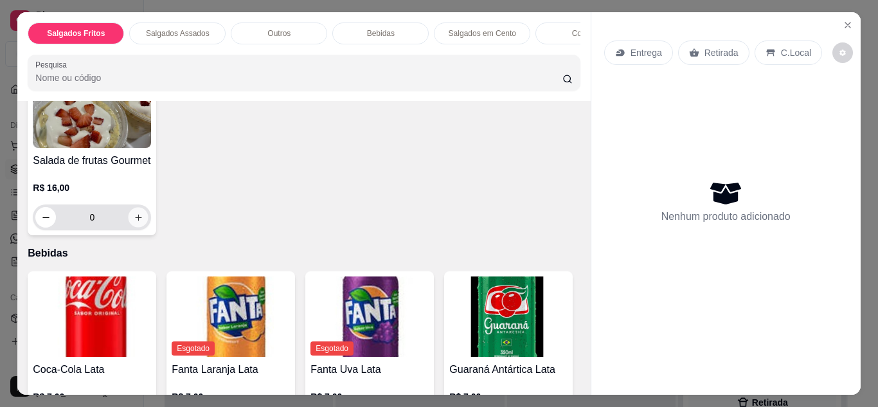
click at [135, 217] on button "increase-product-quantity" at bounding box center [139, 217] width 20 height 20
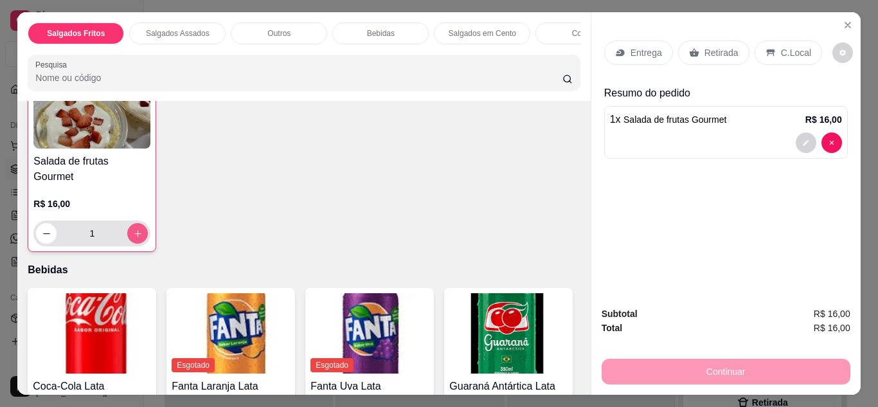
scroll to position [541, 0]
click at [135, 222] on button "increase-product-quantity" at bounding box center [138, 232] width 20 height 20
type input "2"
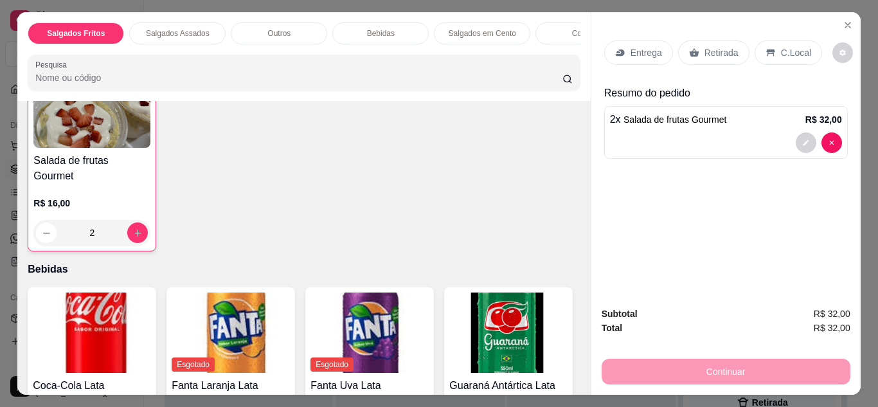
click at [631, 46] on p "Entrega" at bounding box center [646, 52] width 31 height 13
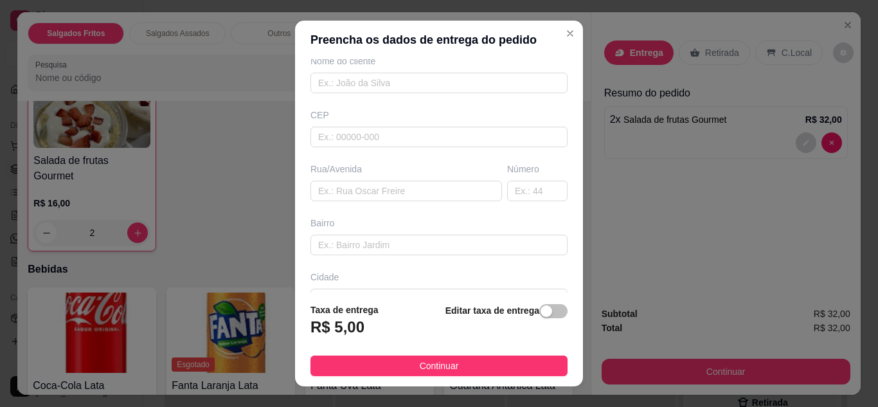
scroll to position [129, 0]
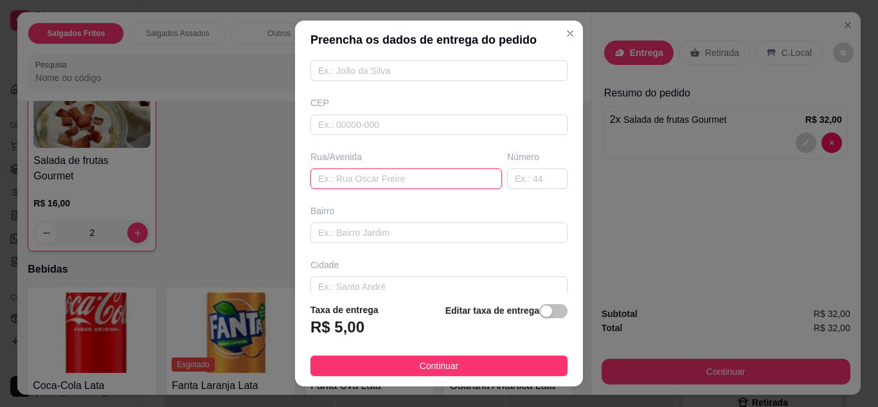
click at [438, 177] on input "text" at bounding box center [406, 178] width 192 height 21
type input "Oboticário"
click at [517, 357] on button "Continuar" at bounding box center [438, 365] width 257 height 21
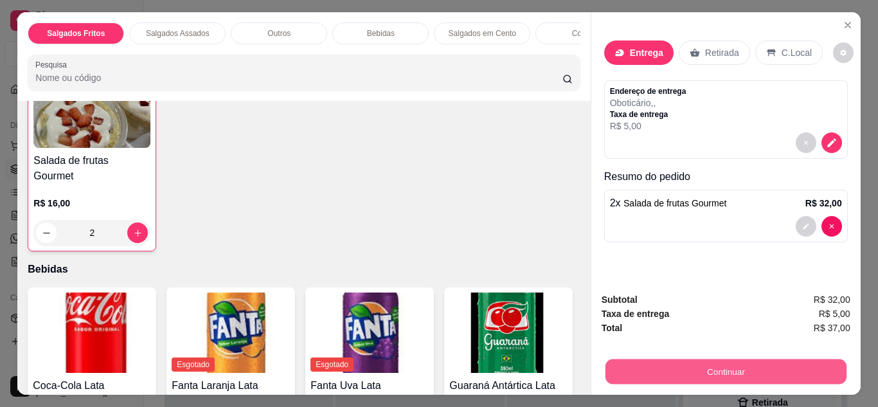
click at [651, 363] on button "Continuar" at bounding box center [725, 371] width 241 height 25
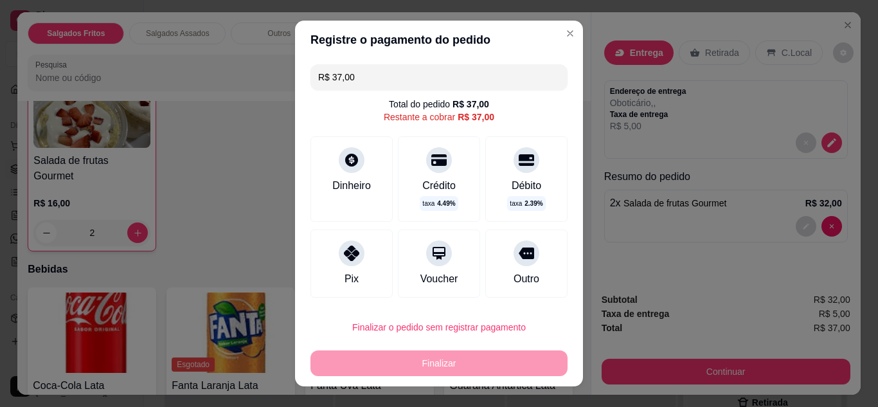
click at [373, 273] on div "Pix" at bounding box center [351, 263] width 82 height 68
type input "R$ 0,00"
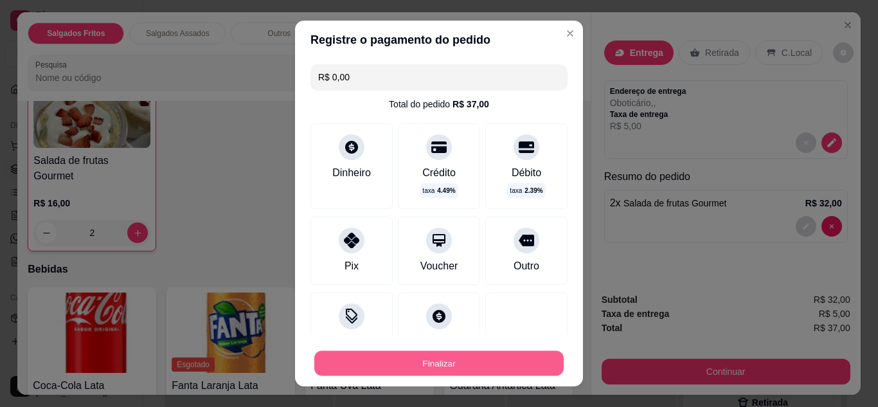
click at [420, 360] on button "Finalizar" at bounding box center [438, 363] width 249 height 25
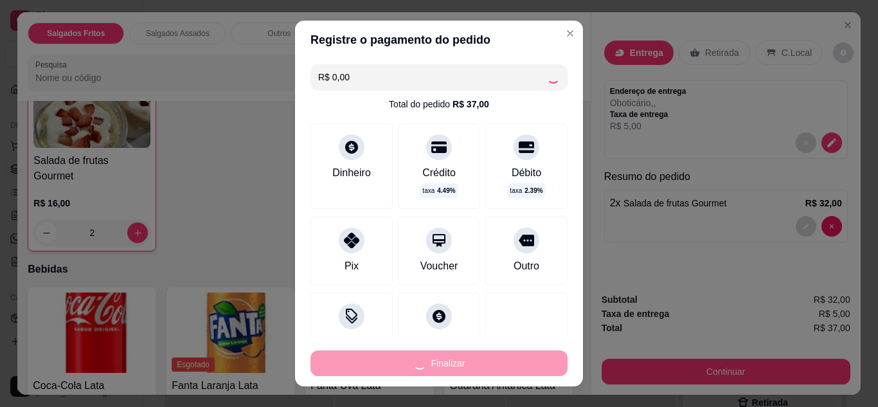
type input "0"
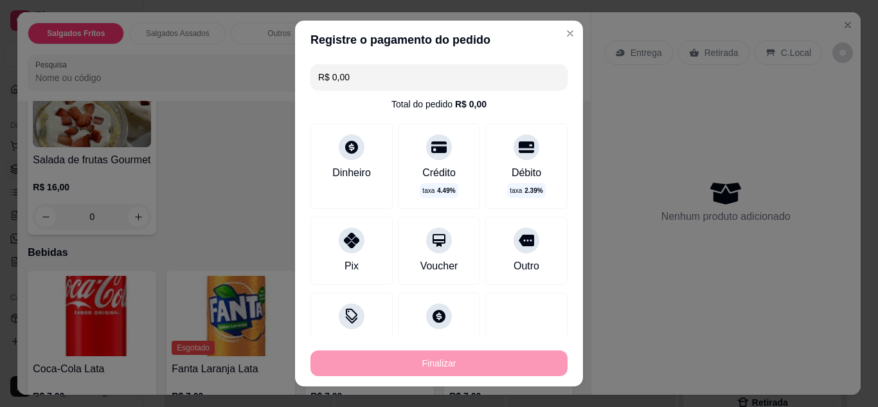
type input "-R$ 37,00"
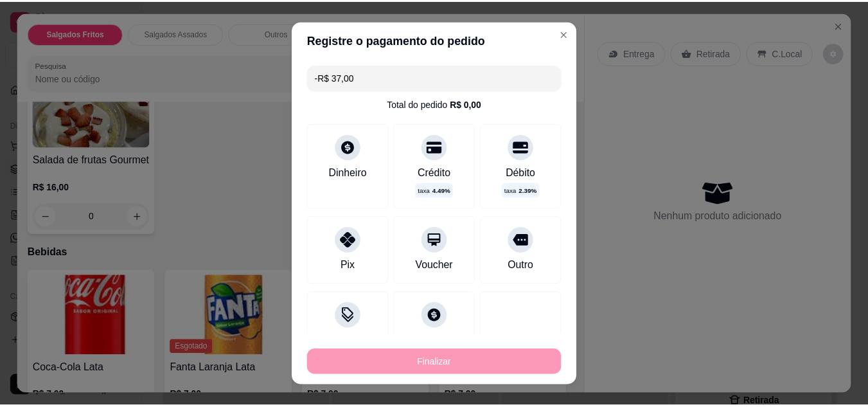
scroll to position [540, 0]
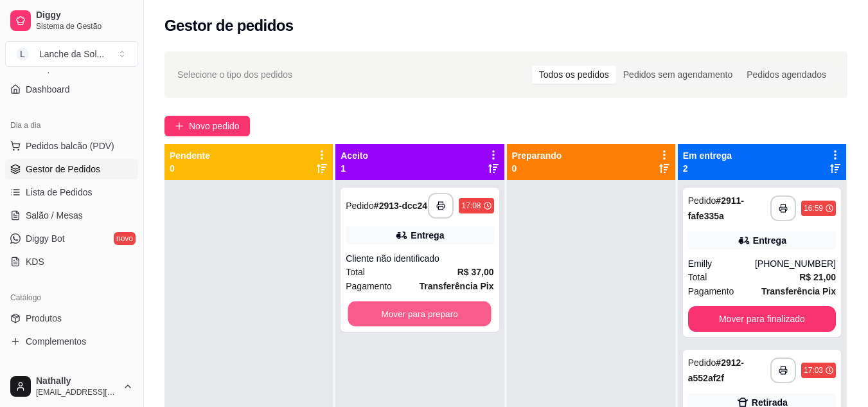
click at [451, 314] on button "Mover para preparo" at bounding box center [419, 313] width 143 height 25
